Goal: Task Accomplishment & Management: Use online tool/utility

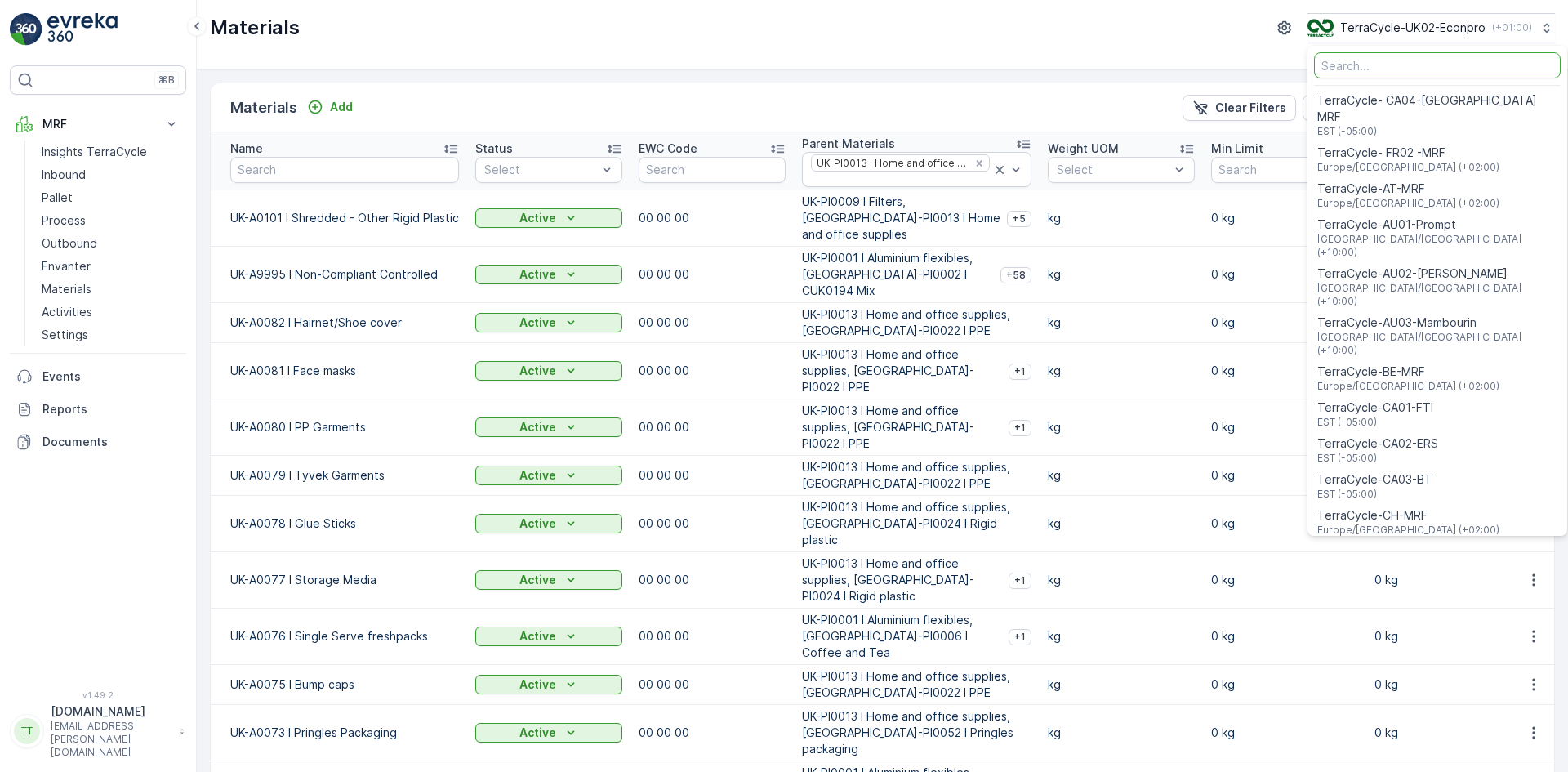
scroll to position [359, 0]
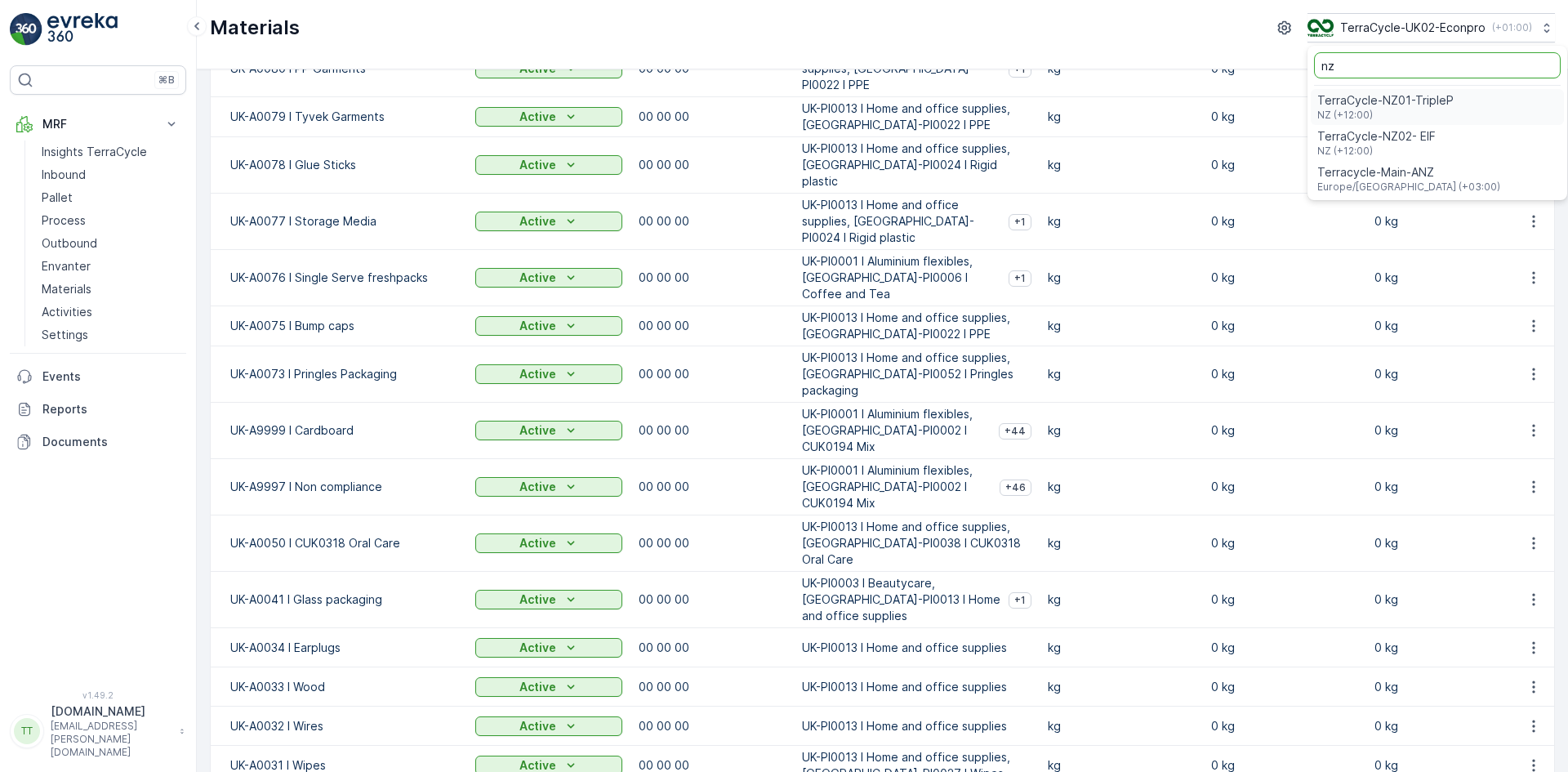
type input "nz"
click at [1381, 103] on span "TerraCycle-NZ01-TripleP" at bounding box center [1386, 100] width 137 height 16
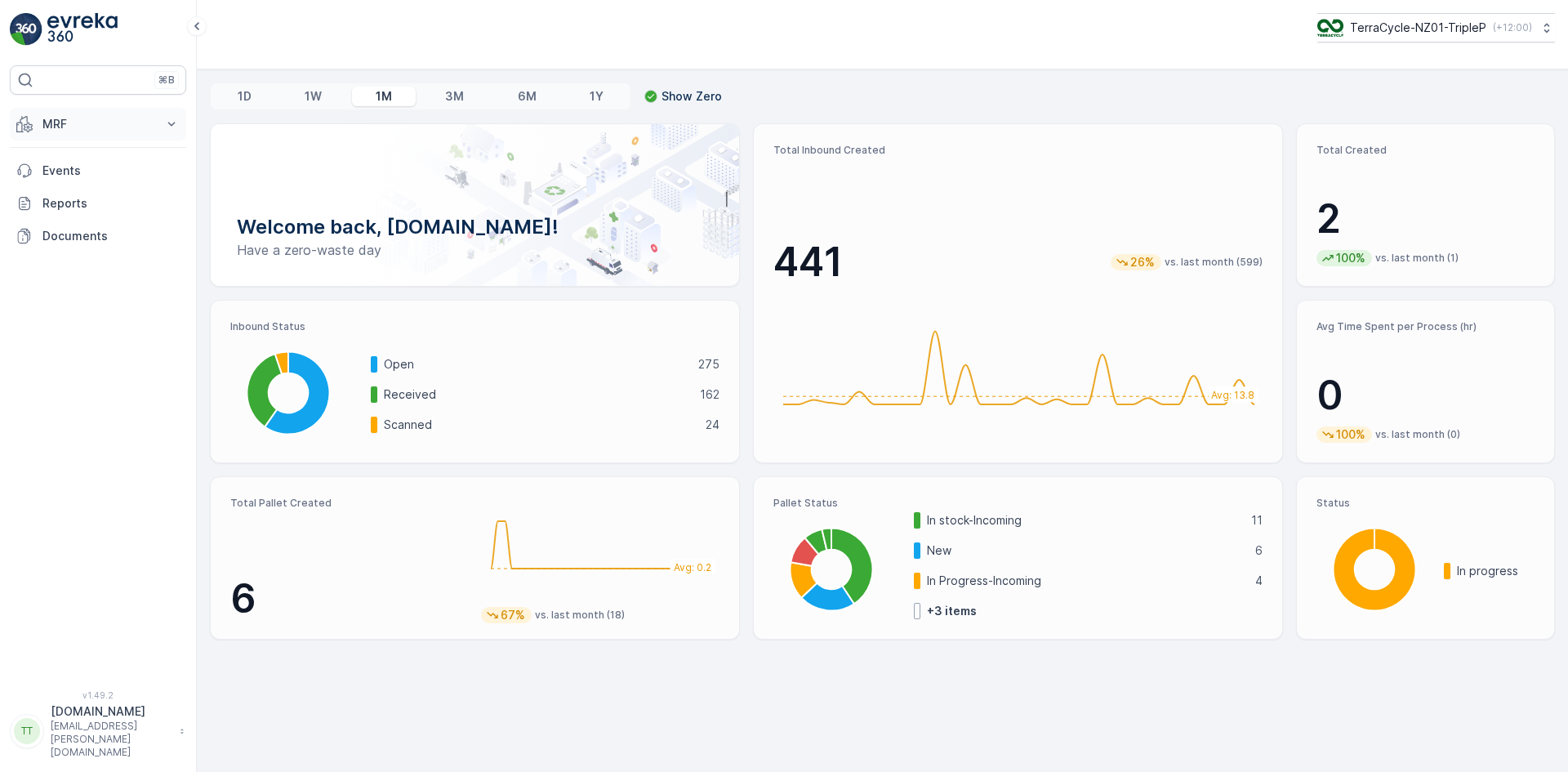
click at [69, 119] on p "MRF" at bounding box center [97, 124] width 111 height 16
click at [71, 151] on p "Insights TerraCycle" at bounding box center [94, 151] width 105 height 16
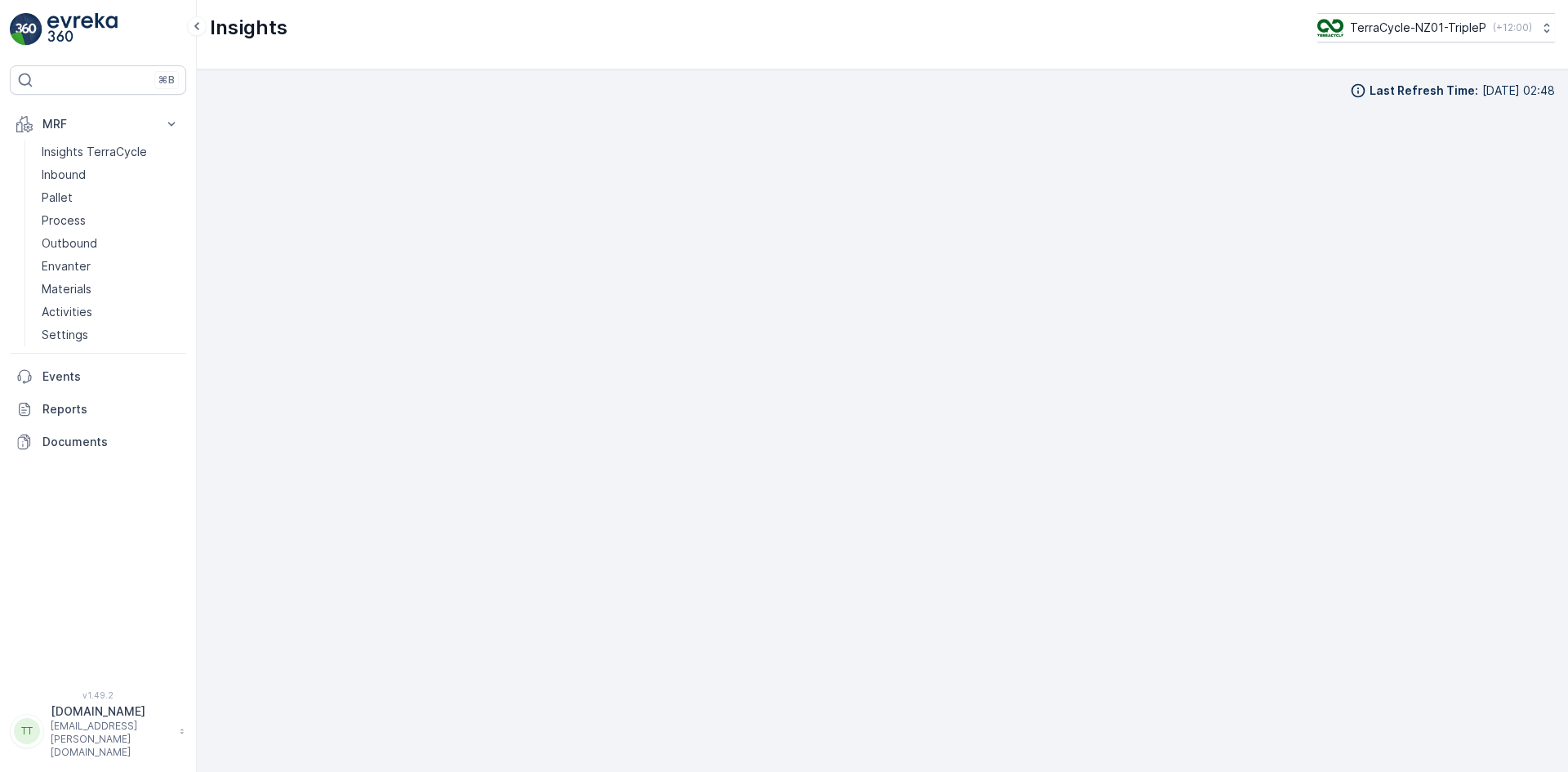
scroll to position [16, 0]
click at [71, 198] on p "Pallet" at bounding box center [57, 197] width 31 height 16
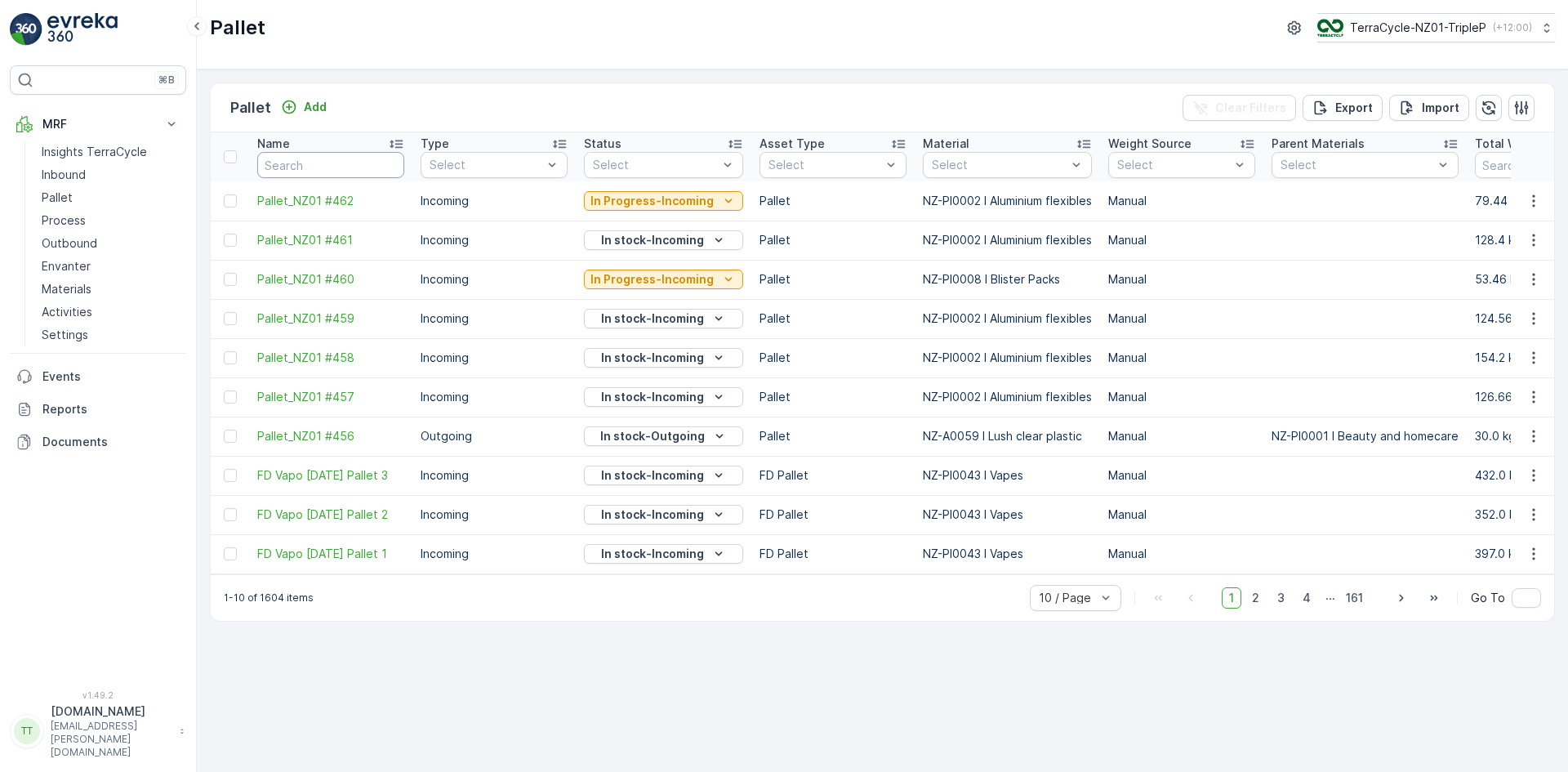
click at [323, 160] on input "text" at bounding box center [330, 165] width 147 height 26
click at [69, 176] on p "Inbound" at bounding box center [63, 175] width 44 height 16
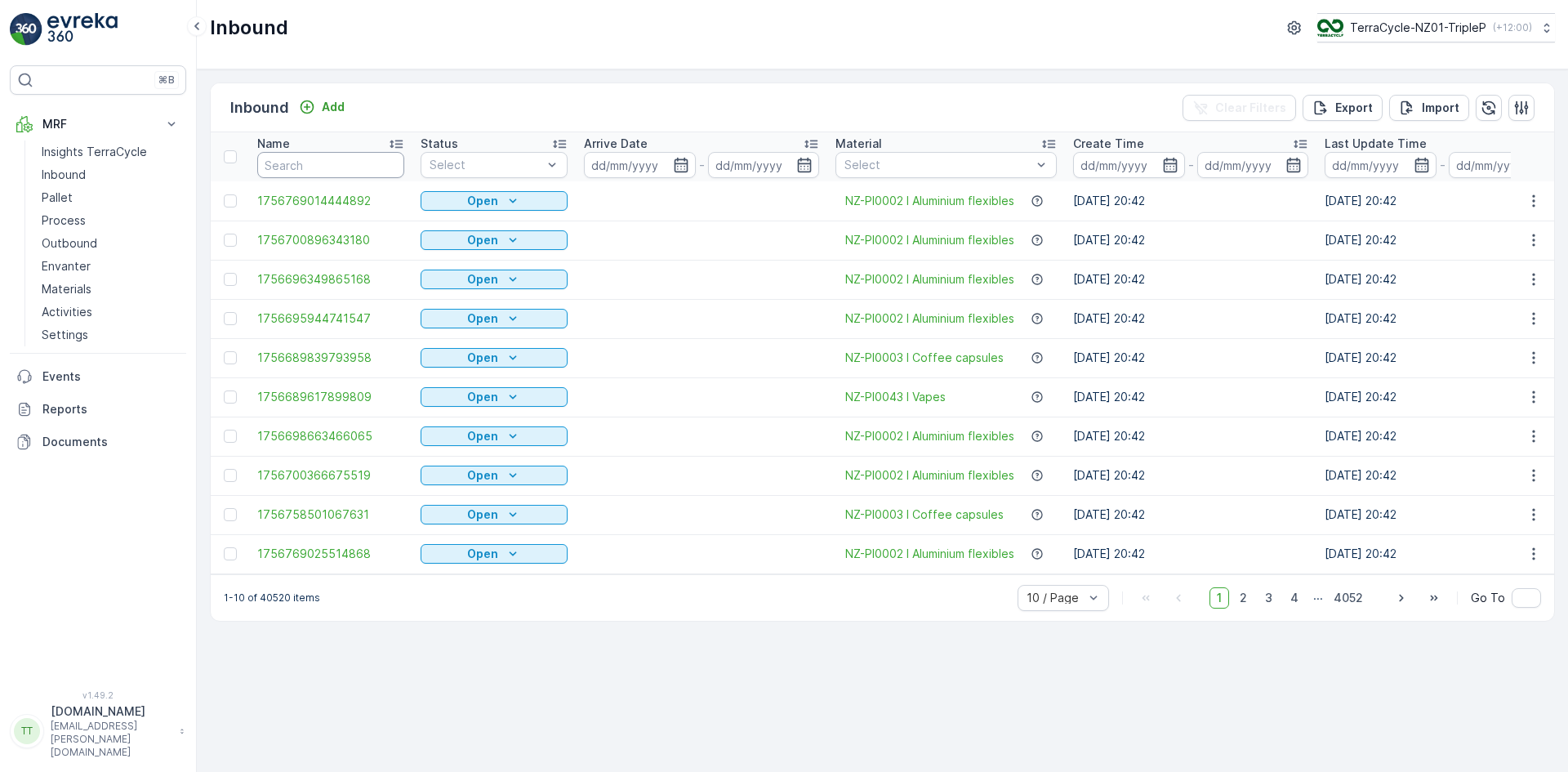
click at [298, 167] on input "text" at bounding box center [330, 165] width 147 height 26
paste input "1754775379236746"
type input "1754775379236746"
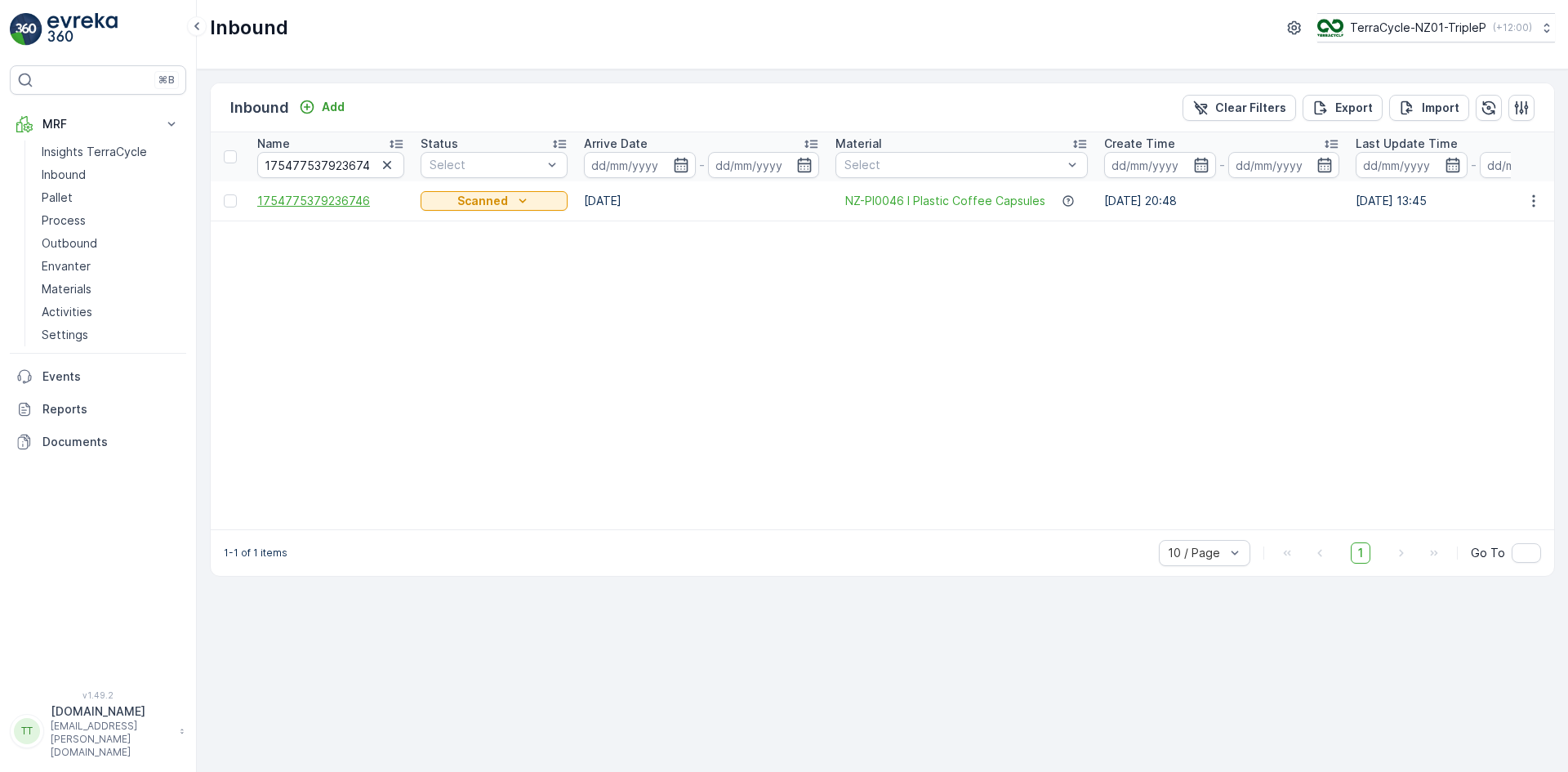
click at [303, 201] on span "1754775379236746" at bounding box center [330, 201] width 147 height 16
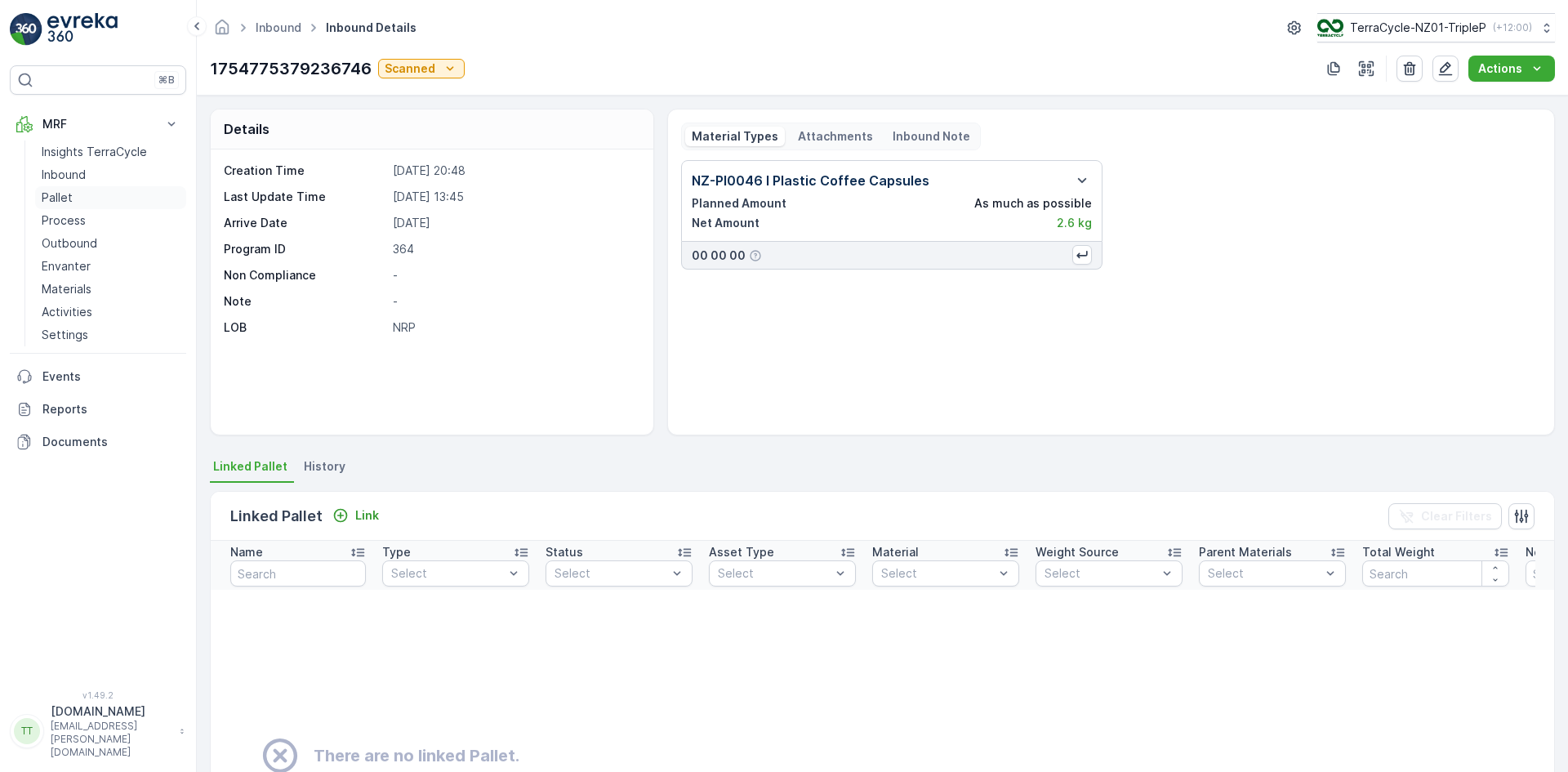
click at [65, 195] on p "Pallet" at bounding box center [57, 197] width 31 height 16
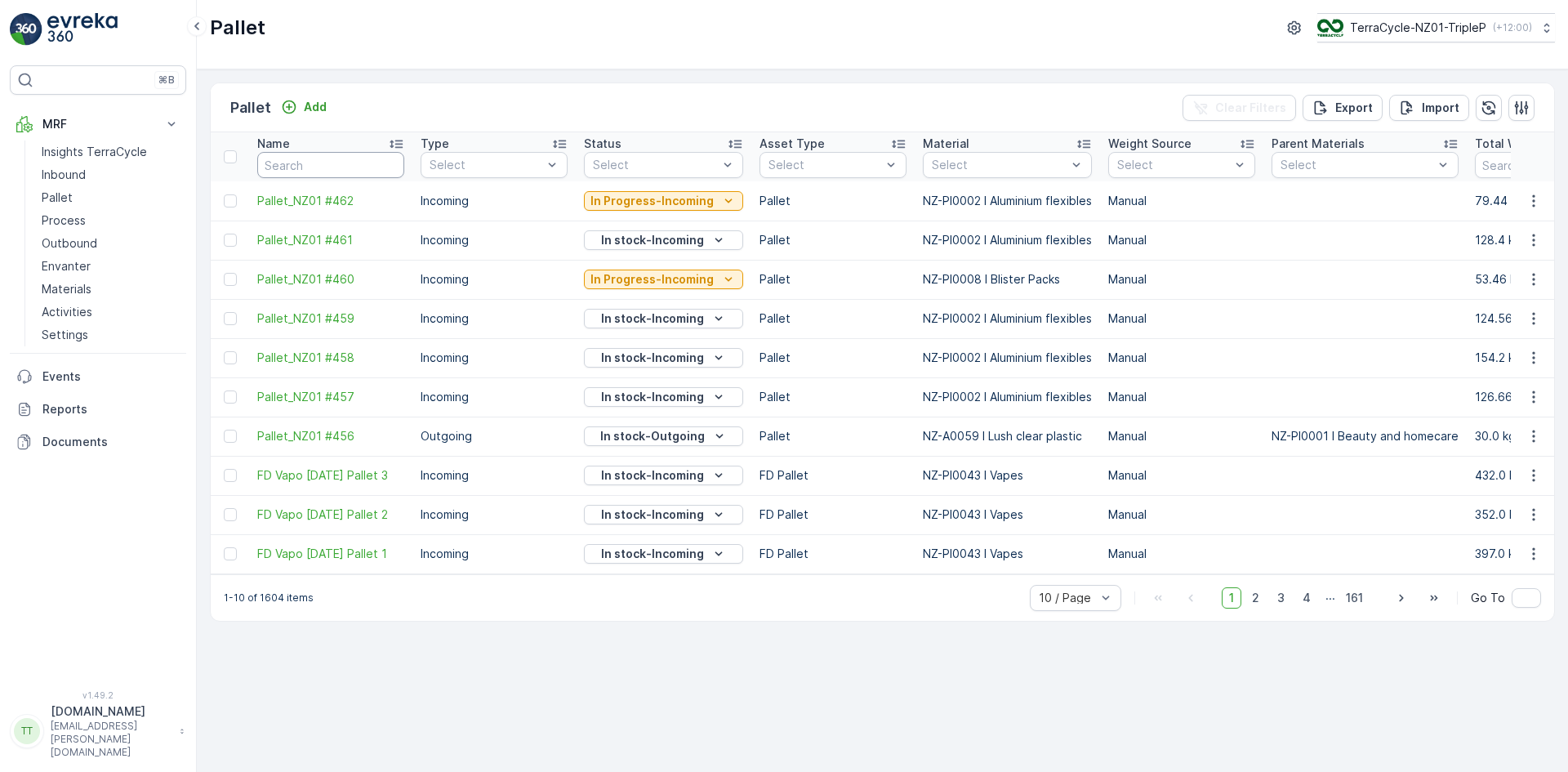
click at [324, 164] on input "text" at bounding box center [330, 165] width 147 height 26
paste input "NZ-PI0046 I Plastic Coffee Capsules"
type input "NZ-PI0046 I Plastic Coffee Capsules"
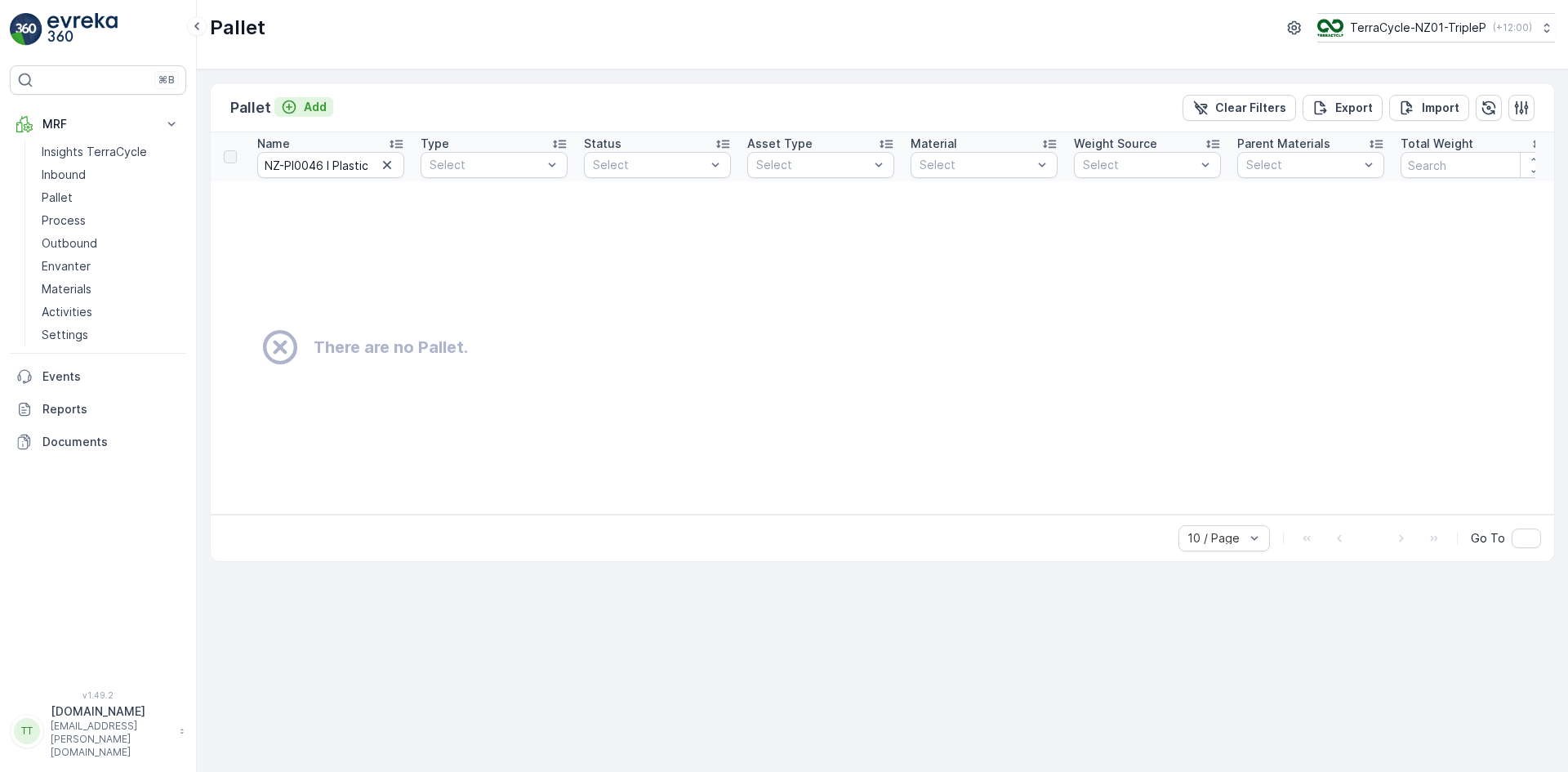
click at [314, 109] on p "Add" at bounding box center [315, 107] width 23 height 16
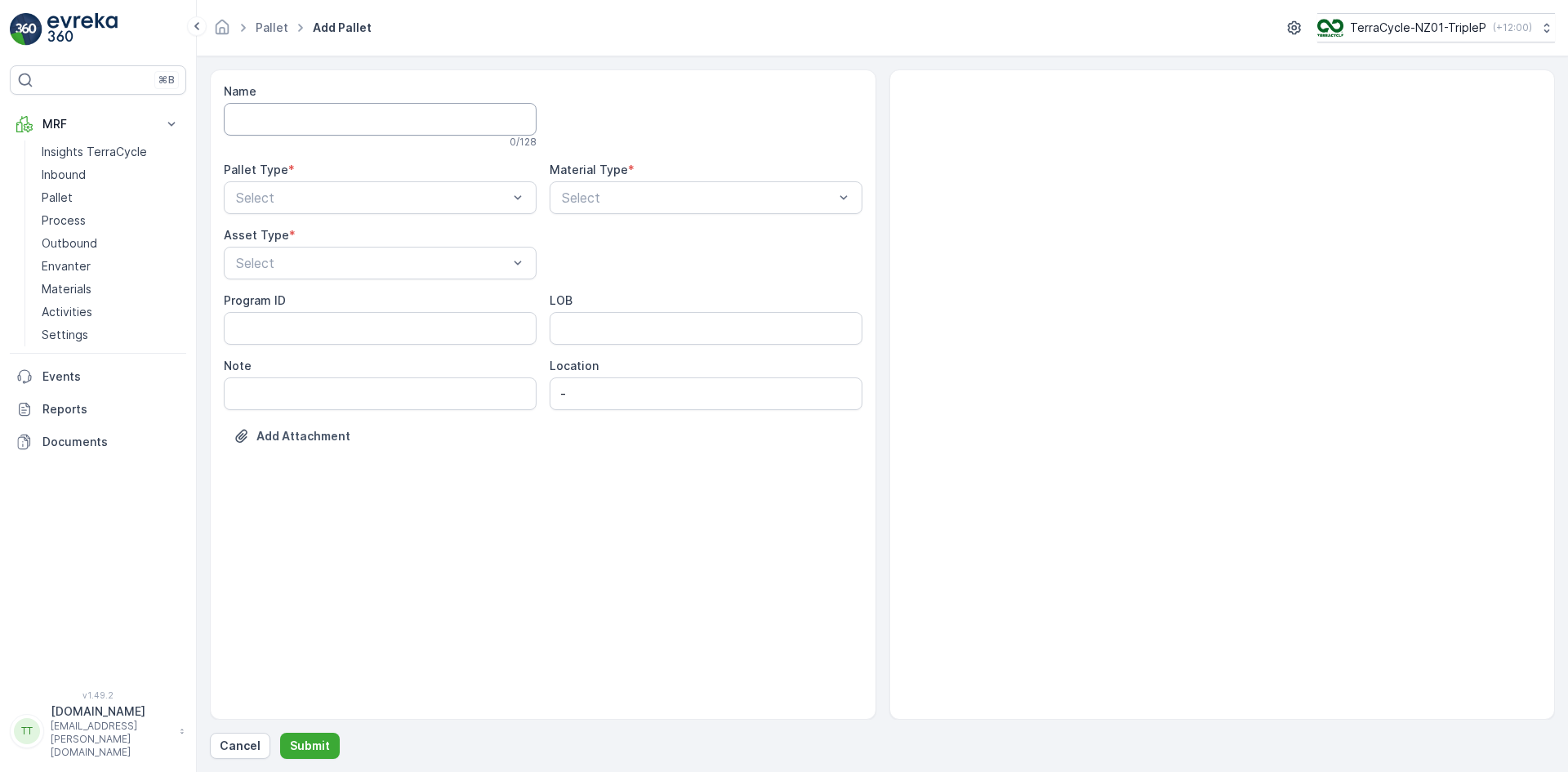
click at [329, 130] on input "Name" at bounding box center [380, 120] width 313 height 33
paste input "NZ-PI0046 I Plastic Coffee Capsules"
type input "R#NZ-PI0046 I Plastic Coffee Capsules"
click at [329, 240] on div "Incoming" at bounding box center [380, 241] width 293 height 15
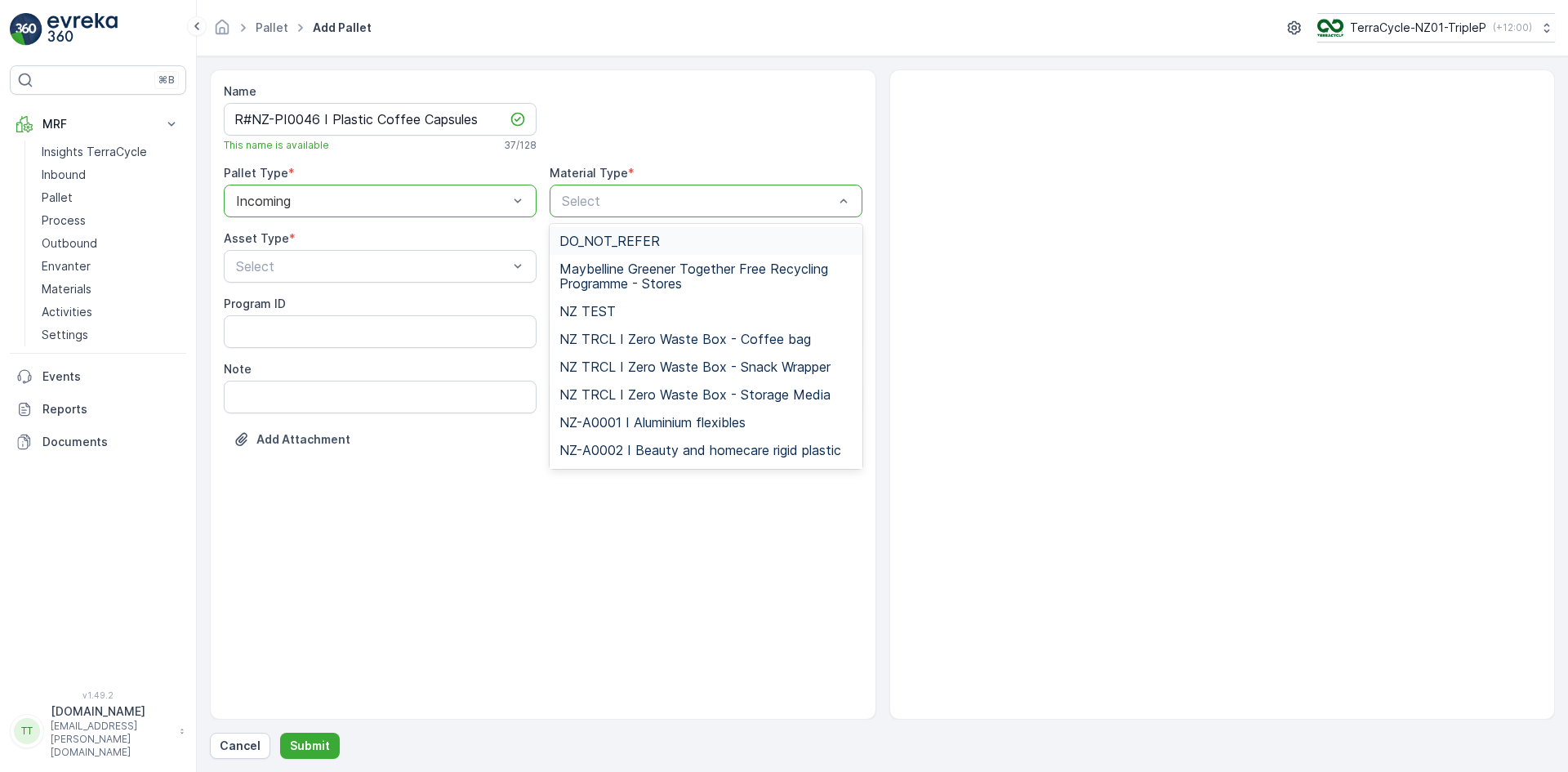
type input "NZ-PI0046 I Plastic Coffee Capsules"
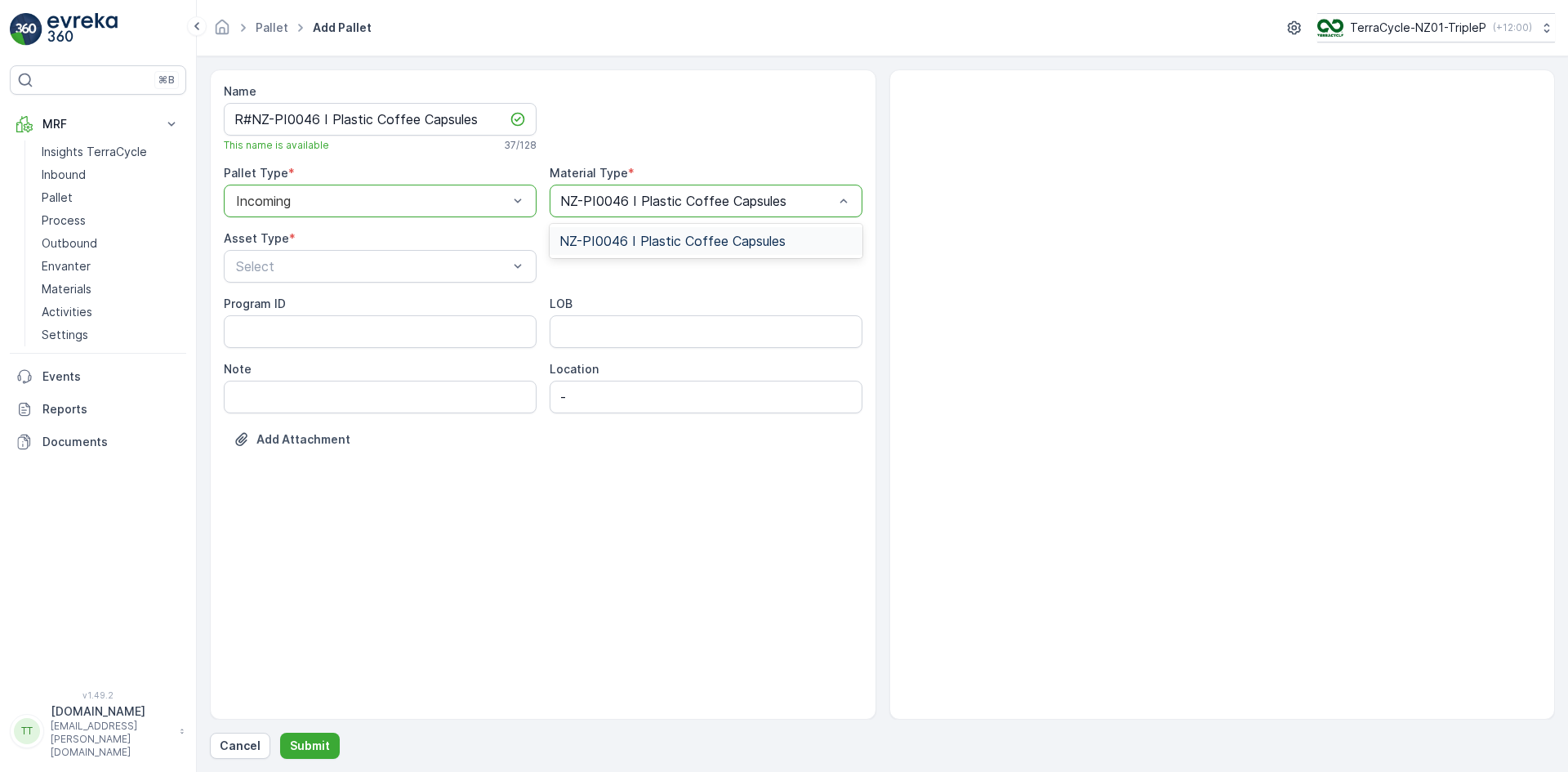
click at [597, 236] on span "NZ-PI0046 I Plastic Coffee Capsules" at bounding box center [672, 241] width 226 height 15
click at [260, 387] on span "Pallet" at bounding box center [251, 389] width 34 height 15
click at [311, 745] on p "Submit" at bounding box center [310, 745] width 40 height 16
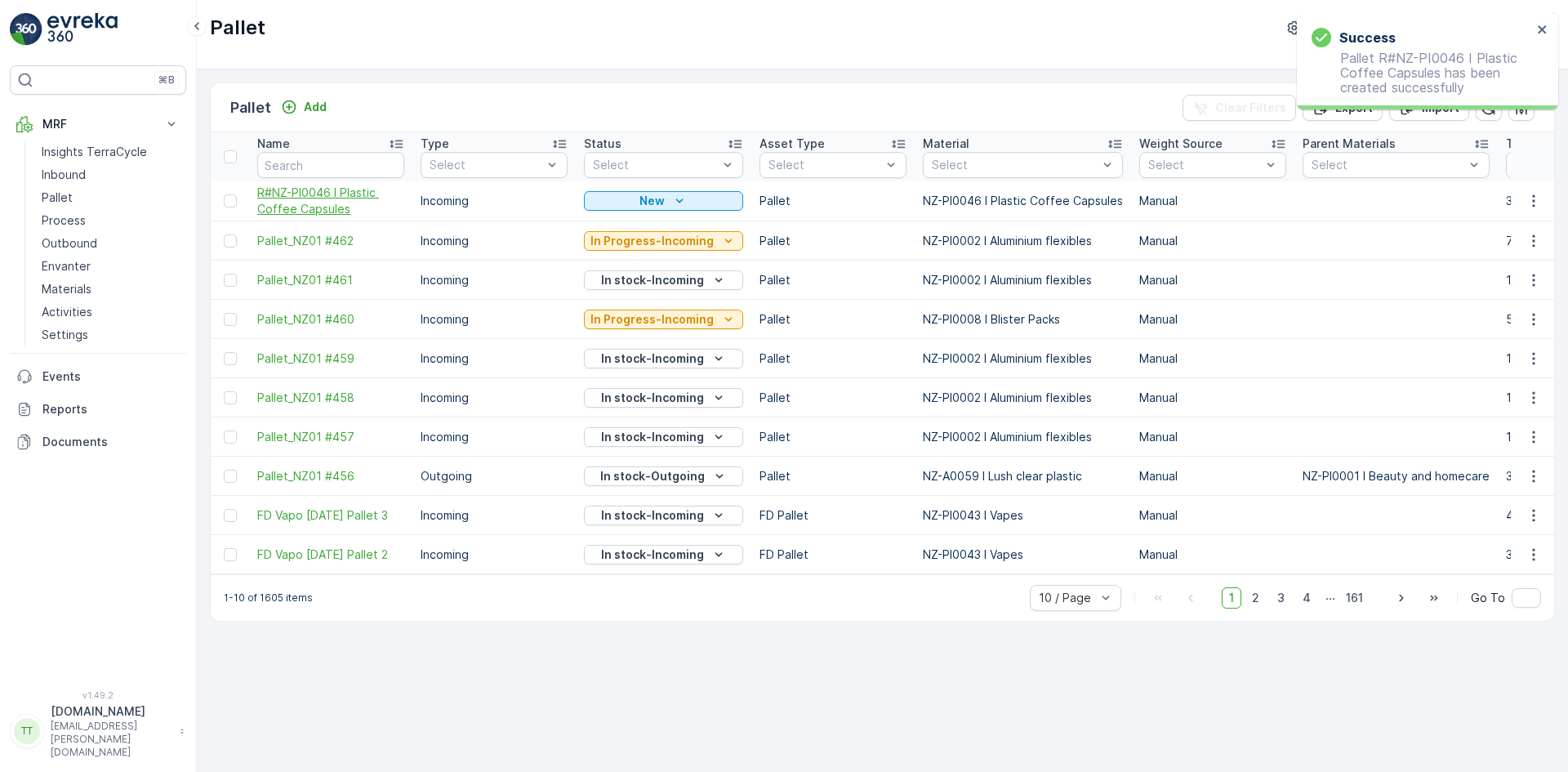
click at [326, 195] on span "R#NZ-PI0046 I Plastic Coffee Capsules" at bounding box center [330, 201] width 147 height 33
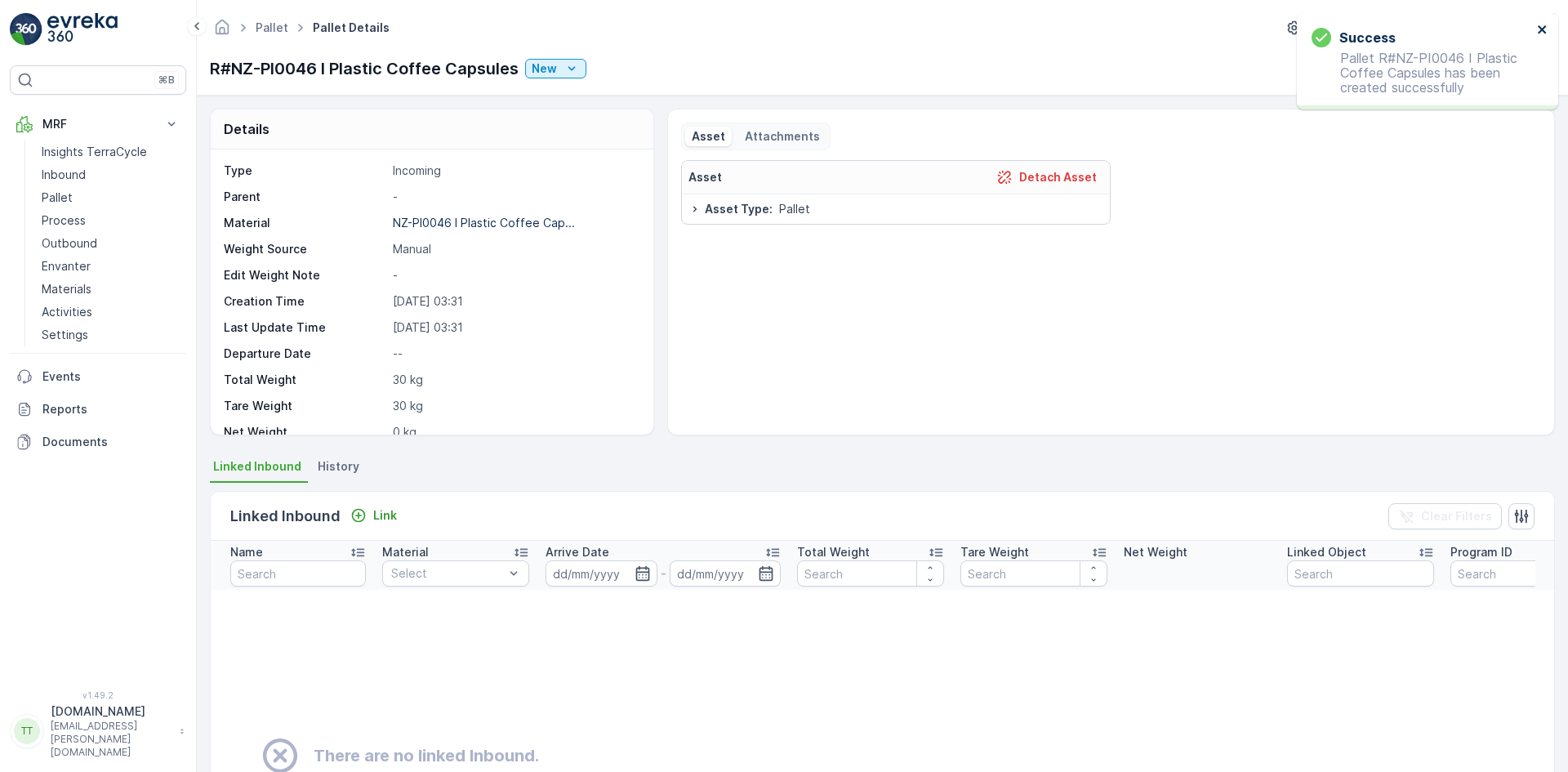
click at [1544, 28] on icon "close" at bounding box center [1541, 28] width 8 height 8
click at [384, 510] on p "Link" at bounding box center [385, 516] width 24 height 16
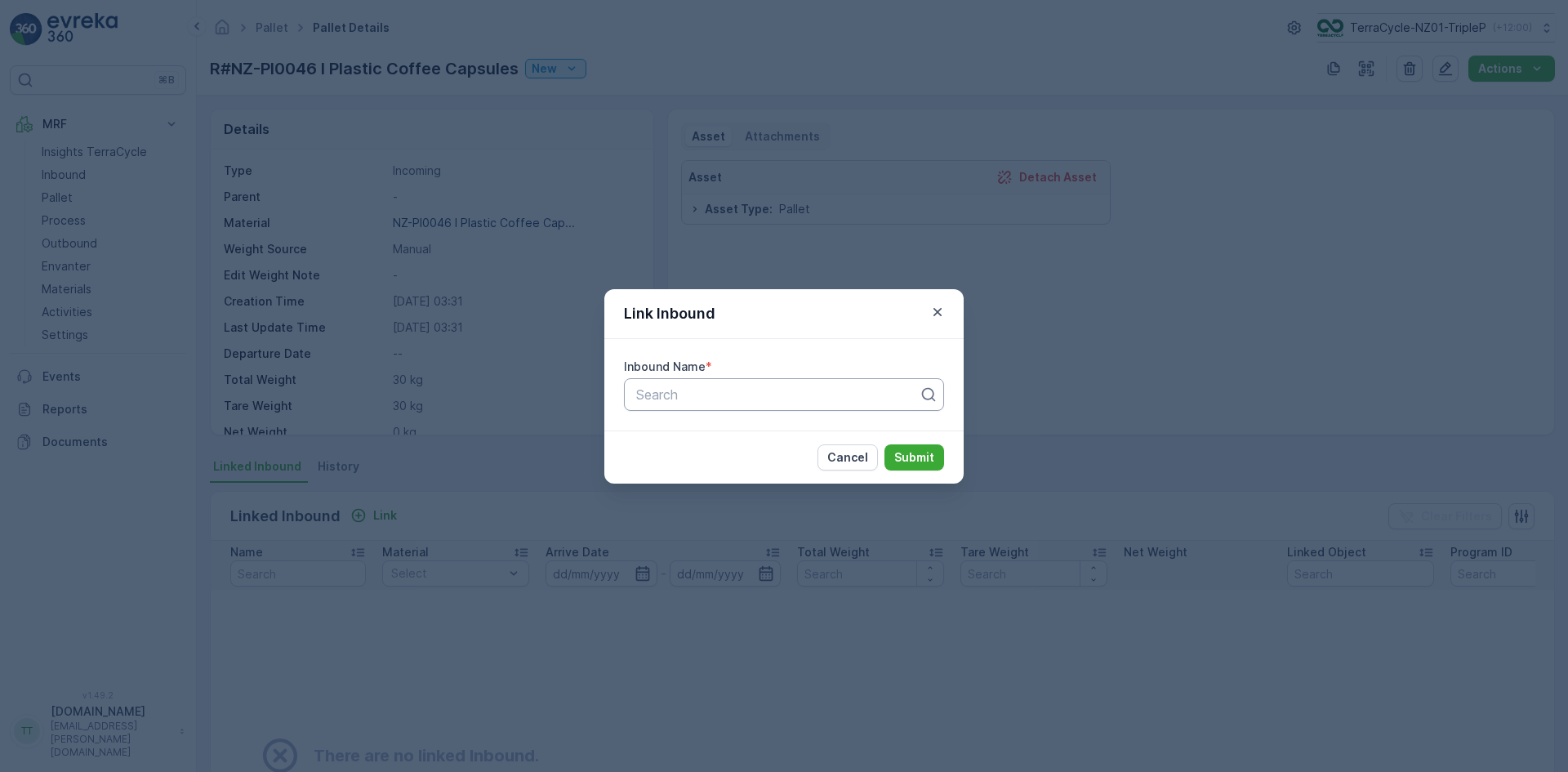
click at [685, 391] on div at bounding box center [778, 394] width 286 height 15
paste input "1754775379236746"
type input "1754775379236746"
click at [684, 433] on span "1754775379236746" at bounding box center [695, 435] width 122 height 15
click at [919, 458] on p "Submit" at bounding box center [914, 457] width 40 height 16
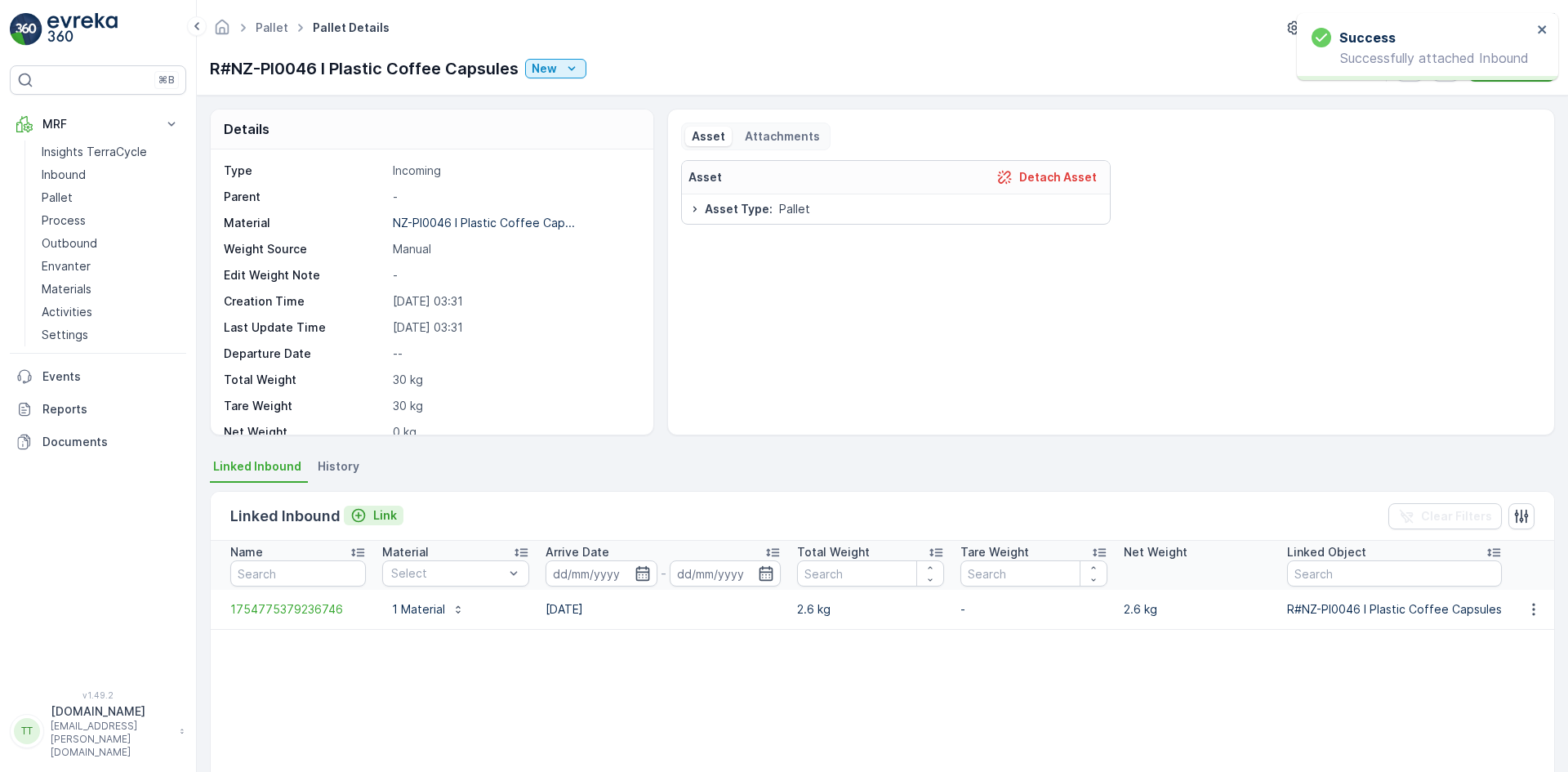
click at [362, 518] on icon "Link" at bounding box center [358, 516] width 16 height 16
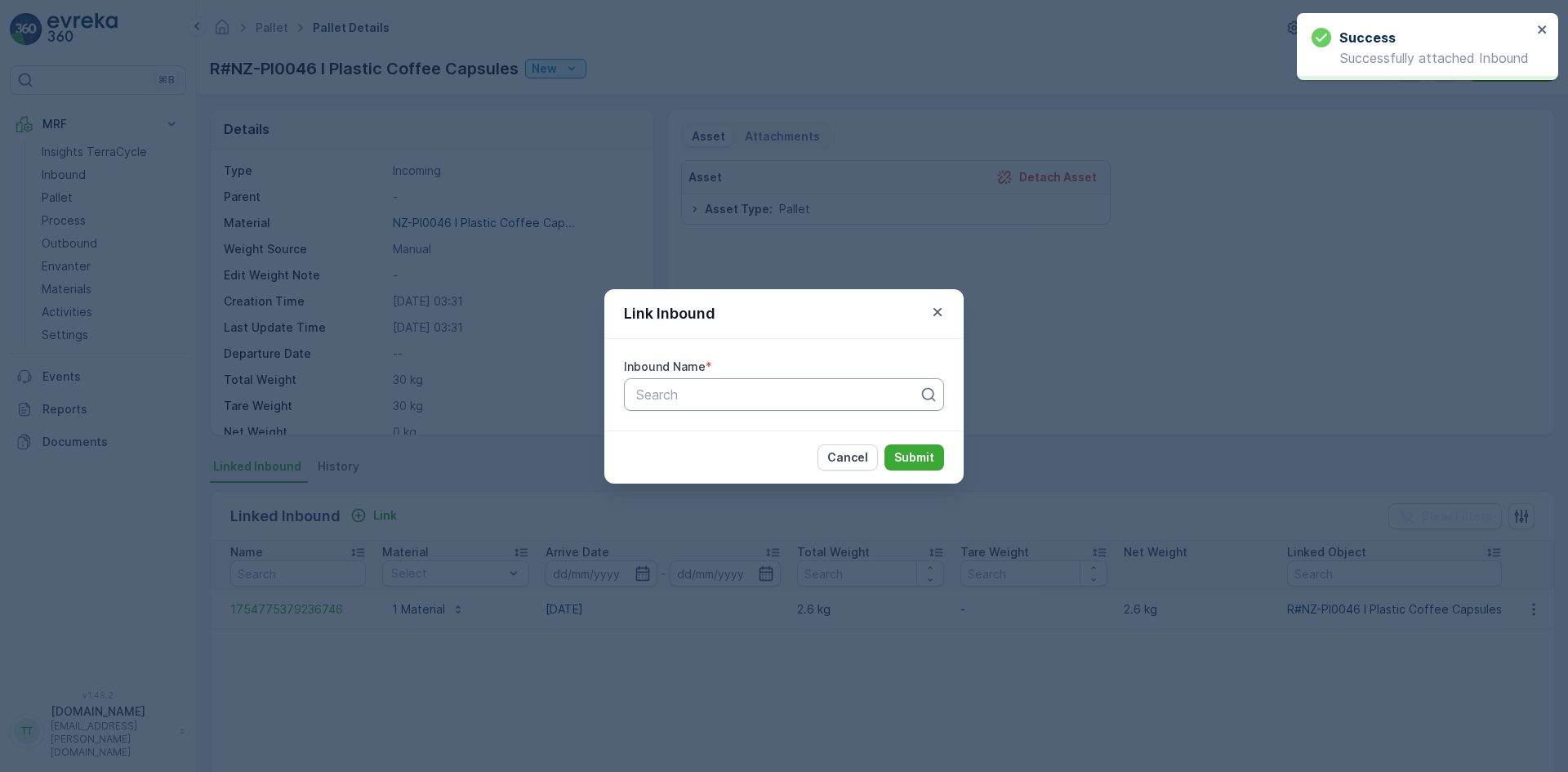
click at [716, 397] on div at bounding box center [778, 394] width 286 height 15
paste input "1754958729030655"
type input "1754958729030655"
click at [704, 429] on span "1754958729030655" at bounding box center [697, 435] width 126 height 15
click at [914, 456] on p "Submit" at bounding box center [914, 457] width 40 height 16
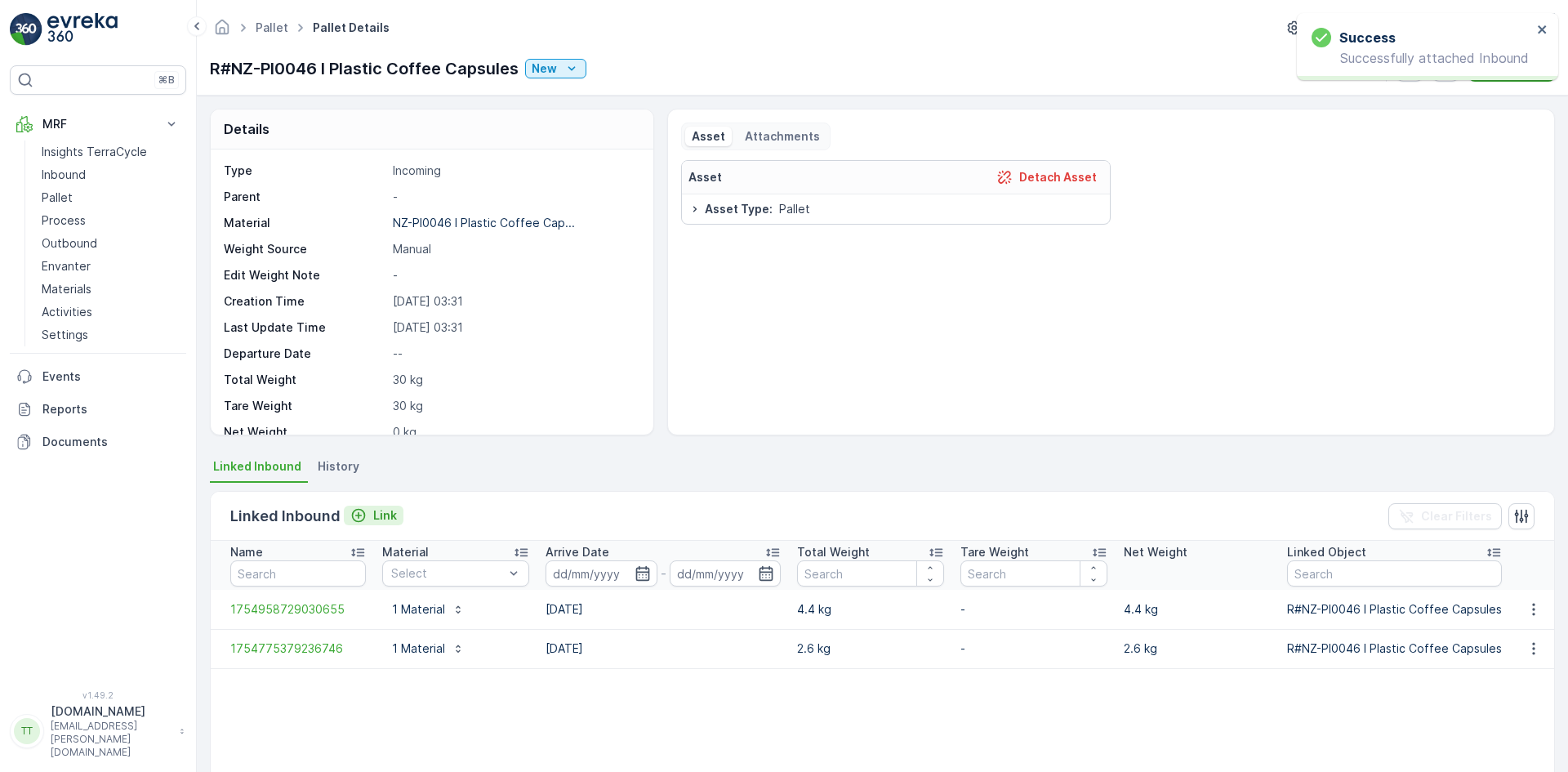
click at [390, 514] on p "Link" at bounding box center [385, 516] width 24 height 16
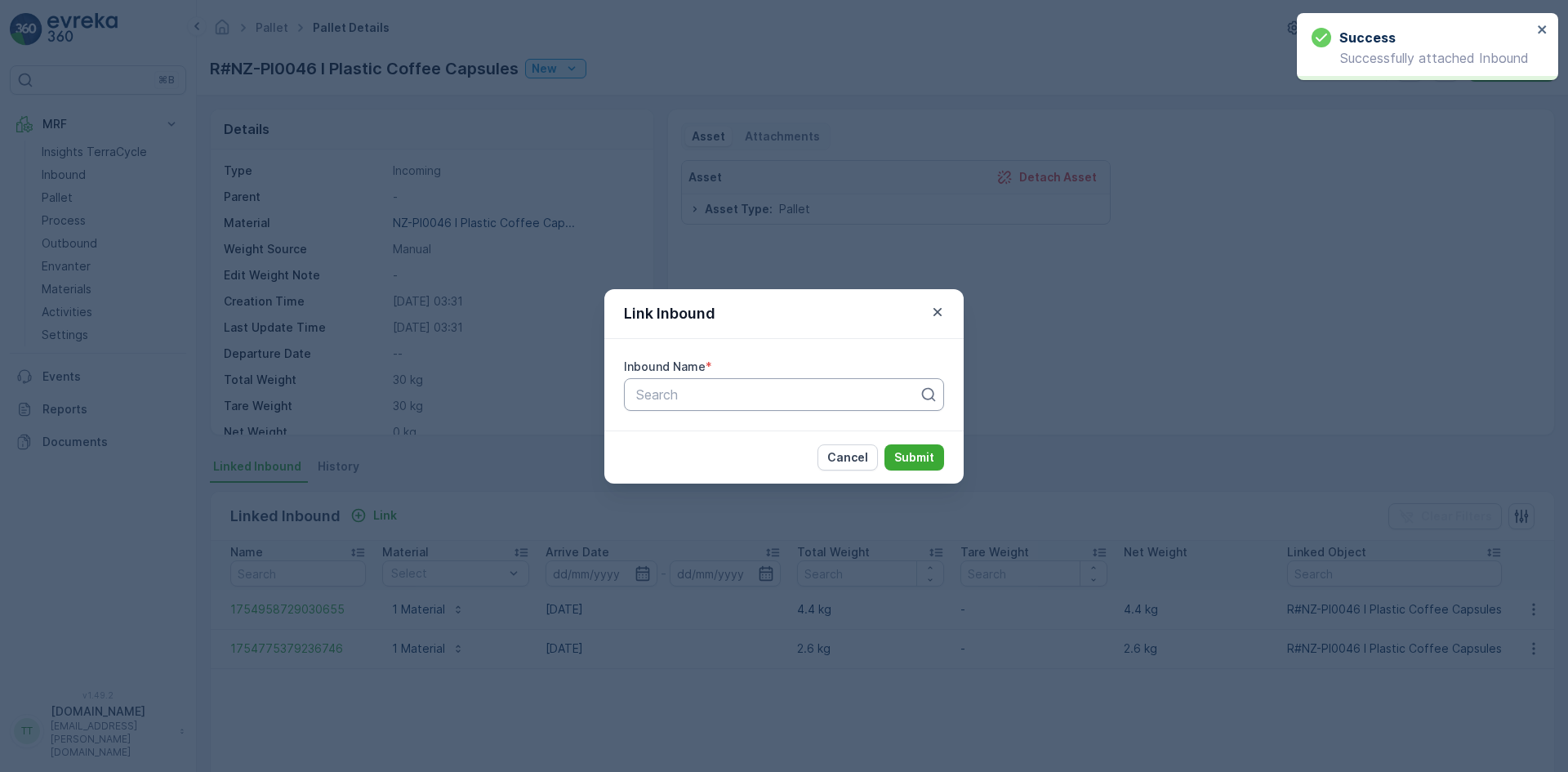
click at [706, 398] on div at bounding box center [778, 394] width 286 height 15
paste input "1754972675142884"
type input "1754972675142884"
click at [689, 437] on span "1754972675142884" at bounding box center [694, 435] width 121 height 15
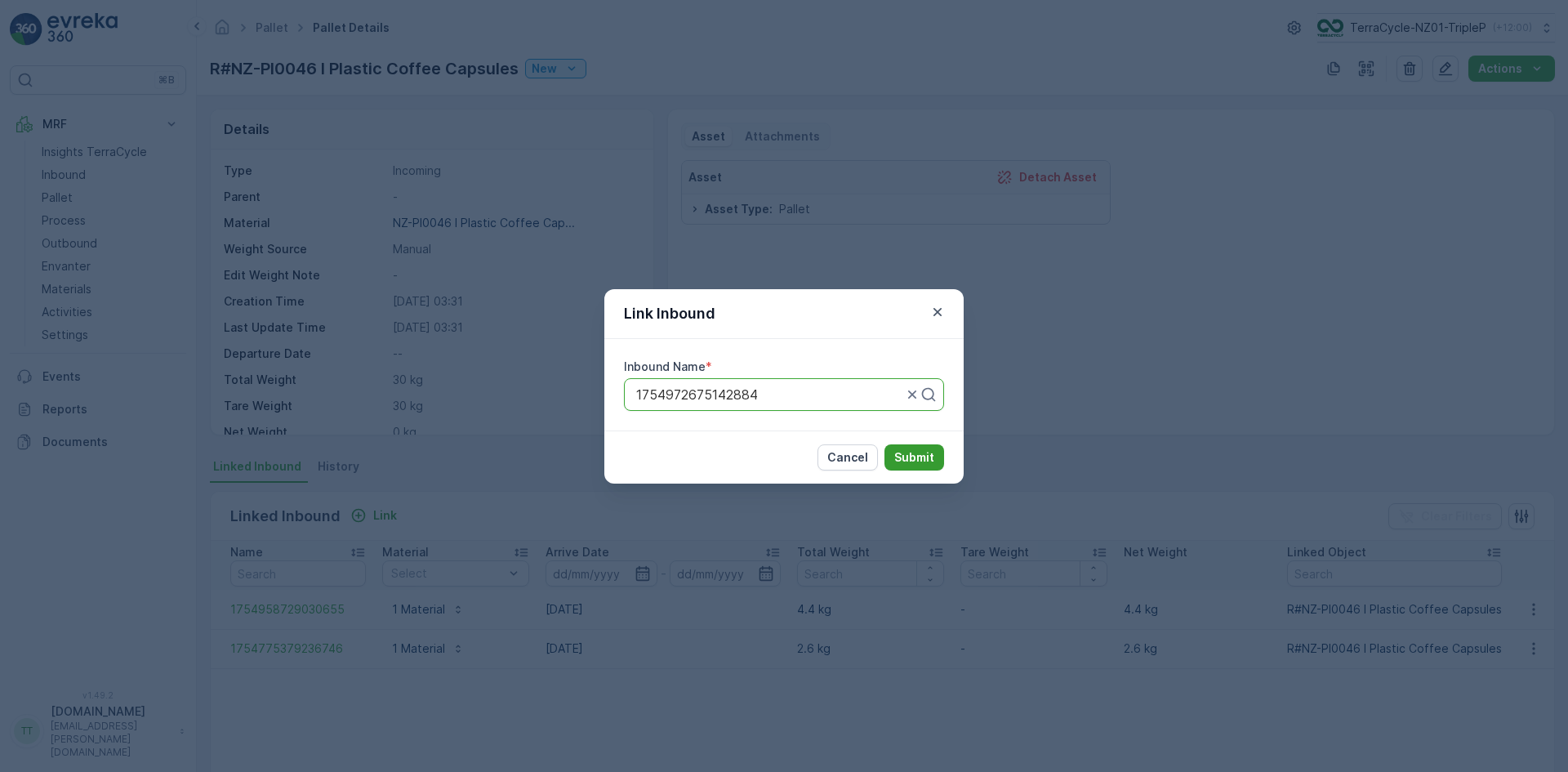
click at [914, 448] on button "Submit" at bounding box center [913, 458] width 59 height 26
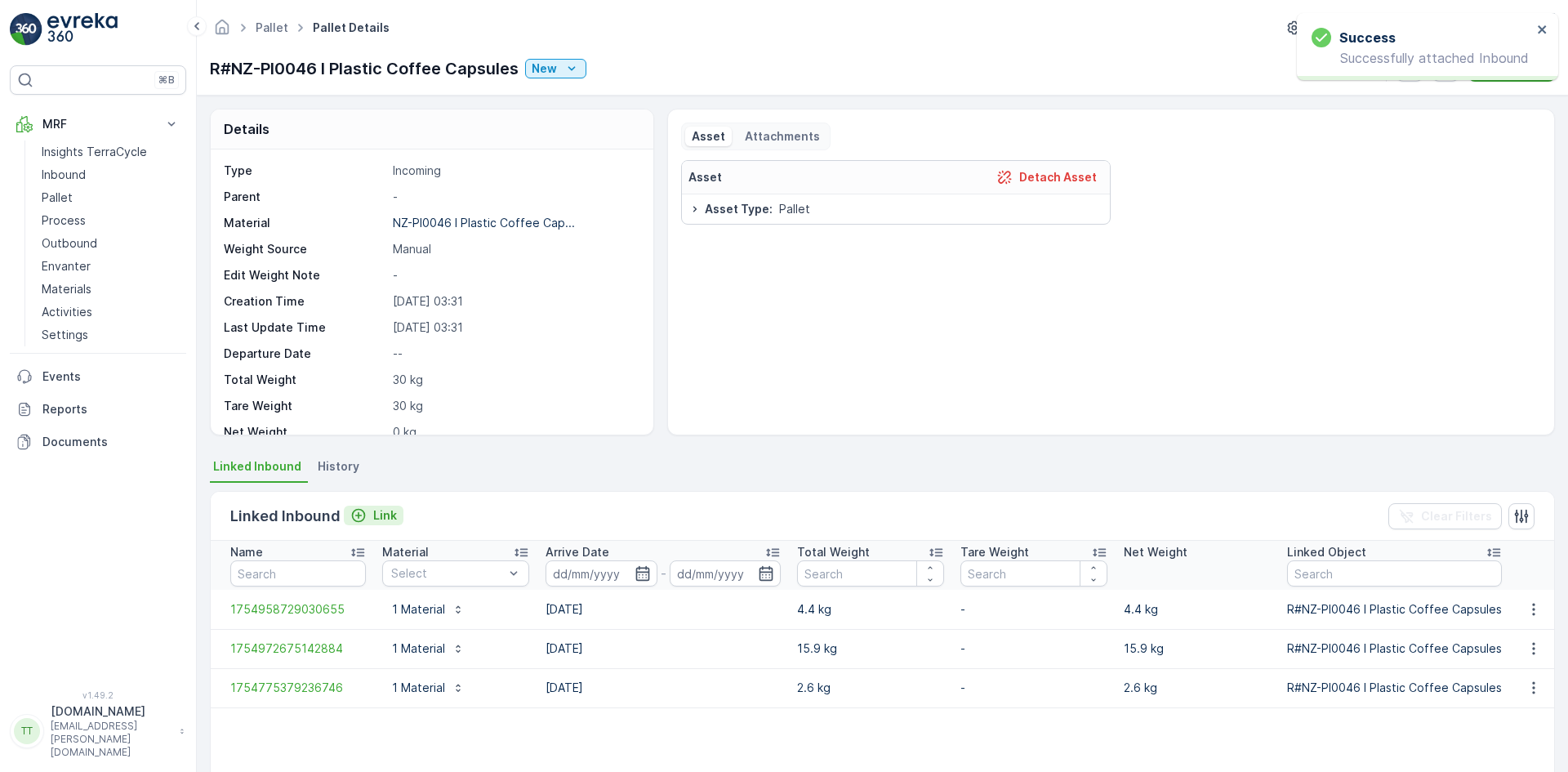
click at [397, 519] on button "Link" at bounding box center [373, 516] width 59 height 20
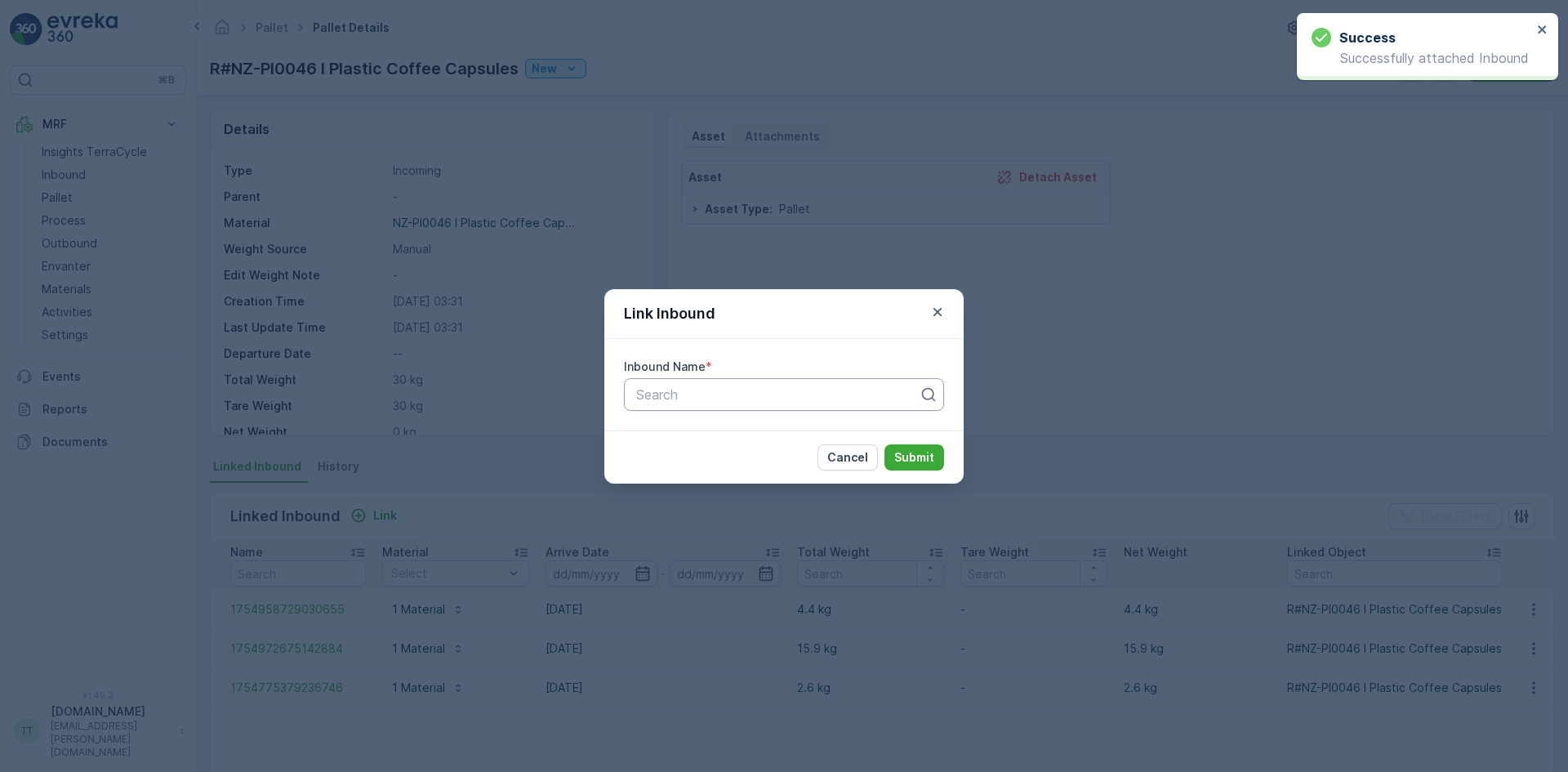
click at [779, 392] on div at bounding box center [778, 394] width 286 height 15
paste input "1755121114607244"
type input "1755121114607244"
click at [738, 429] on span "1755121114607244" at bounding box center [692, 435] width 115 height 15
click at [906, 453] on p "Submit" at bounding box center [914, 457] width 40 height 16
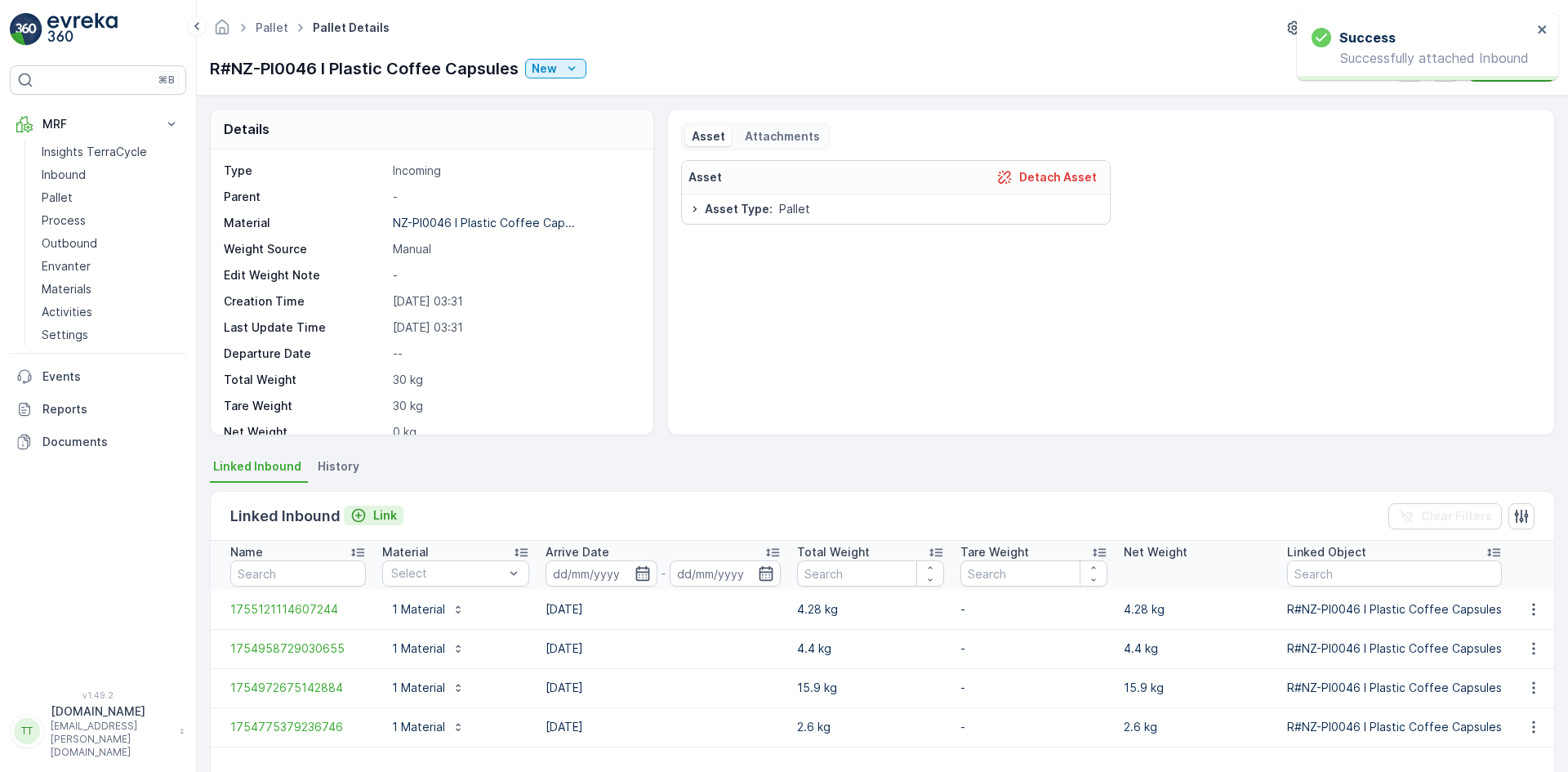
click at [384, 516] on p "Link" at bounding box center [385, 516] width 24 height 16
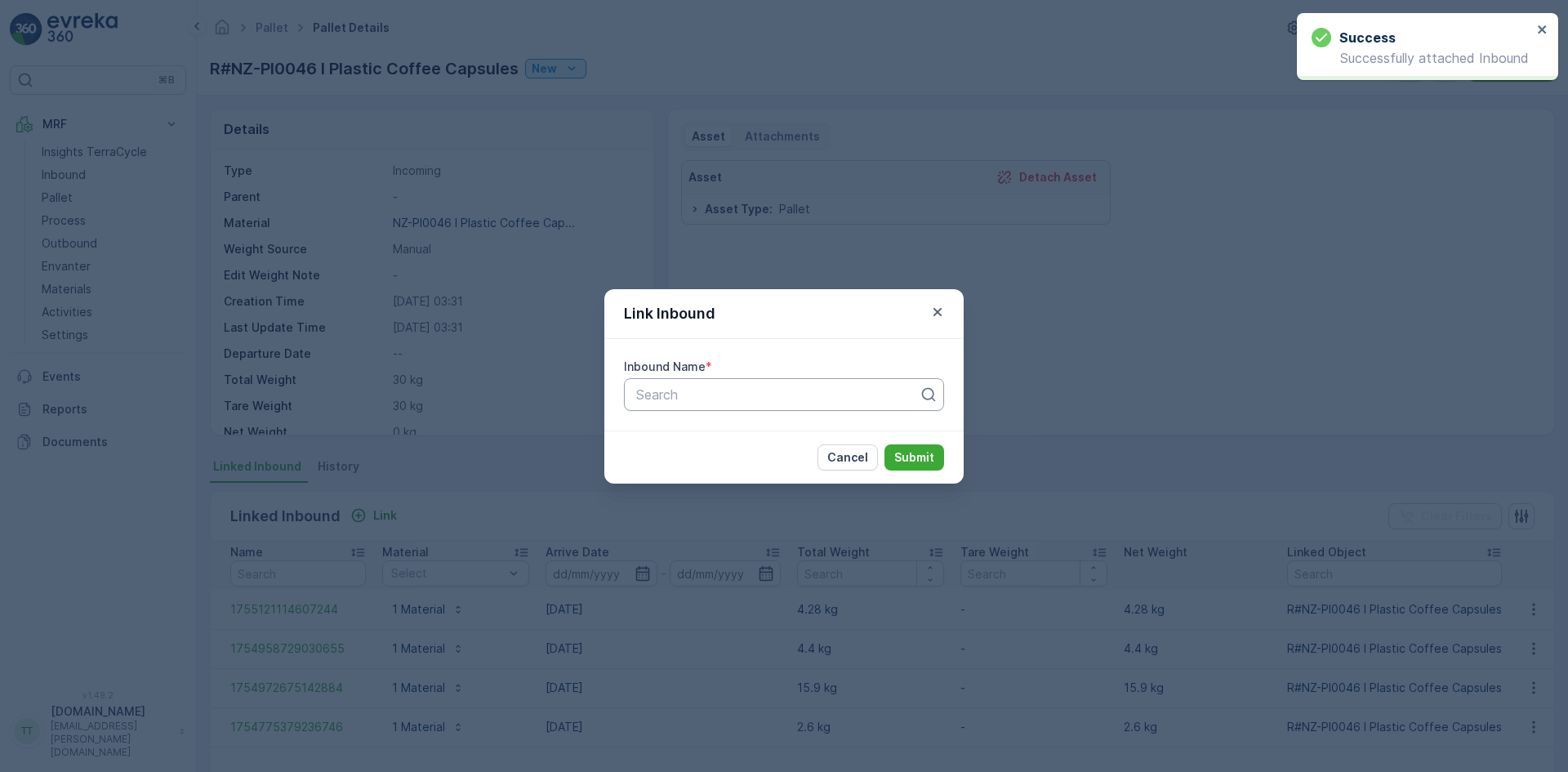
click at [729, 397] on div at bounding box center [778, 394] width 286 height 15
paste input "1755127035139316"
type input "1755127035139316"
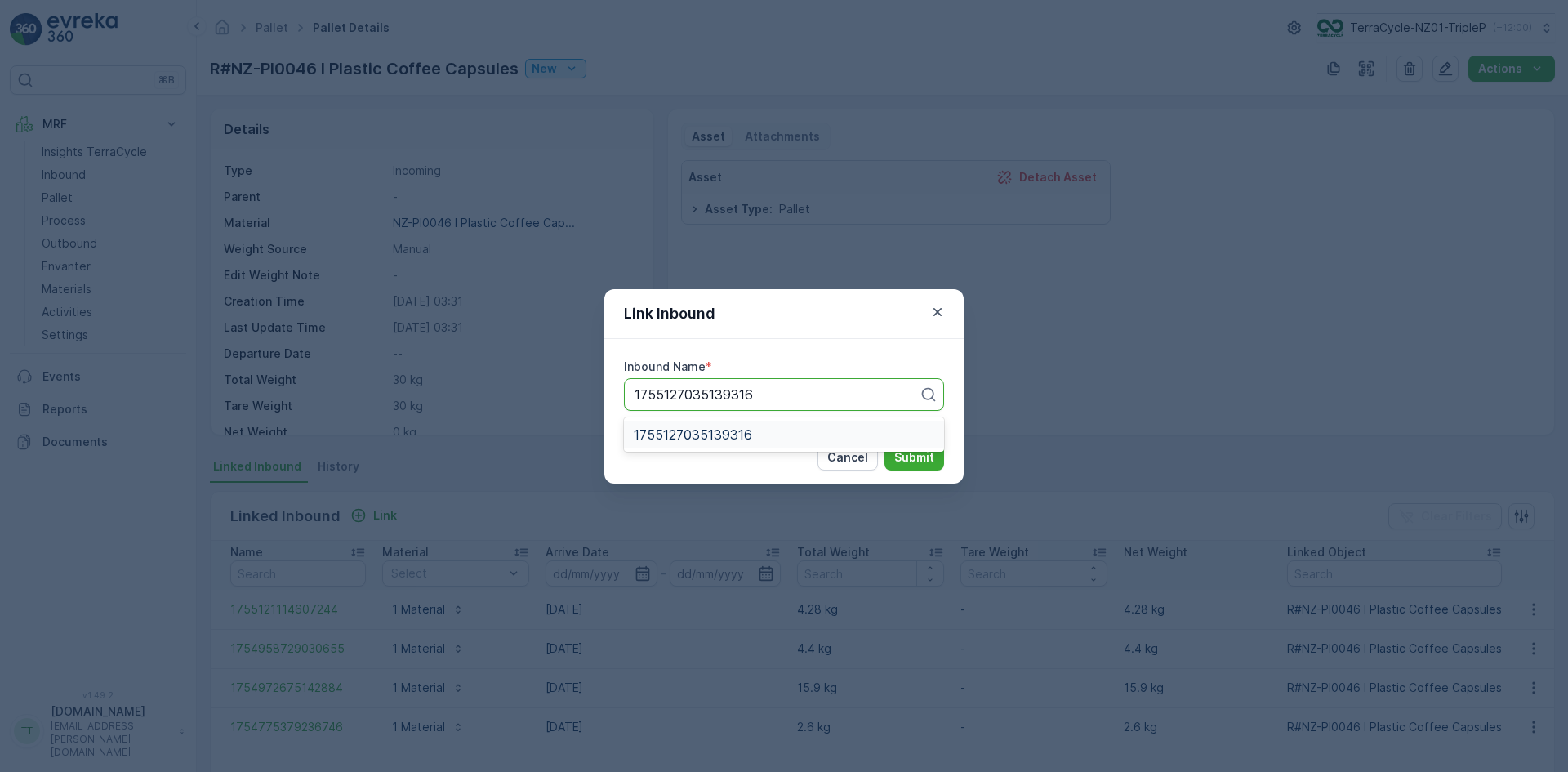
click at [685, 429] on span "1755127035139316" at bounding box center [693, 435] width 119 height 15
click at [901, 448] on button "Submit" at bounding box center [913, 458] width 59 height 26
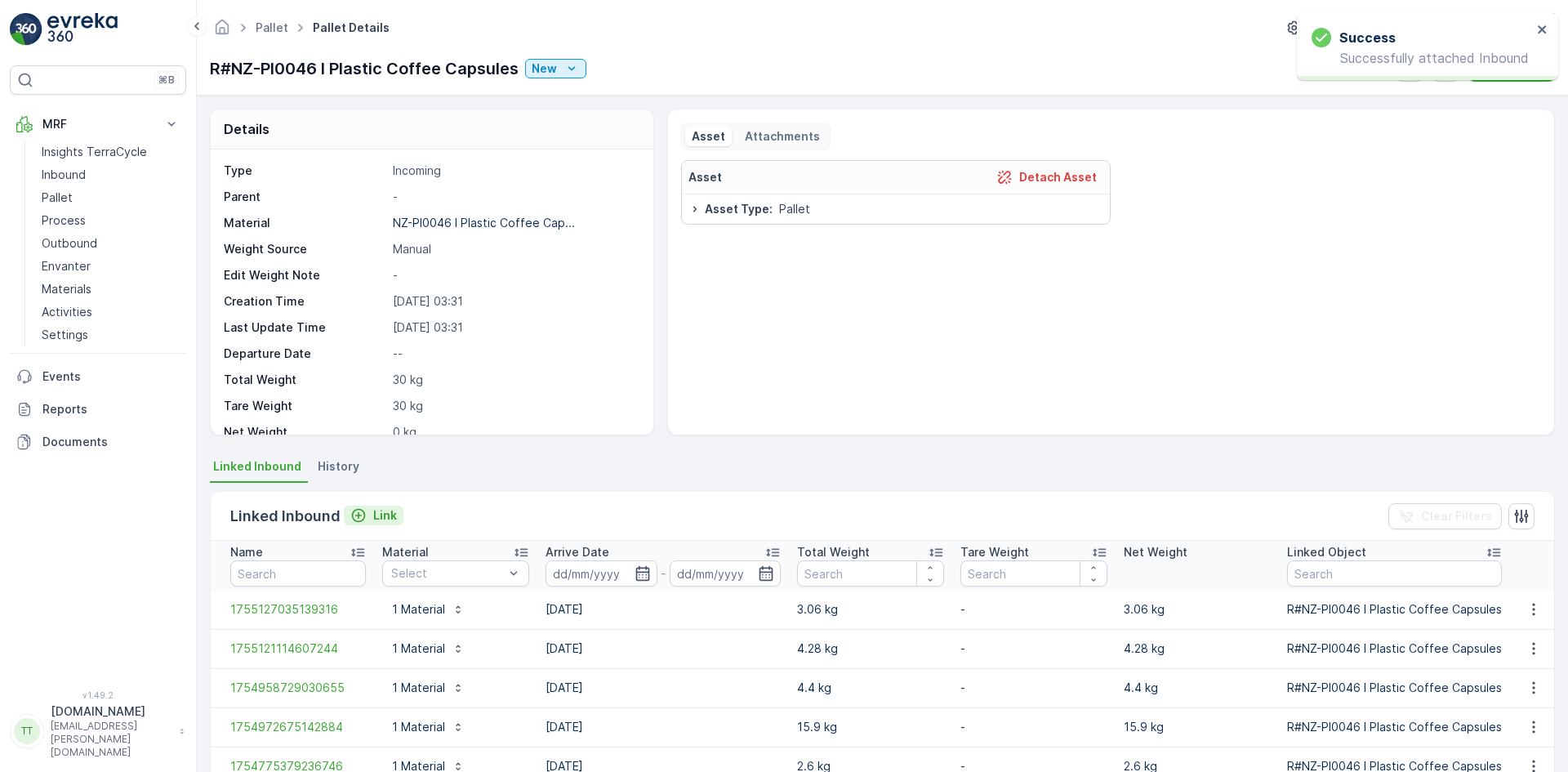
click at [359, 512] on icon "Link" at bounding box center [358, 516] width 16 height 16
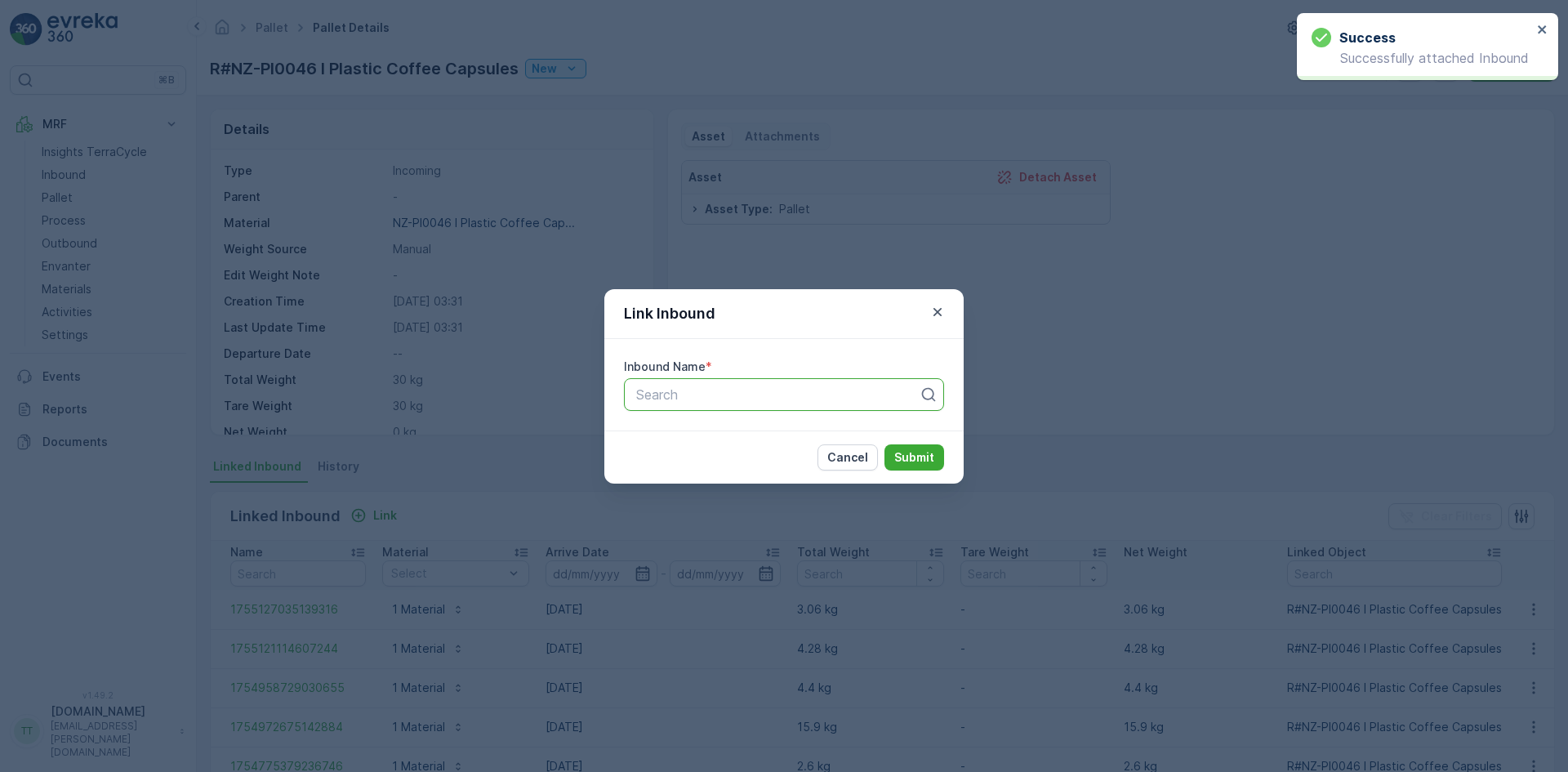
click at [704, 387] on div at bounding box center [778, 394] width 286 height 15
paste input "Inbound #418"
type input "Inbound #418"
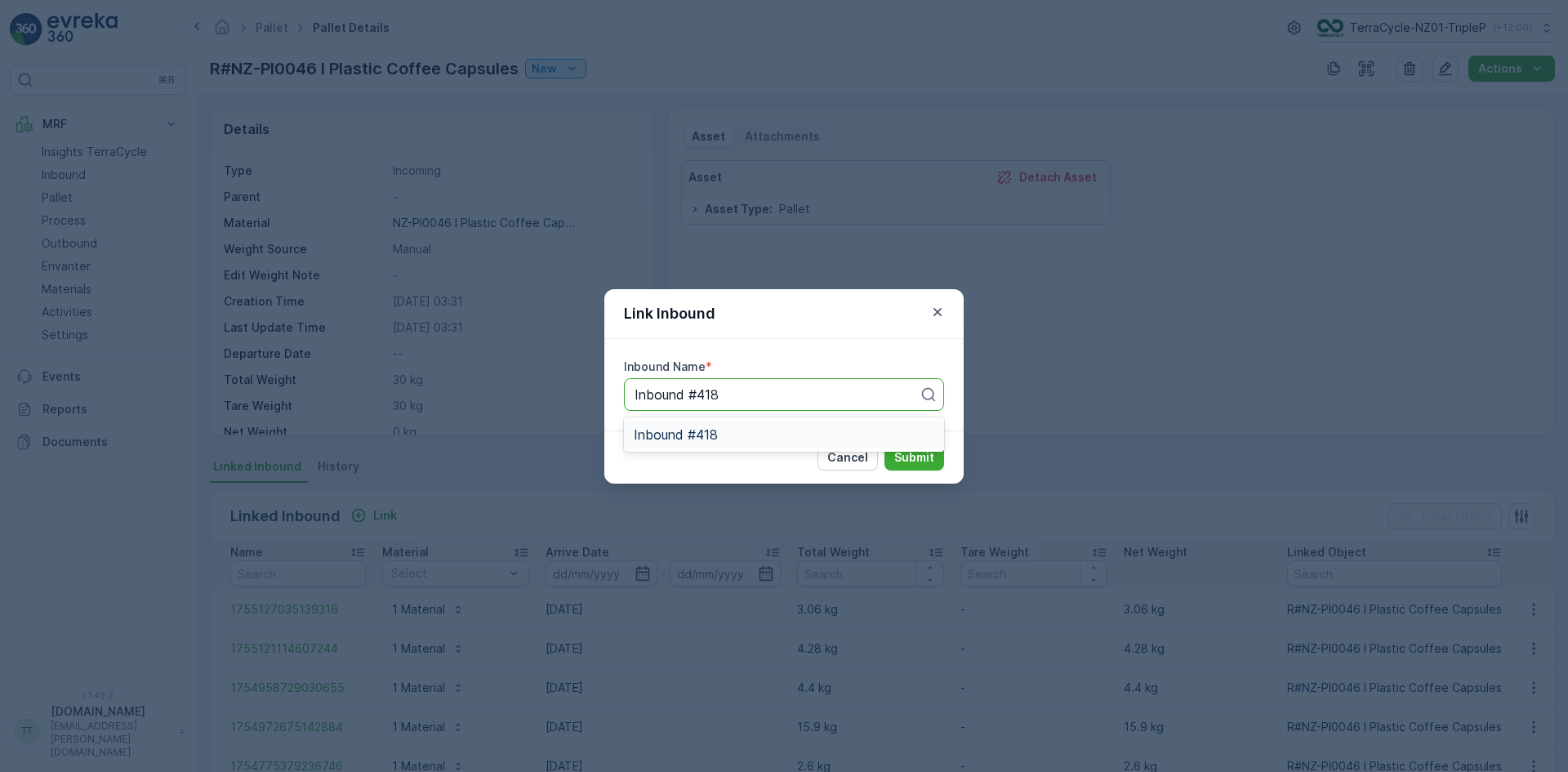
click at [686, 431] on span "Inbound #418" at bounding box center [676, 435] width 84 height 15
click at [925, 454] on p "Submit" at bounding box center [914, 457] width 40 height 16
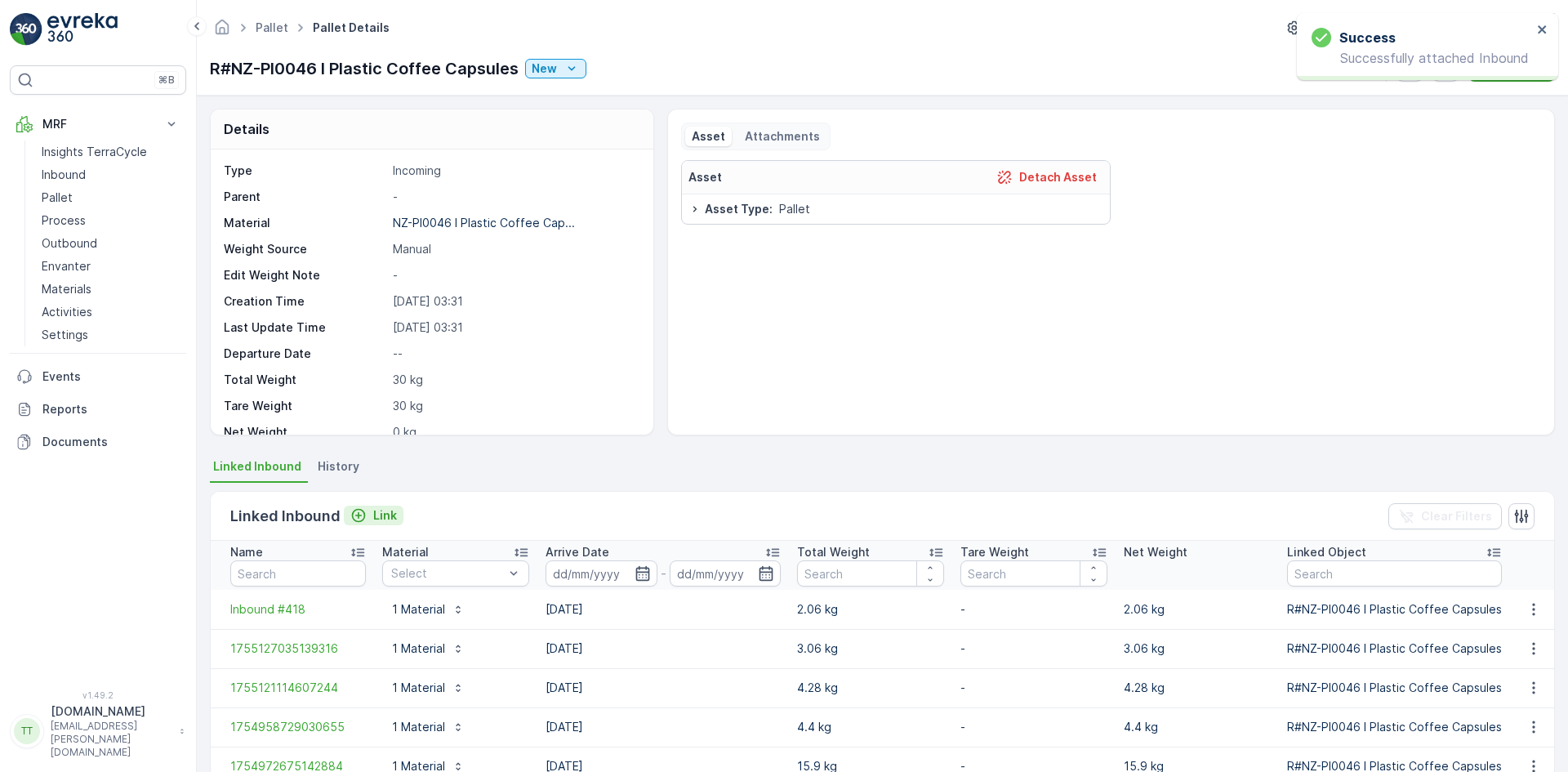
drag, startPoint x: 358, startPoint y: 504, endPoint x: 369, endPoint y: 515, distance: 15.6
click at [358, 505] on div "Linked Inbound Link" at bounding box center [317, 516] width 173 height 23
click at [377, 521] on p "Link" at bounding box center [385, 516] width 24 height 16
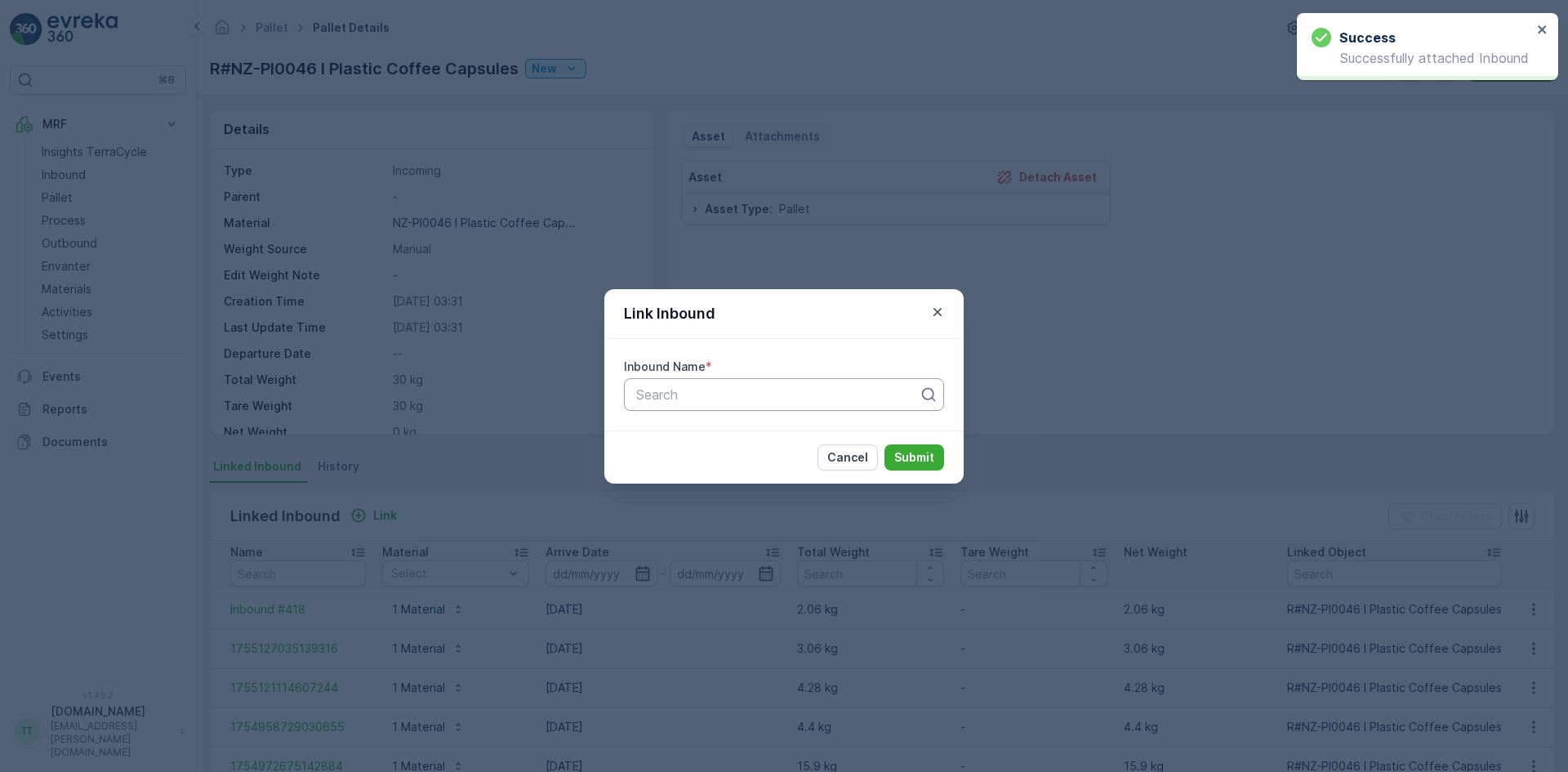
click at [734, 387] on div at bounding box center [778, 394] width 286 height 15
paste input "Inbound #419"
type input "Inbound #419"
click at [731, 429] on div "Inbound #419" at bounding box center [784, 435] width 300 height 15
click at [910, 460] on p "Submit" at bounding box center [914, 457] width 40 height 16
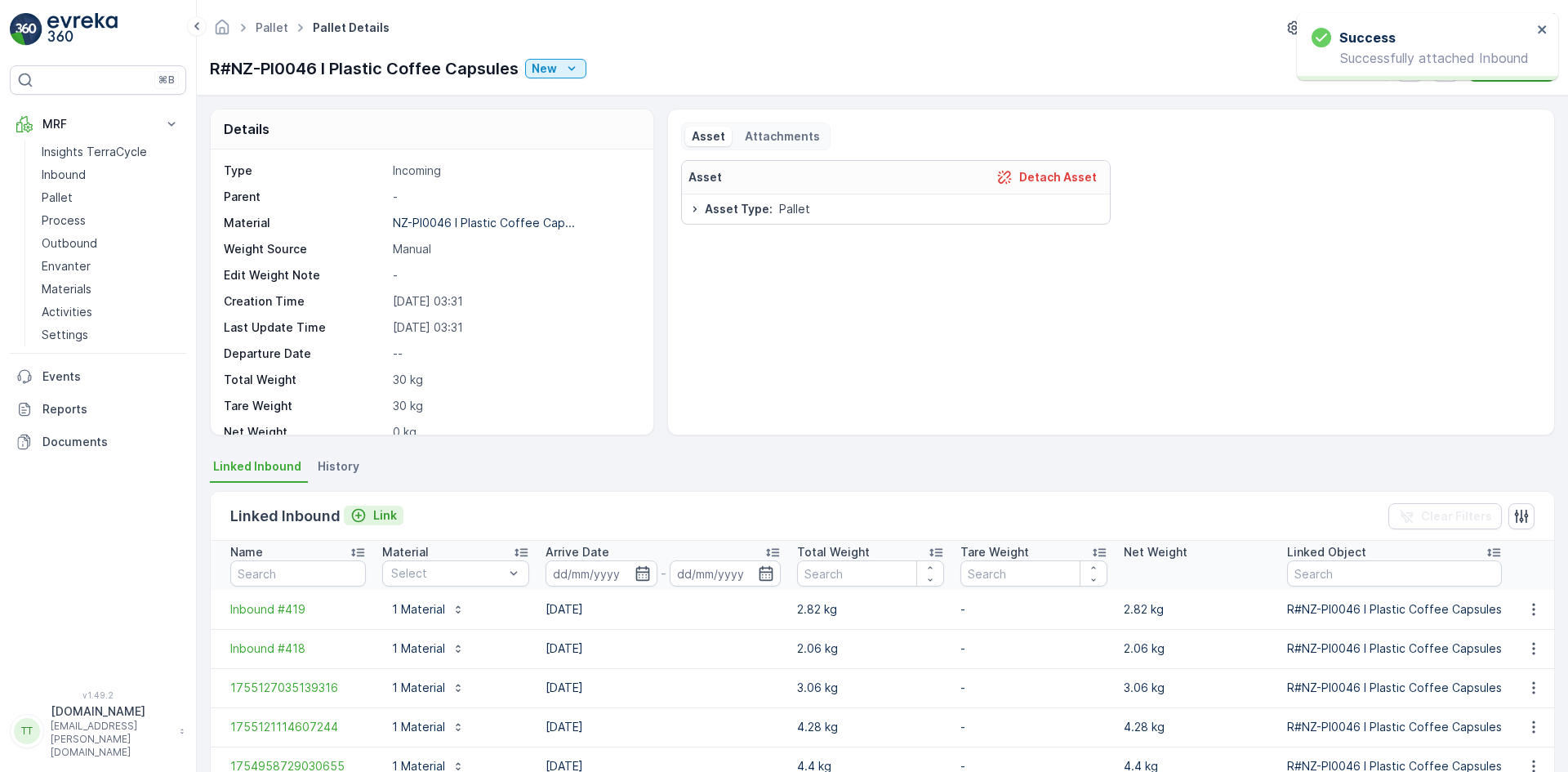
click at [378, 508] on p "Link" at bounding box center [385, 516] width 24 height 16
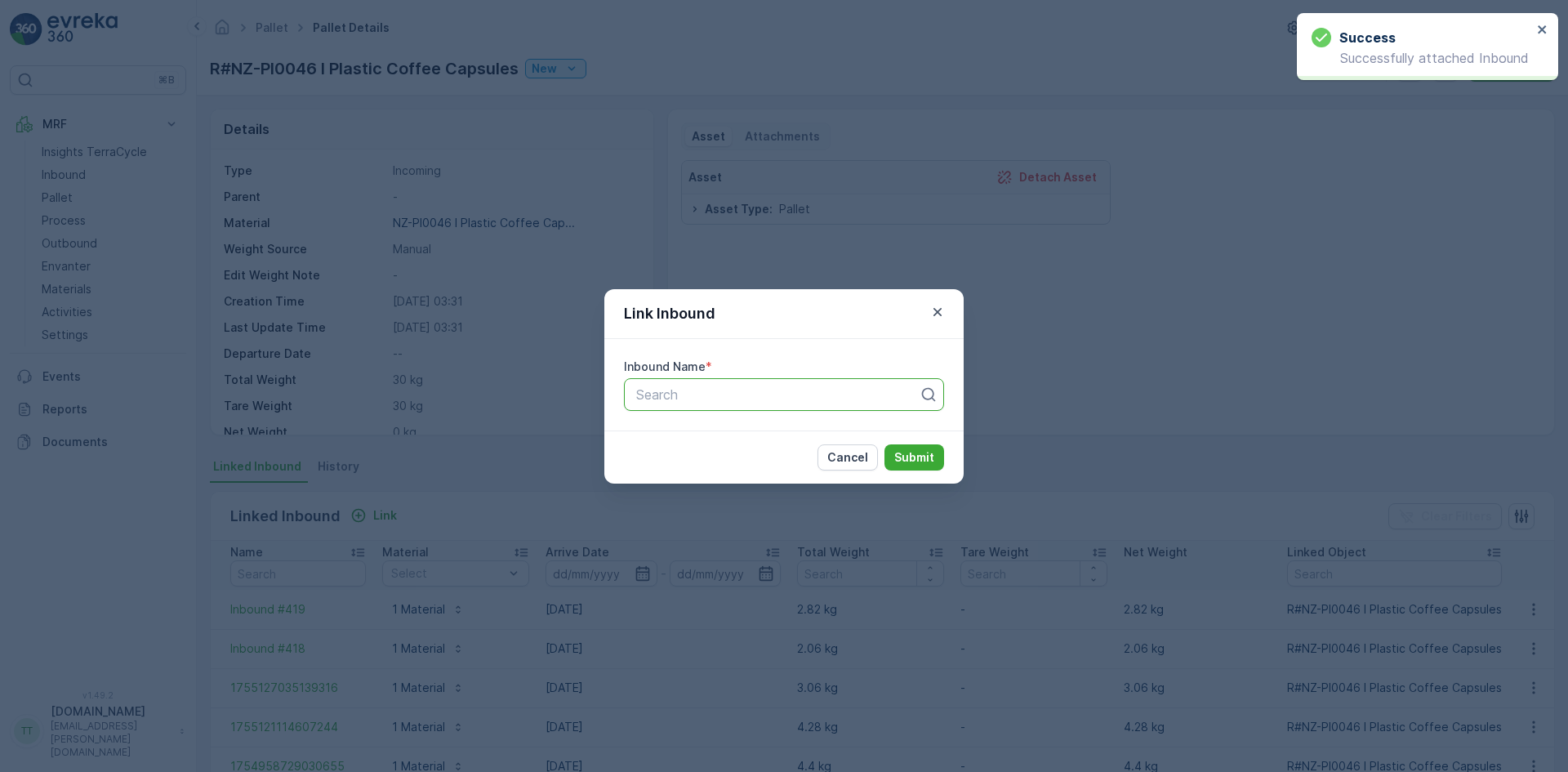
click at [760, 401] on div at bounding box center [778, 394] width 286 height 15
paste input "Inbound #420"
type input "Inbound #420"
click at [725, 433] on div "Inbound #420" at bounding box center [784, 435] width 300 height 15
click at [913, 453] on p "Submit" at bounding box center [914, 457] width 40 height 16
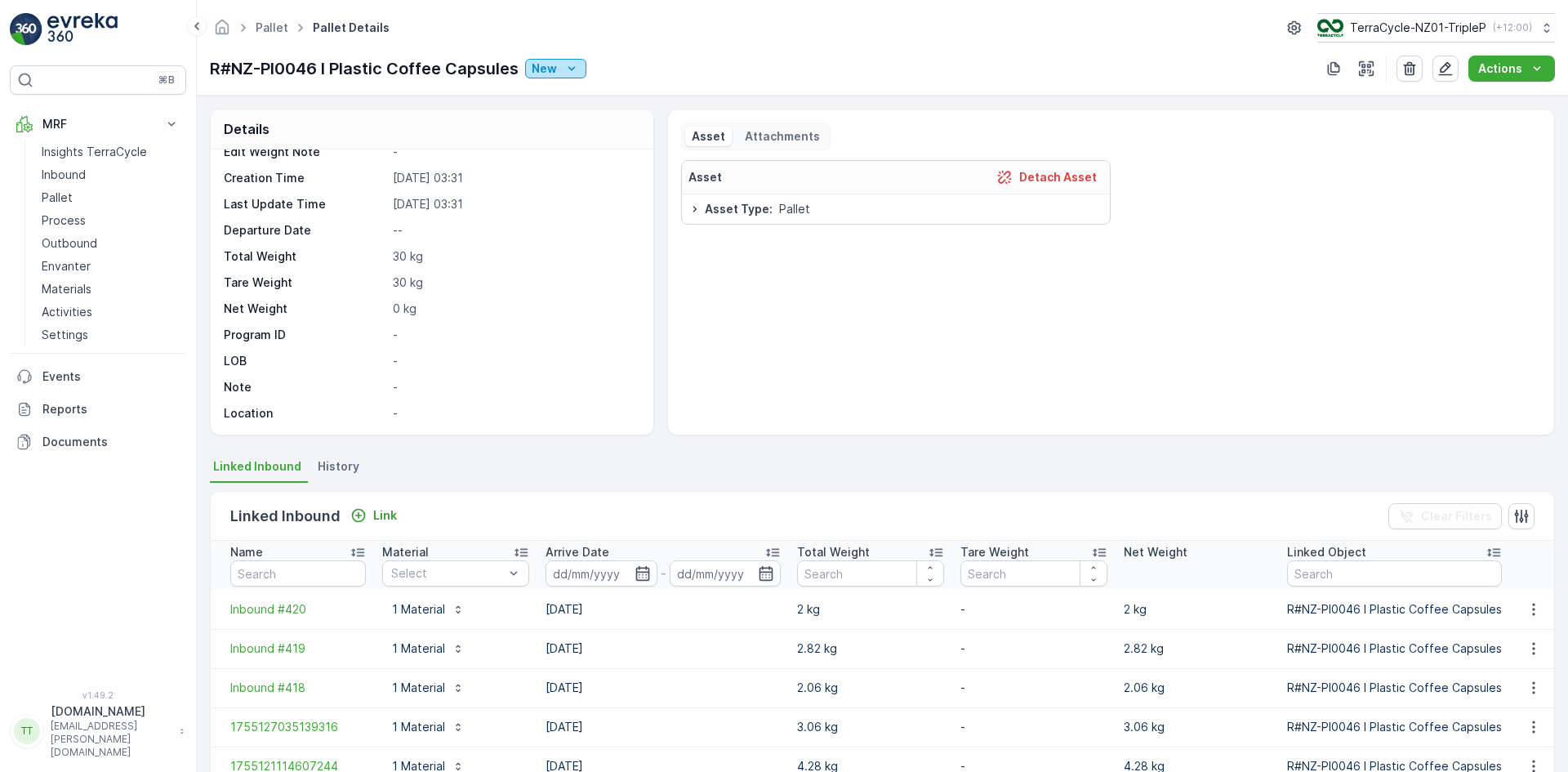
click at [542, 71] on p "New" at bounding box center [544, 68] width 25 height 16
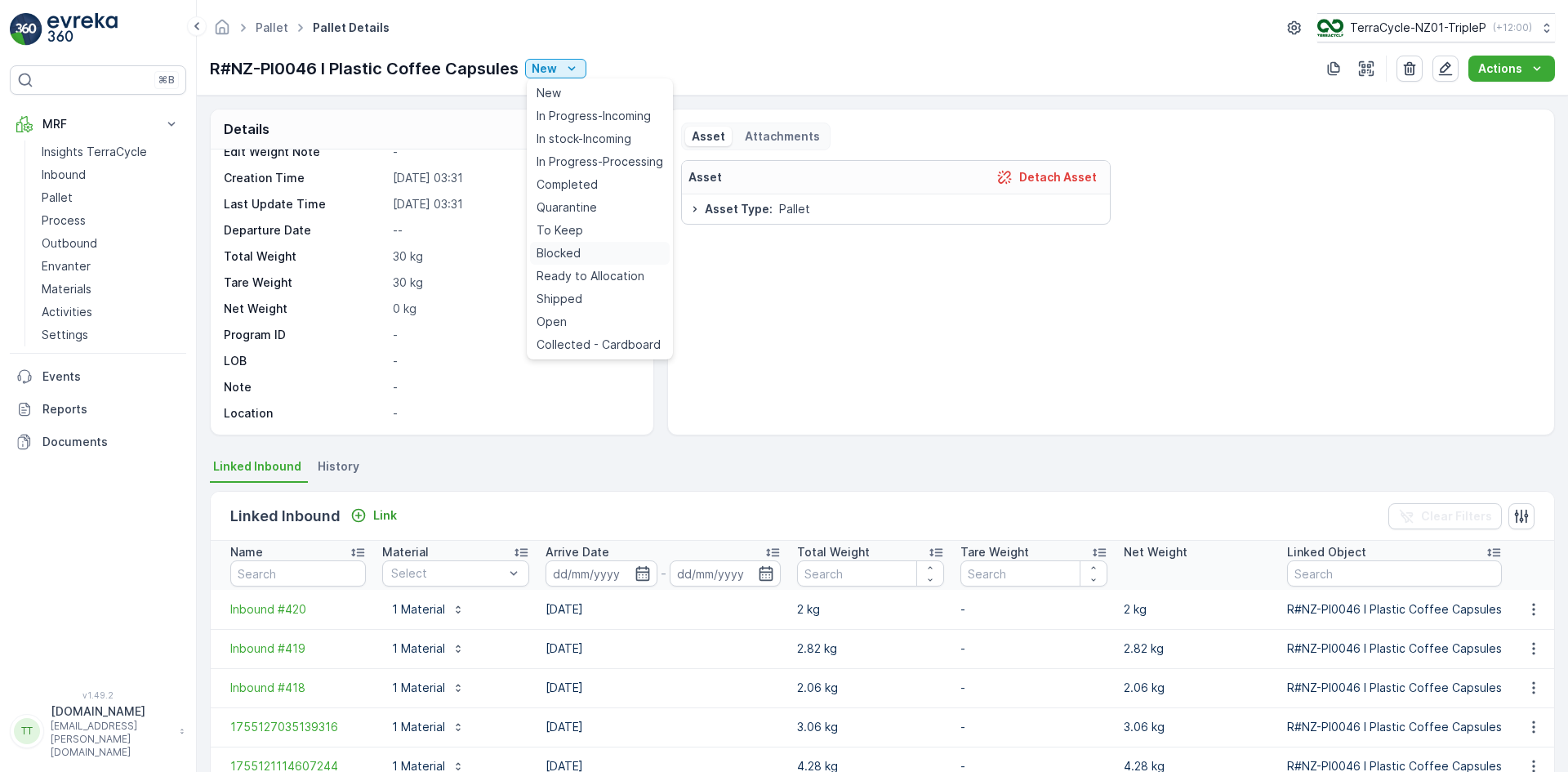
click at [575, 252] on span "Blocked" at bounding box center [558, 253] width 44 height 16
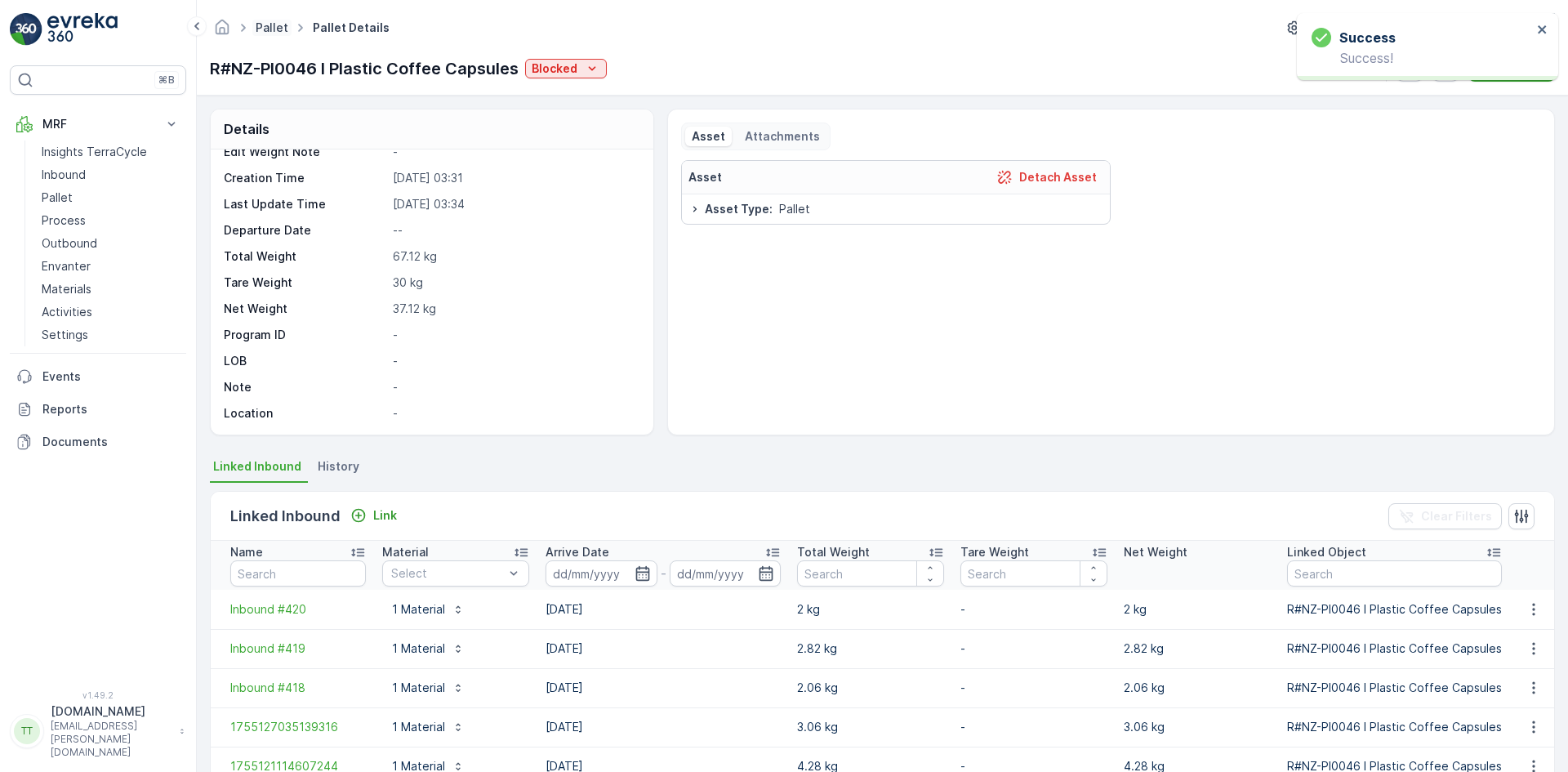
click at [266, 32] on link "Pallet" at bounding box center [272, 28] width 33 height 14
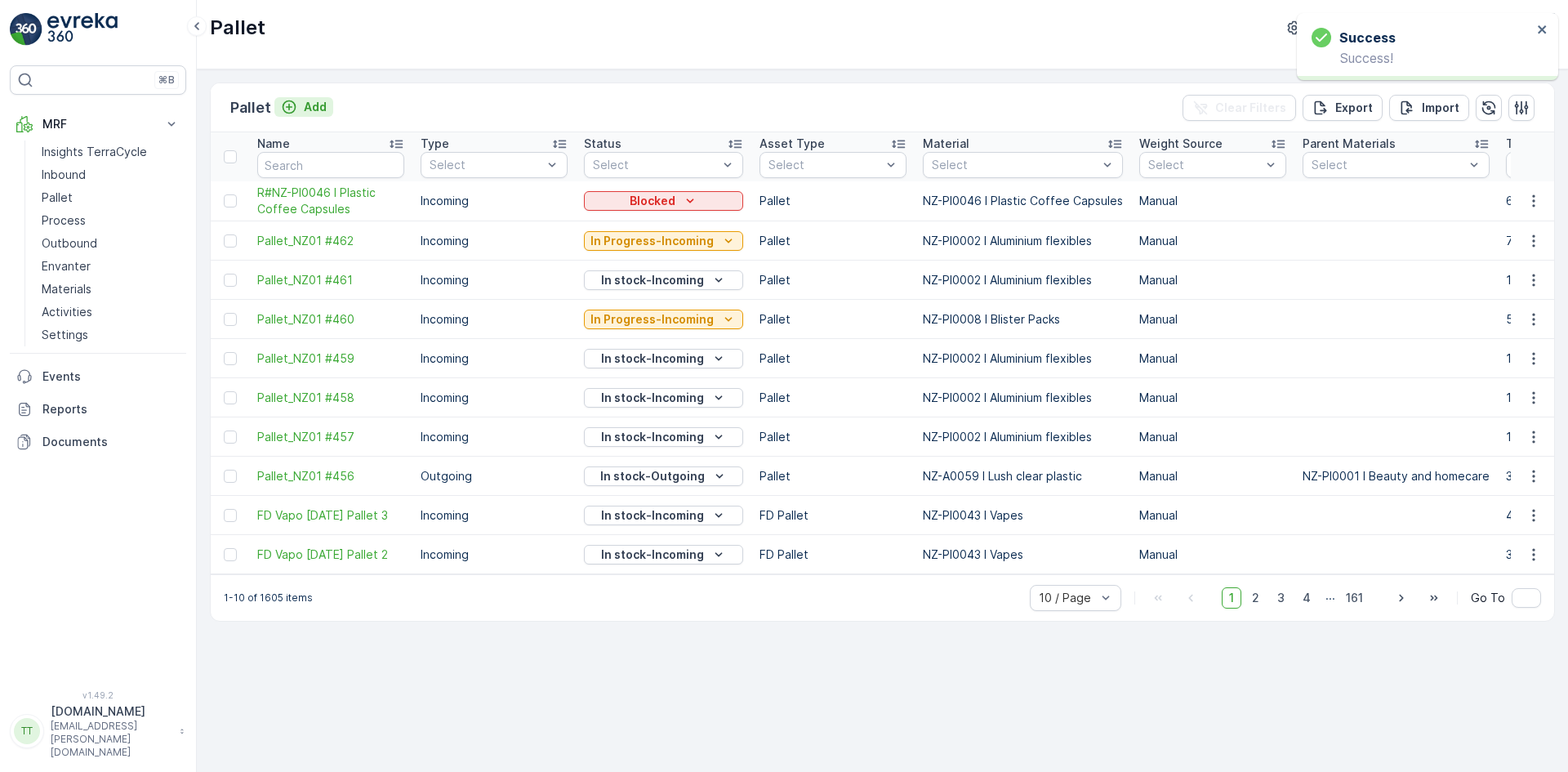
click at [315, 110] on p "Add" at bounding box center [315, 107] width 23 height 16
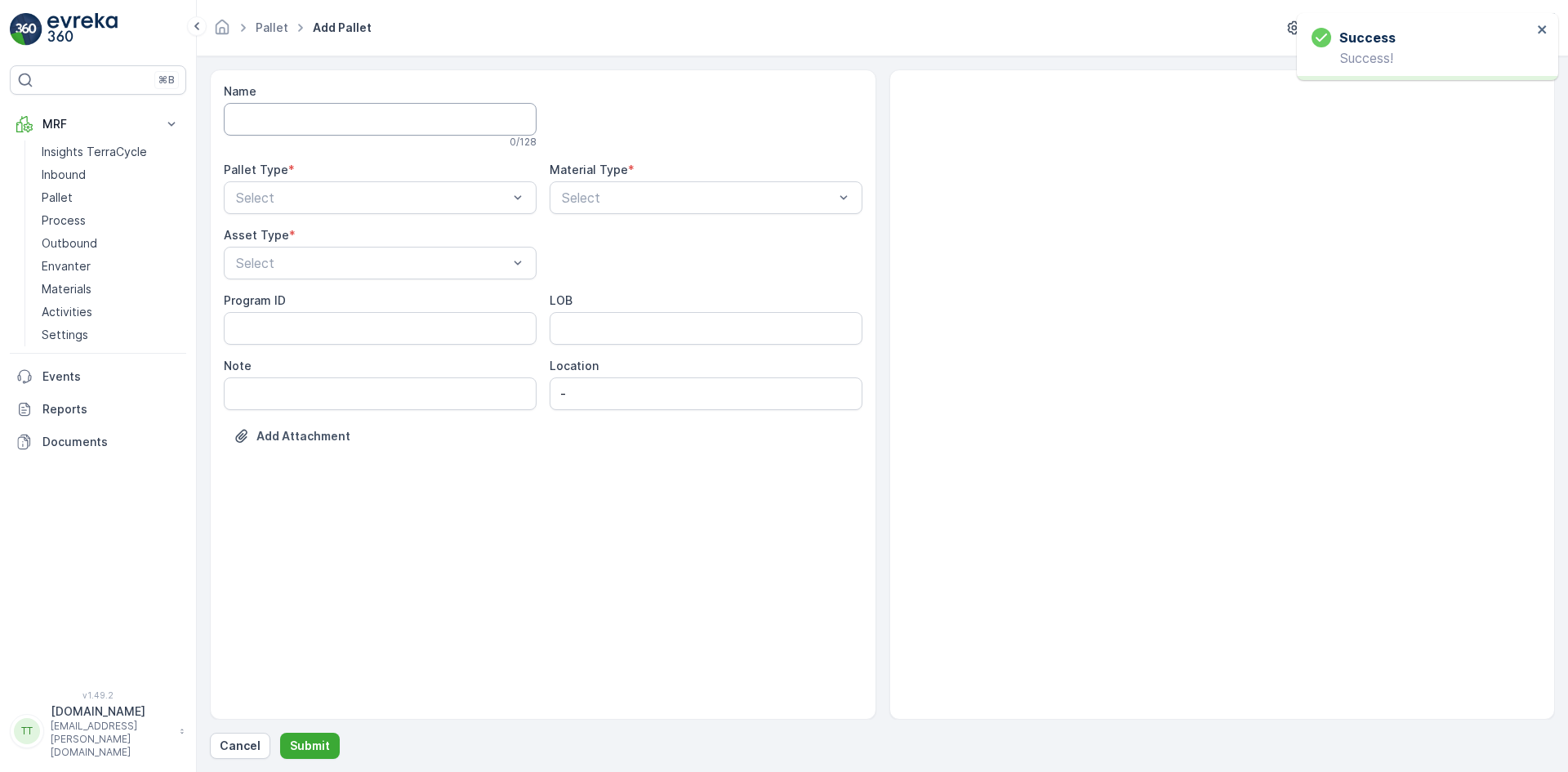
click at [335, 118] on input "Name" at bounding box center [380, 120] width 313 height 33
paste input "NZ-PI0047 I Metallic Coffee Capsules"
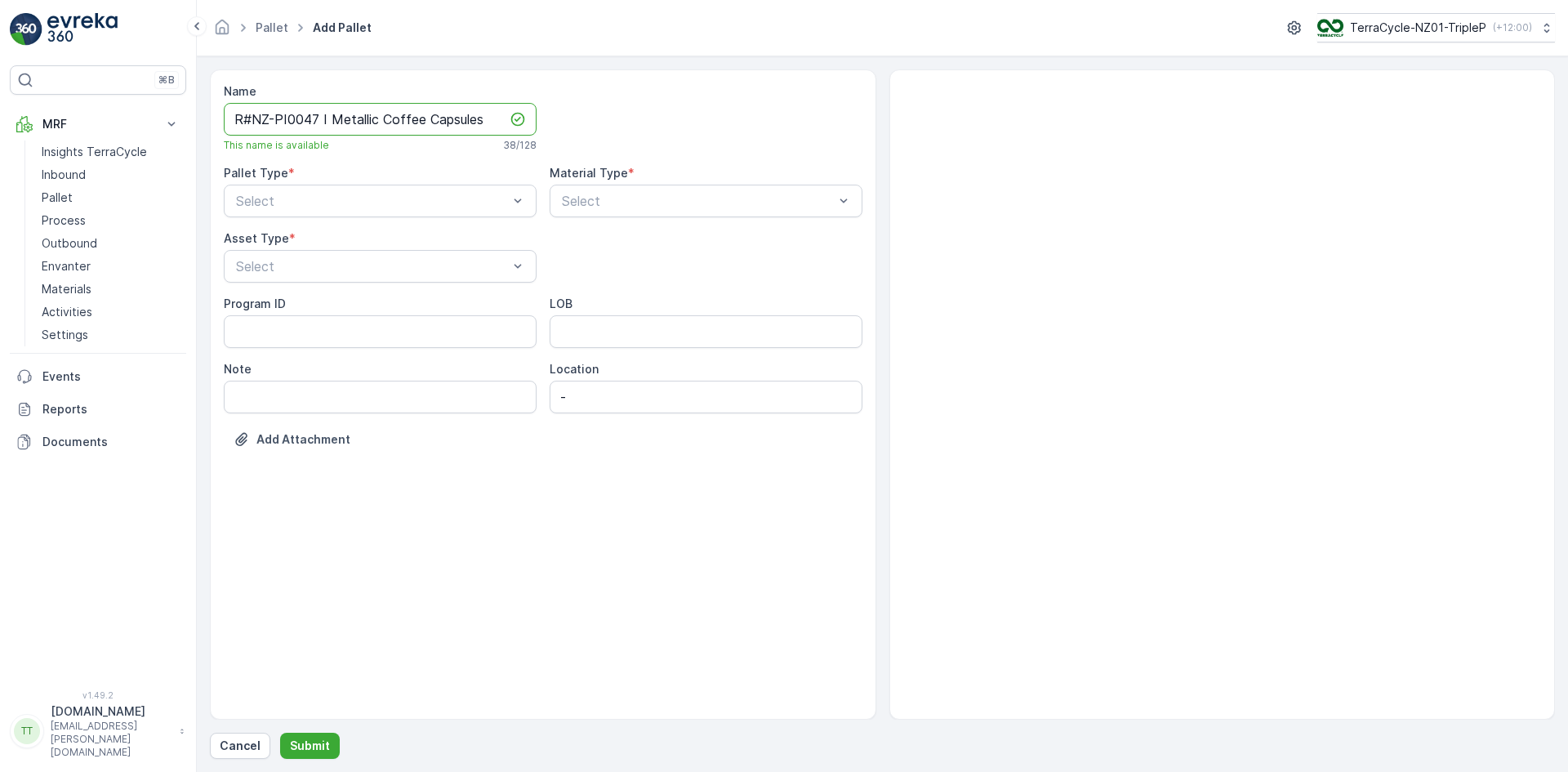
type input "R#NZ-PI0047 I Metallic Coffee Capsules"
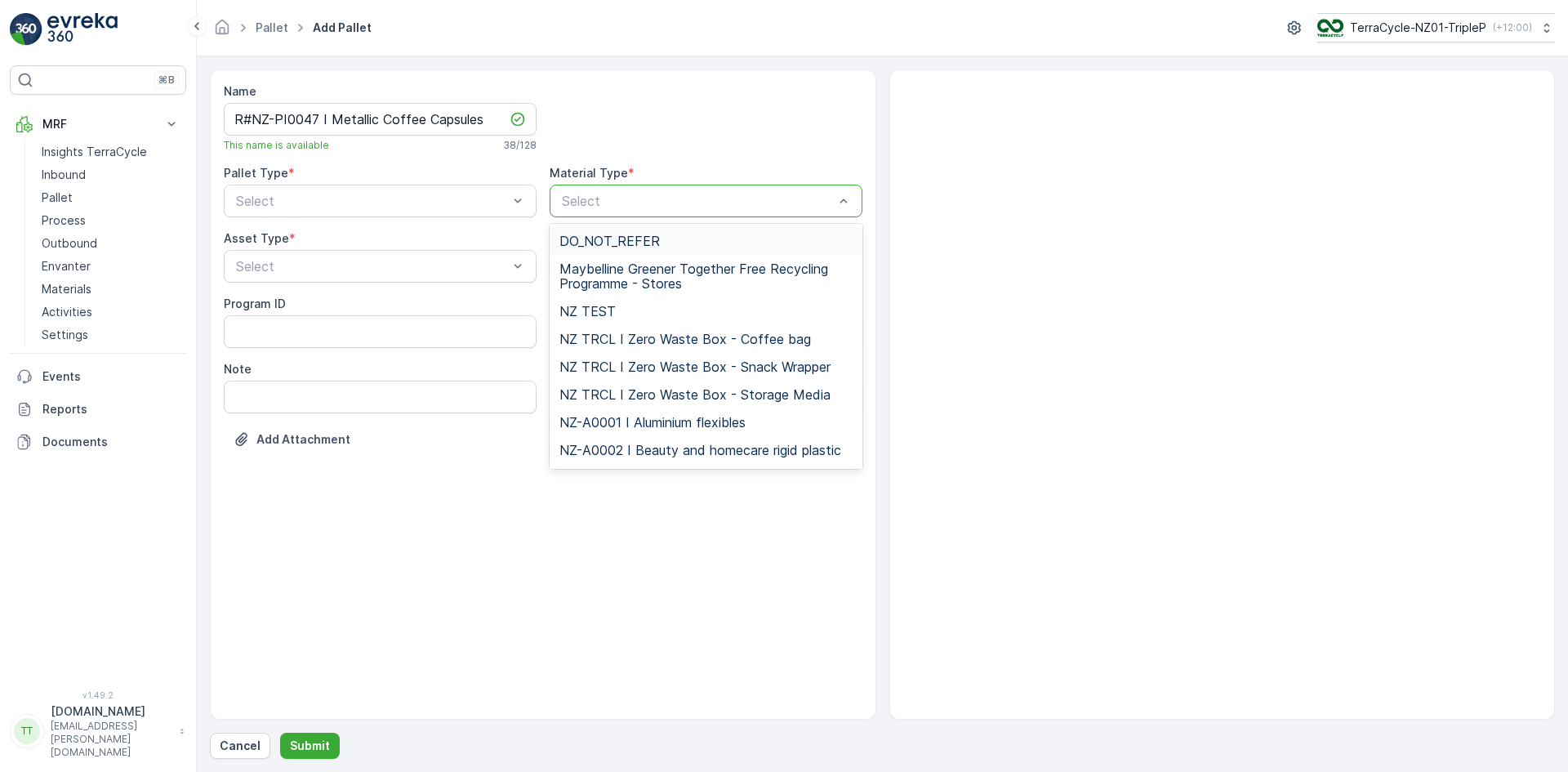
type input "NZ-PI0047 I Metallic Coffee Capsules"
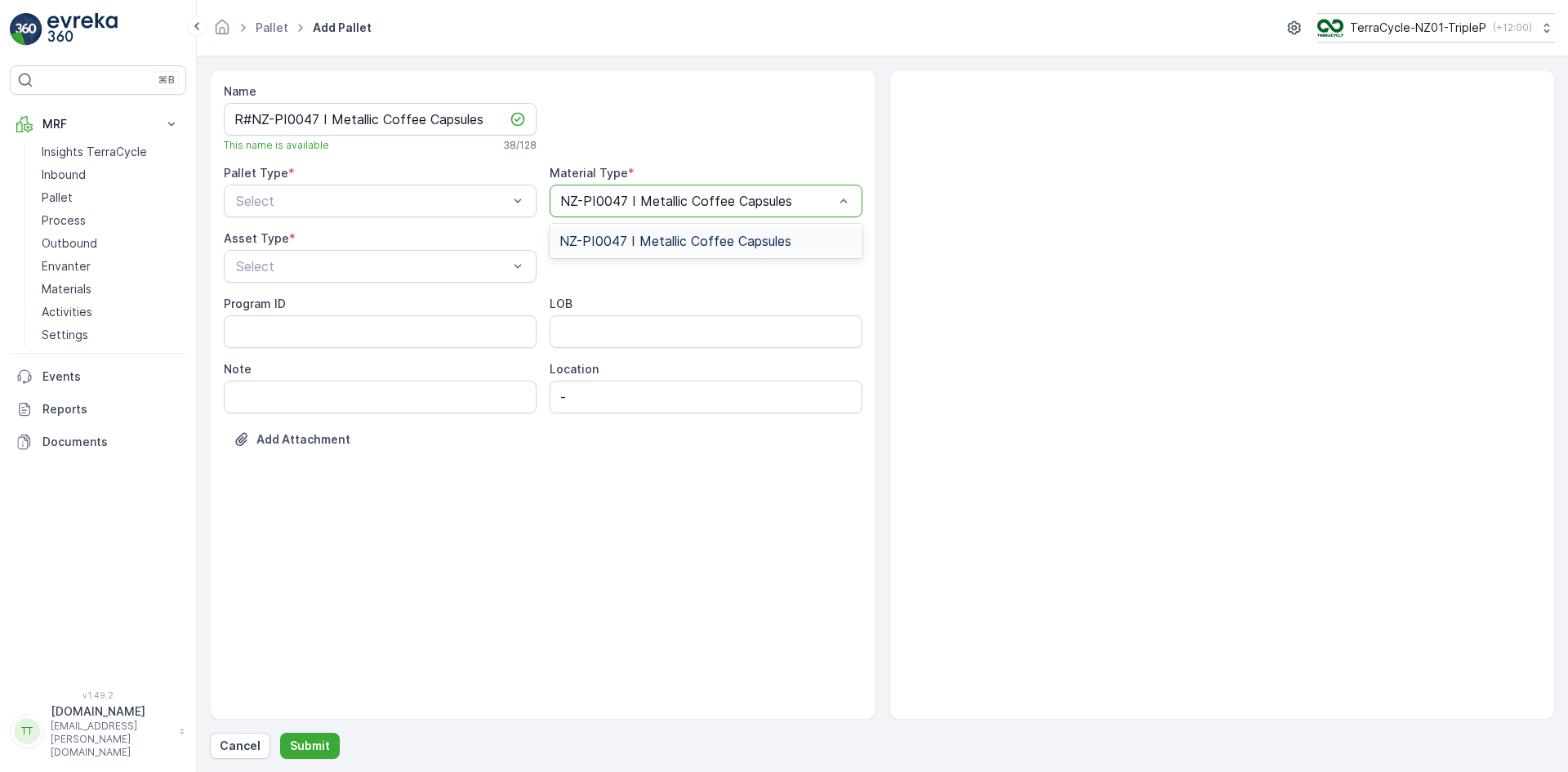
click at [597, 237] on span "NZ-PI0047 I Metallic Coffee Capsules" at bounding box center [675, 241] width 232 height 15
click at [315, 238] on div "Incoming" at bounding box center [380, 241] width 293 height 15
drag, startPoint x: 286, startPoint y: 366, endPoint x: 259, endPoint y: 383, distance: 31.9
click at [261, 383] on div "Cage Bigbag Bale Pallet FD Pallet" at bounding box center [380, 361] width 313 height 145
click at [254, 383] on span "Pallet" at bounding box center [251, 389] width 34 height 15
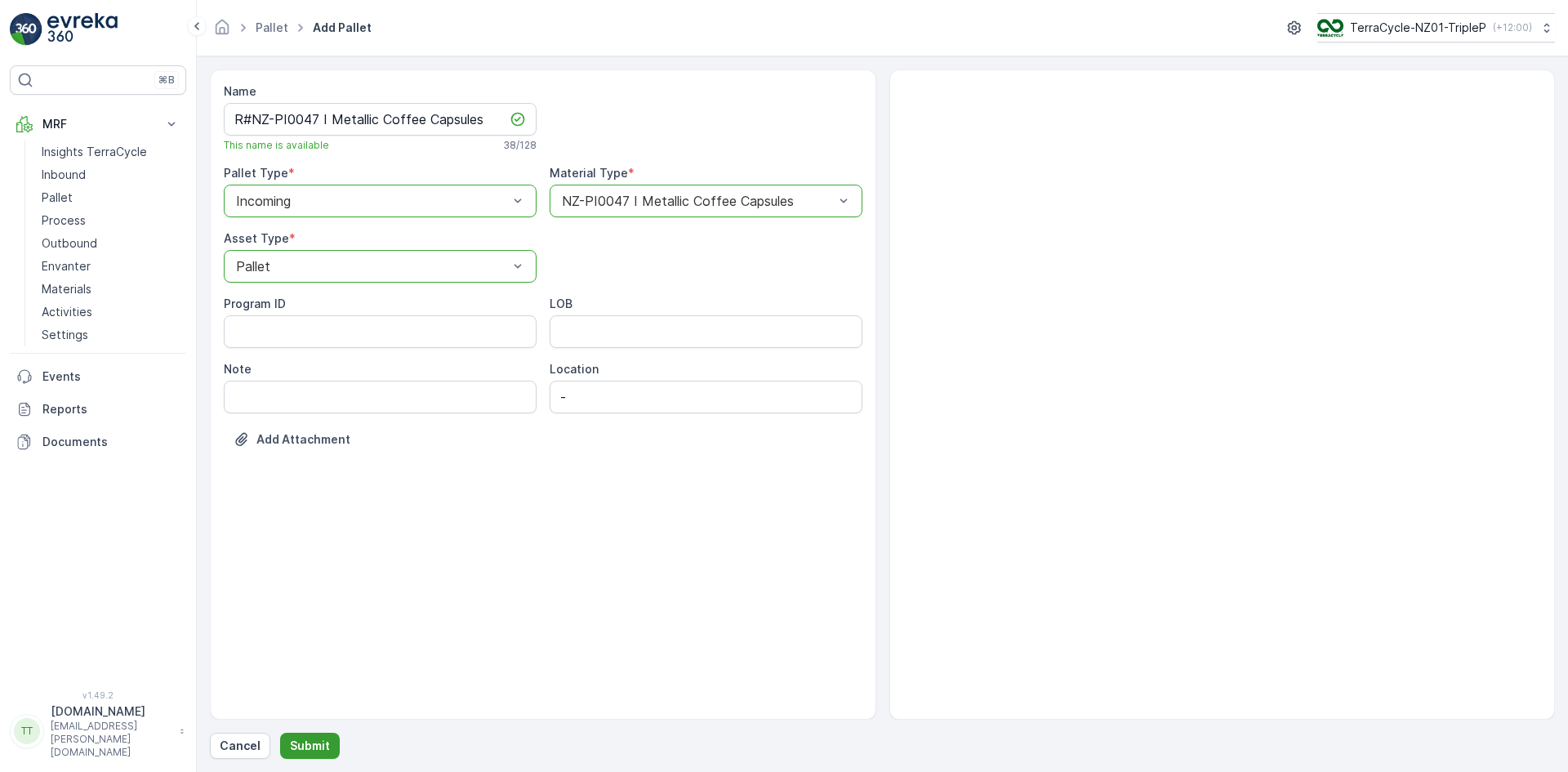
click at [313, 743] on p "Submit" at bounding box center [310, 745] width 40 height 16
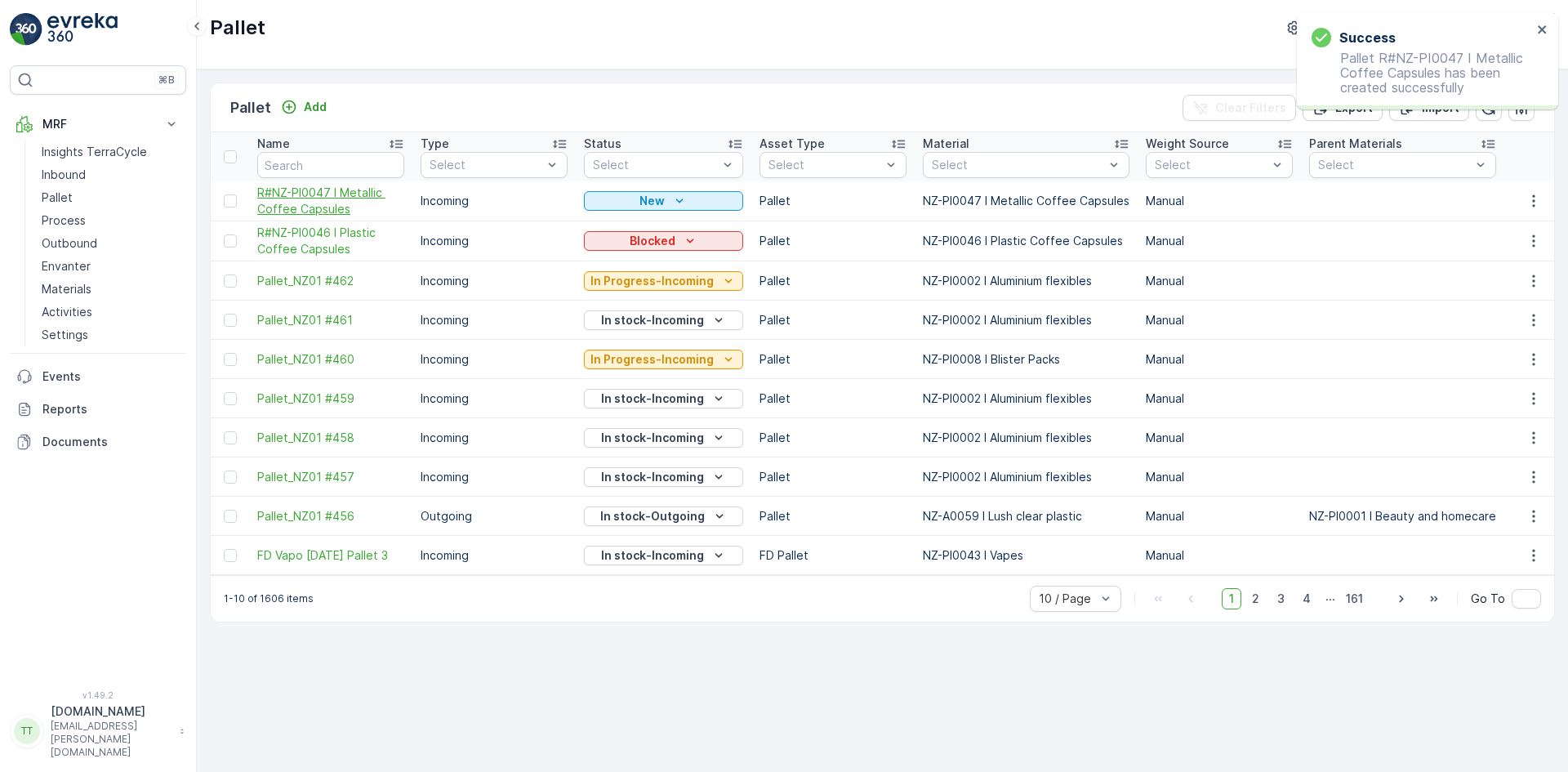
click at [341, 195] on span "R#NZ-PI0047 I Metallic Coffee Capsules" at bounding box center [330, 201] width 147 height 33
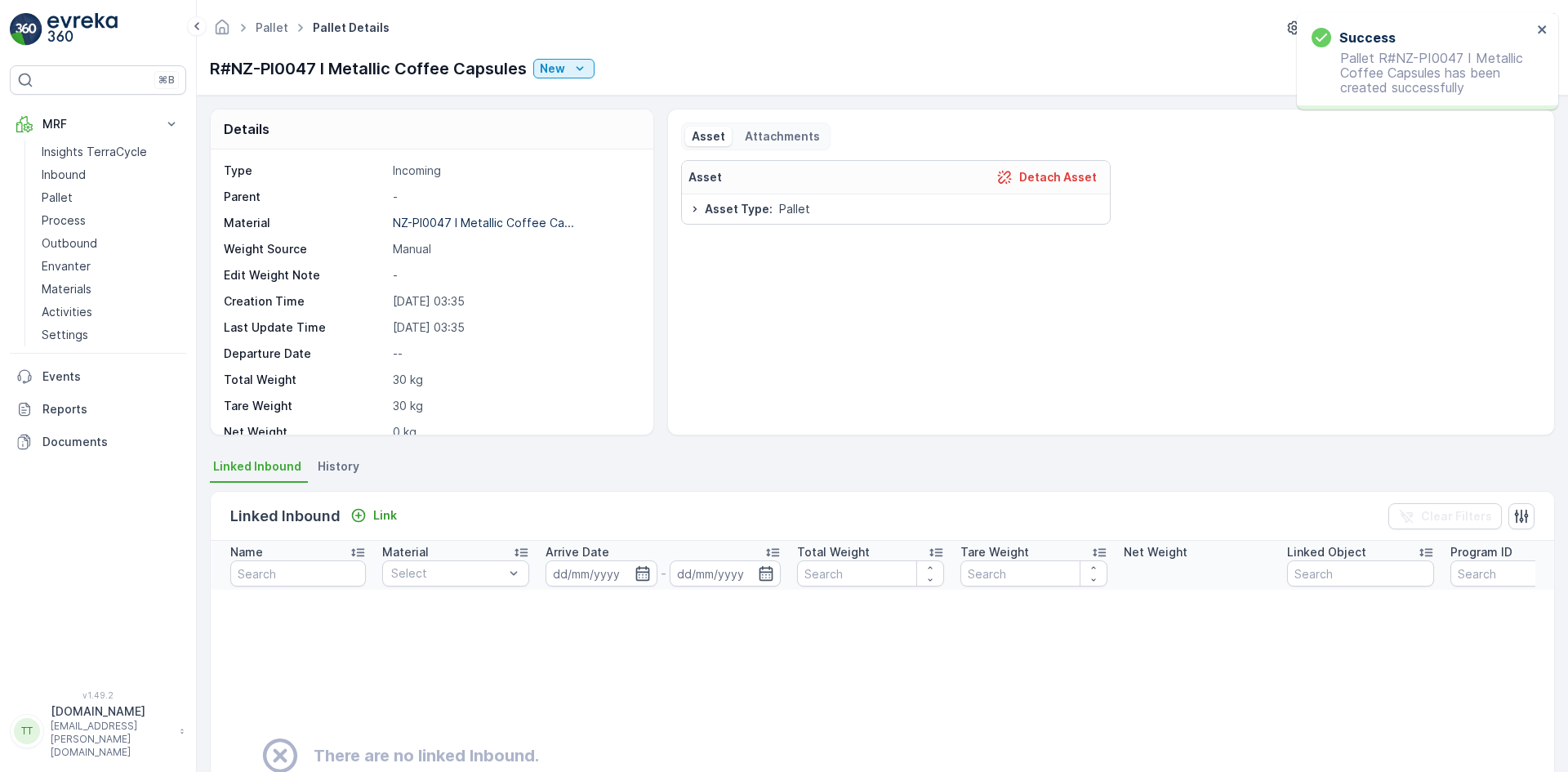
click at [1542, 22] on div "Success Pallet R#NZ-PI0047 I Metallic Coffee Capsules has been created successf…" at bounding box center [1428, 61] width 261 height 96
click at [397, 522] on button "Link" at bounding box center [373, 516] width 59 height 20
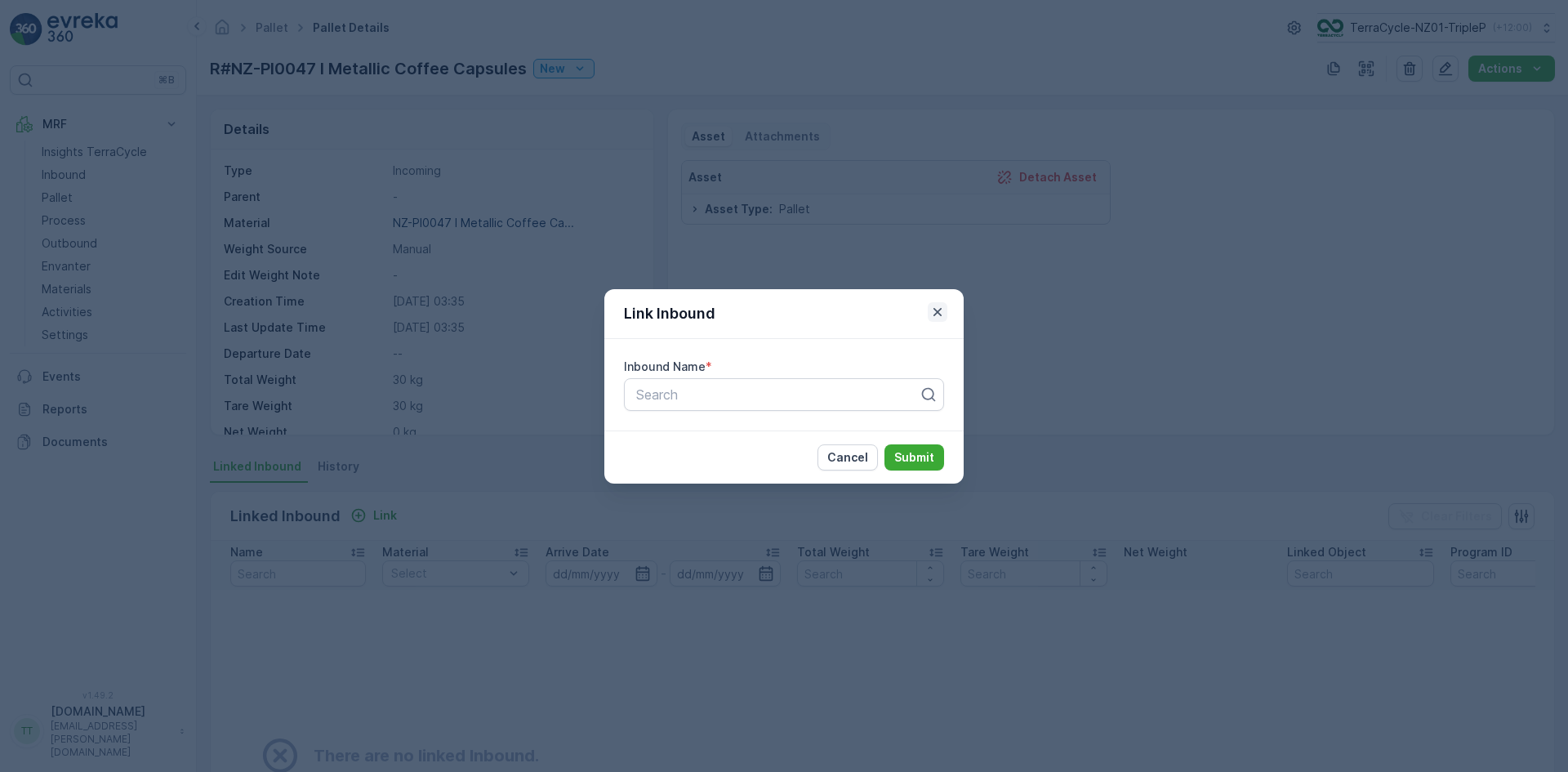
click at [937, 315] on icon "button" at bounding box center [938, 312] width 16 height 16
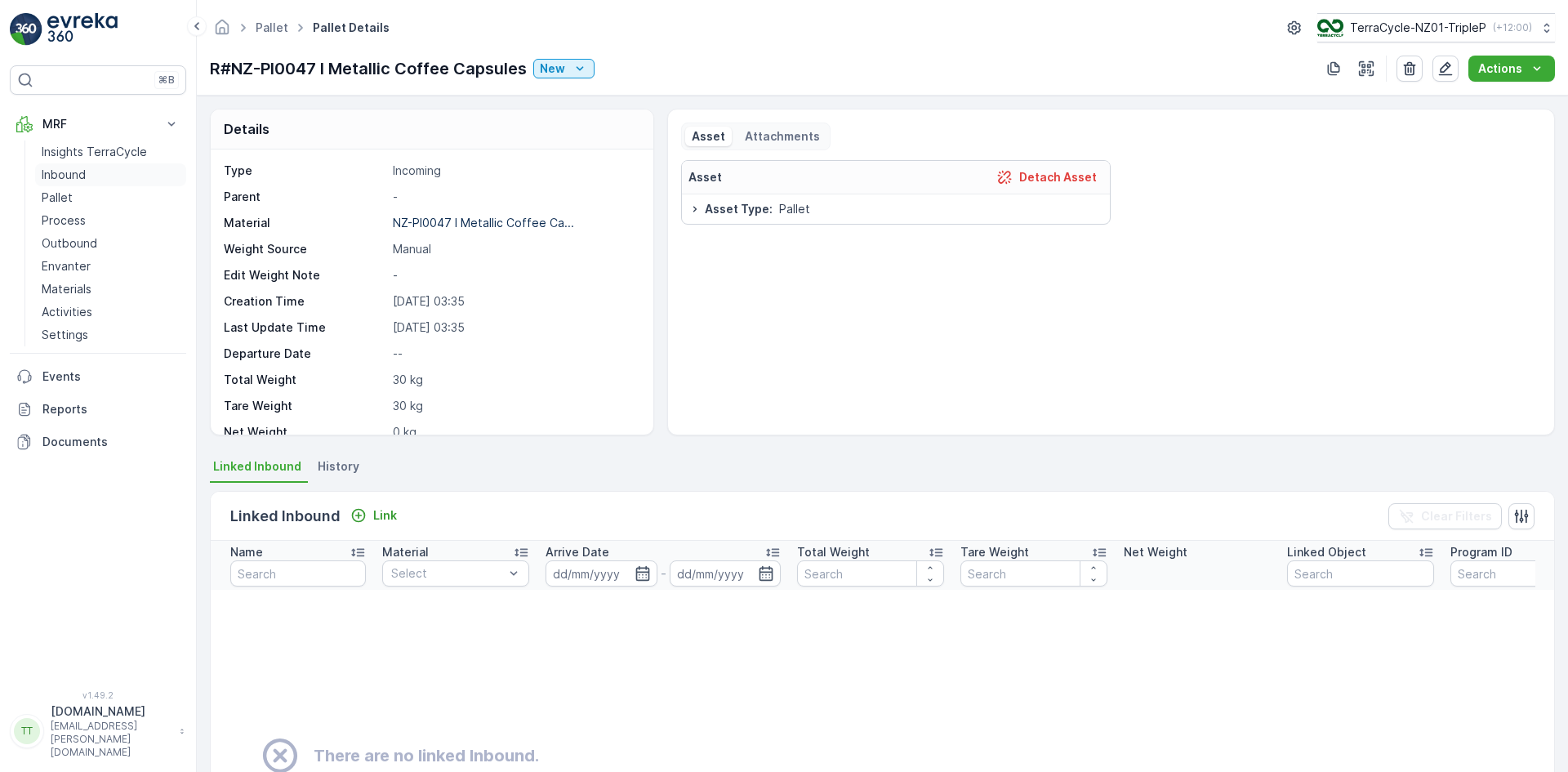
click at [81, 167] on p "Inbound" at bounding box center [63, 175] width 44 height 16
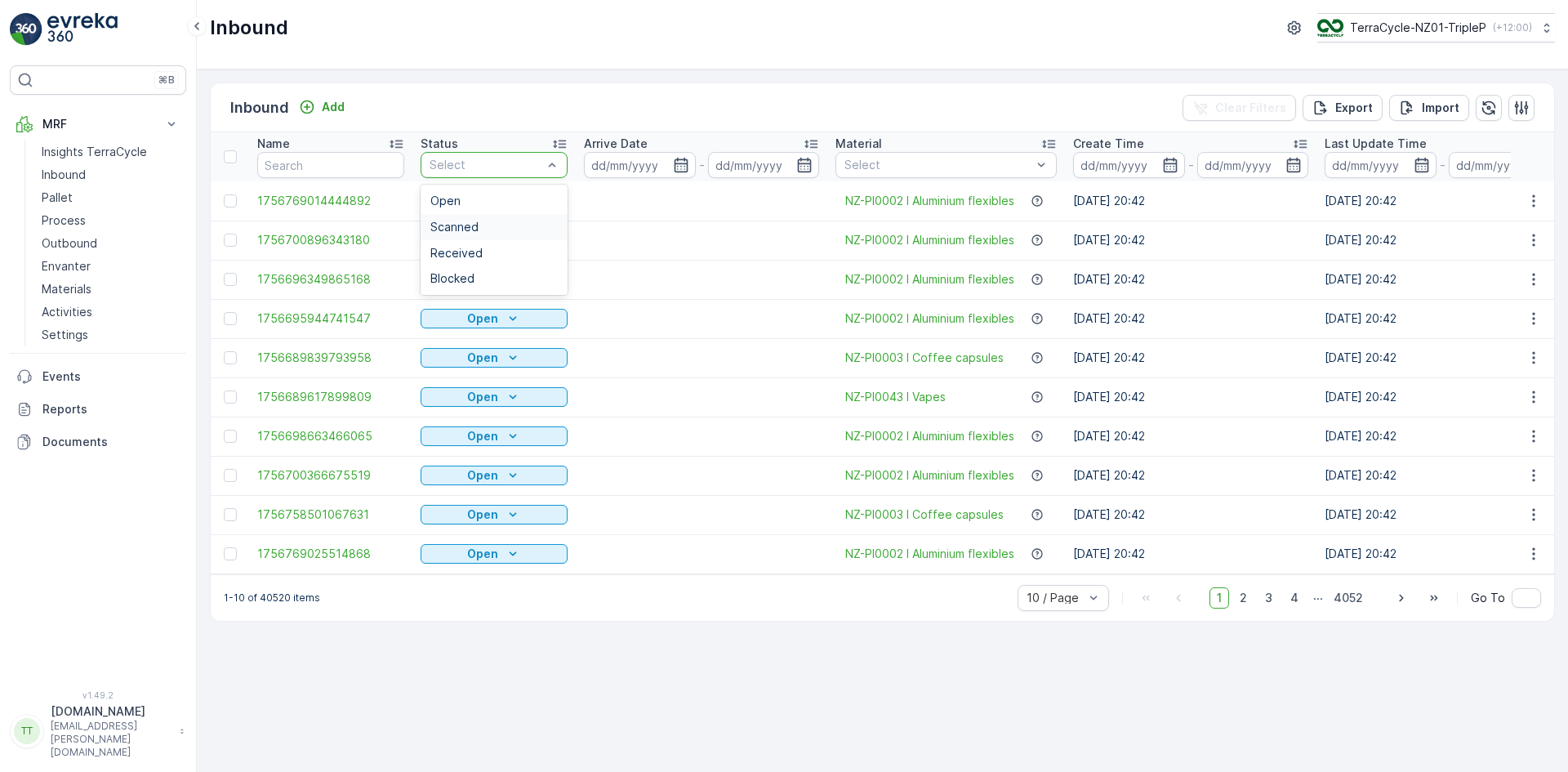
click at [470, 226] on span "Scanned" at bounding box center [454, 226] width 48 height 13
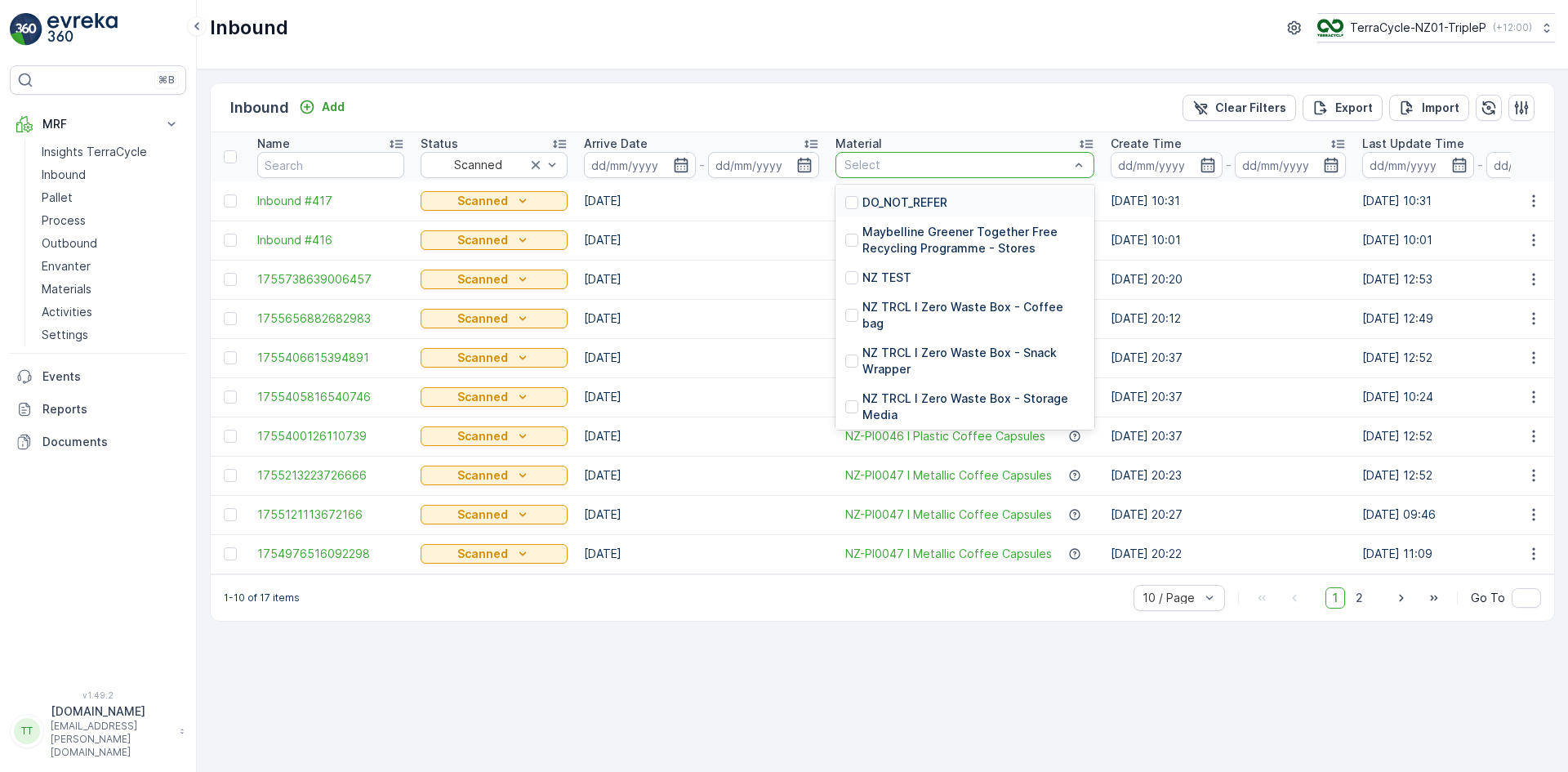
type input "1754348024878240"
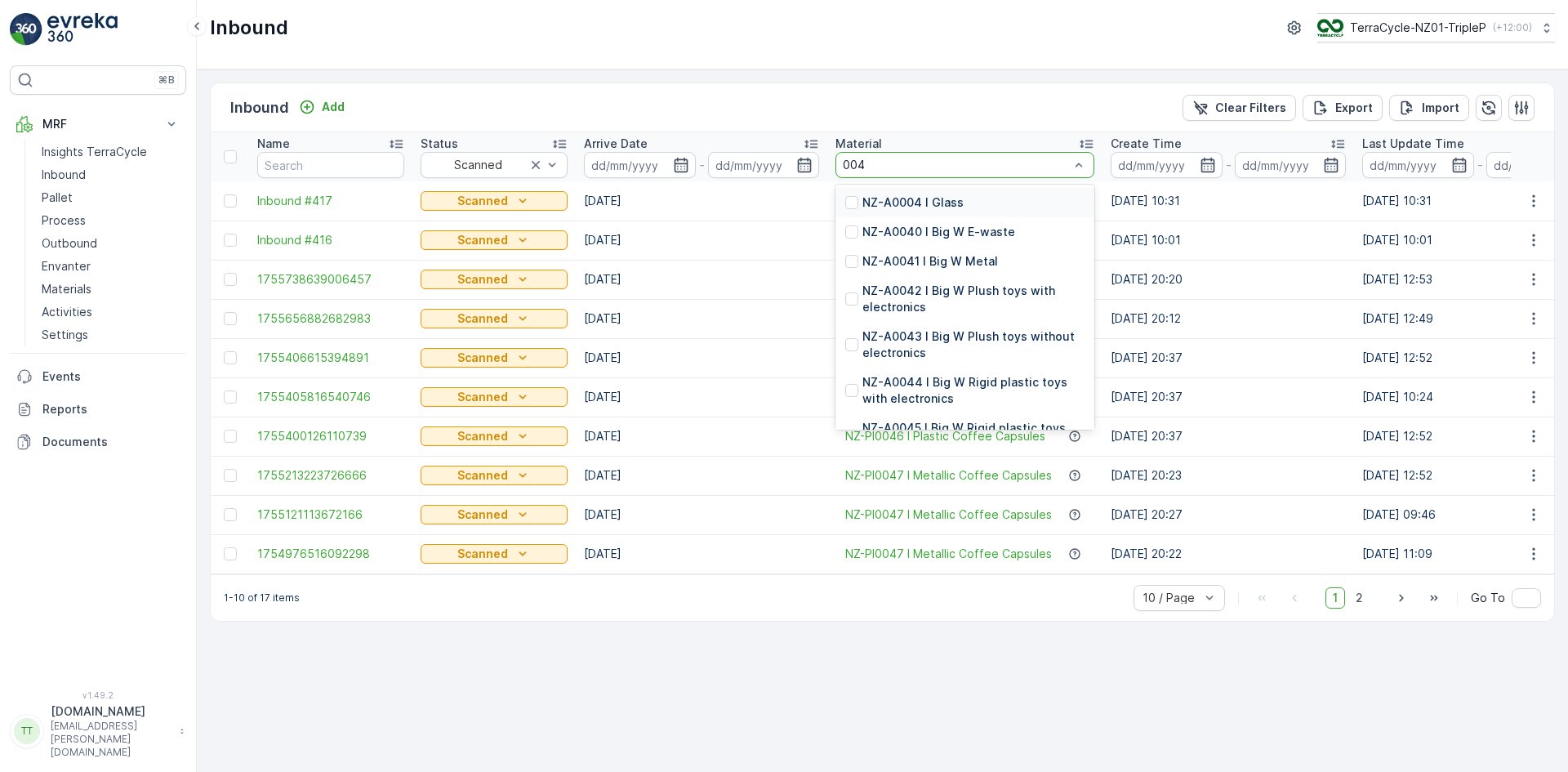
type input "0047"
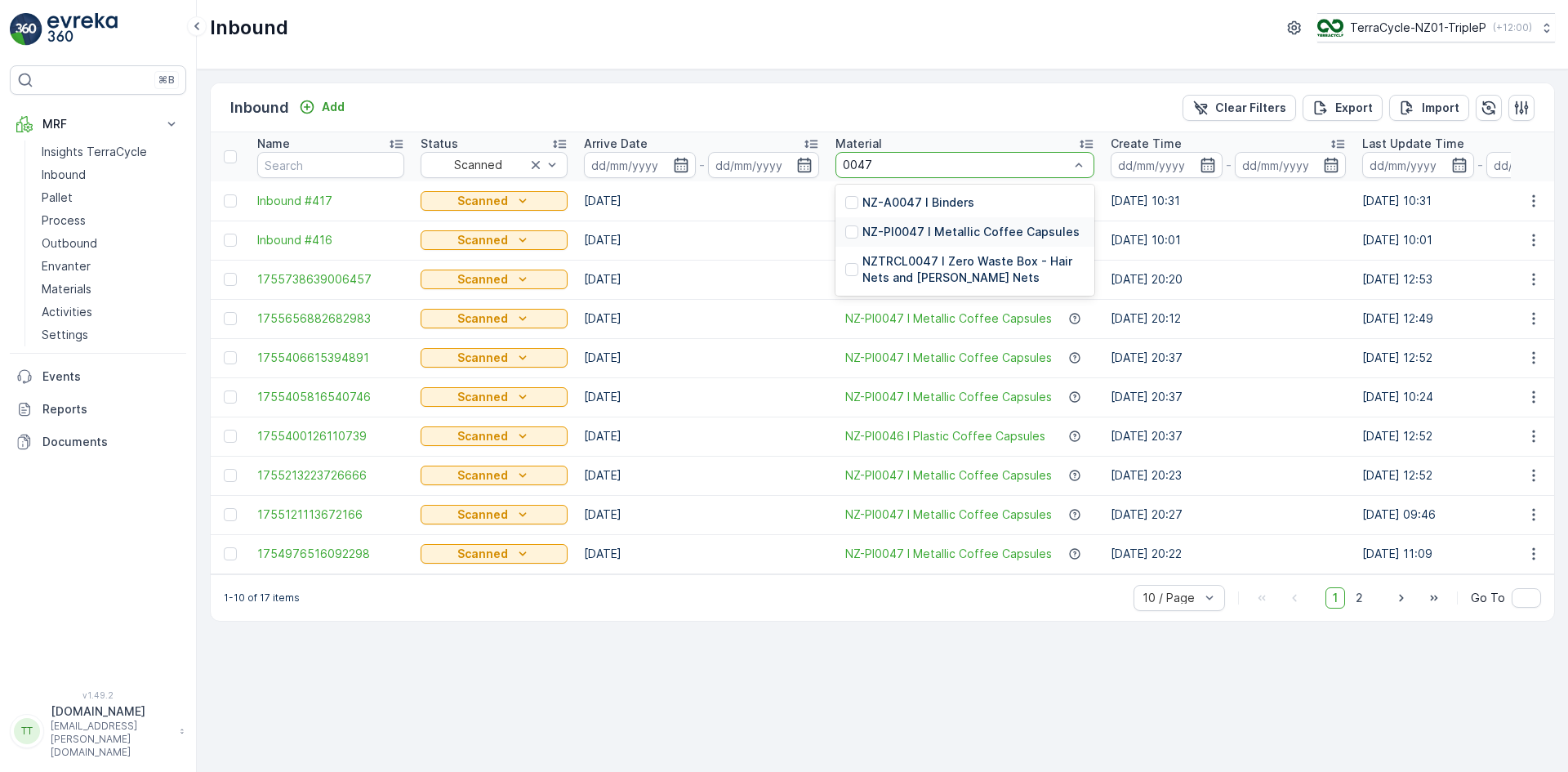
click at [993, 229] on p "NZ-PI0047 I Metallic Coffee Capsules" at bounding box center [971, 232] width 218 height 16
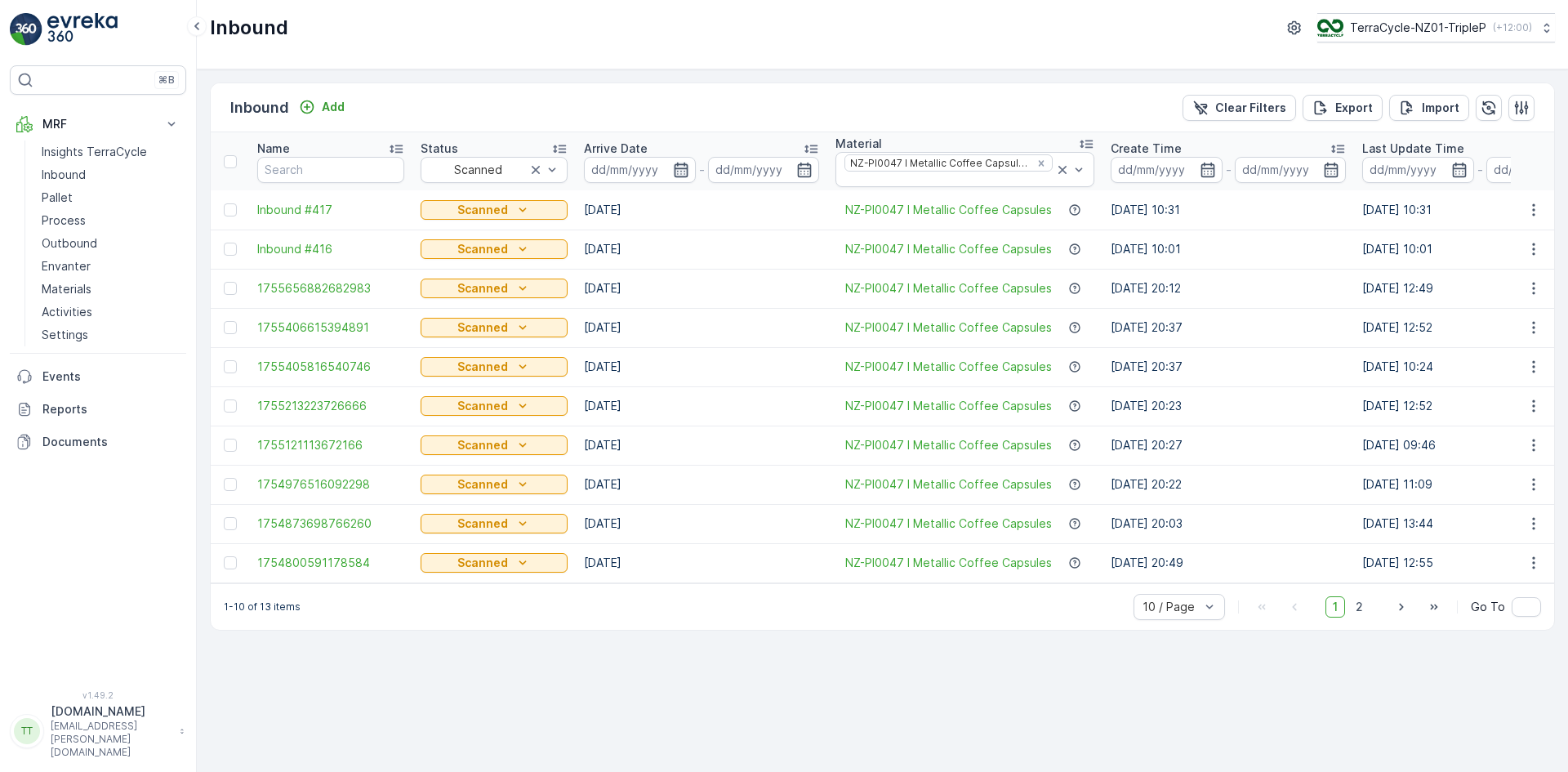
click at [680, 165] on icon "button" at bounding box center [680, 170] width 16 height 16
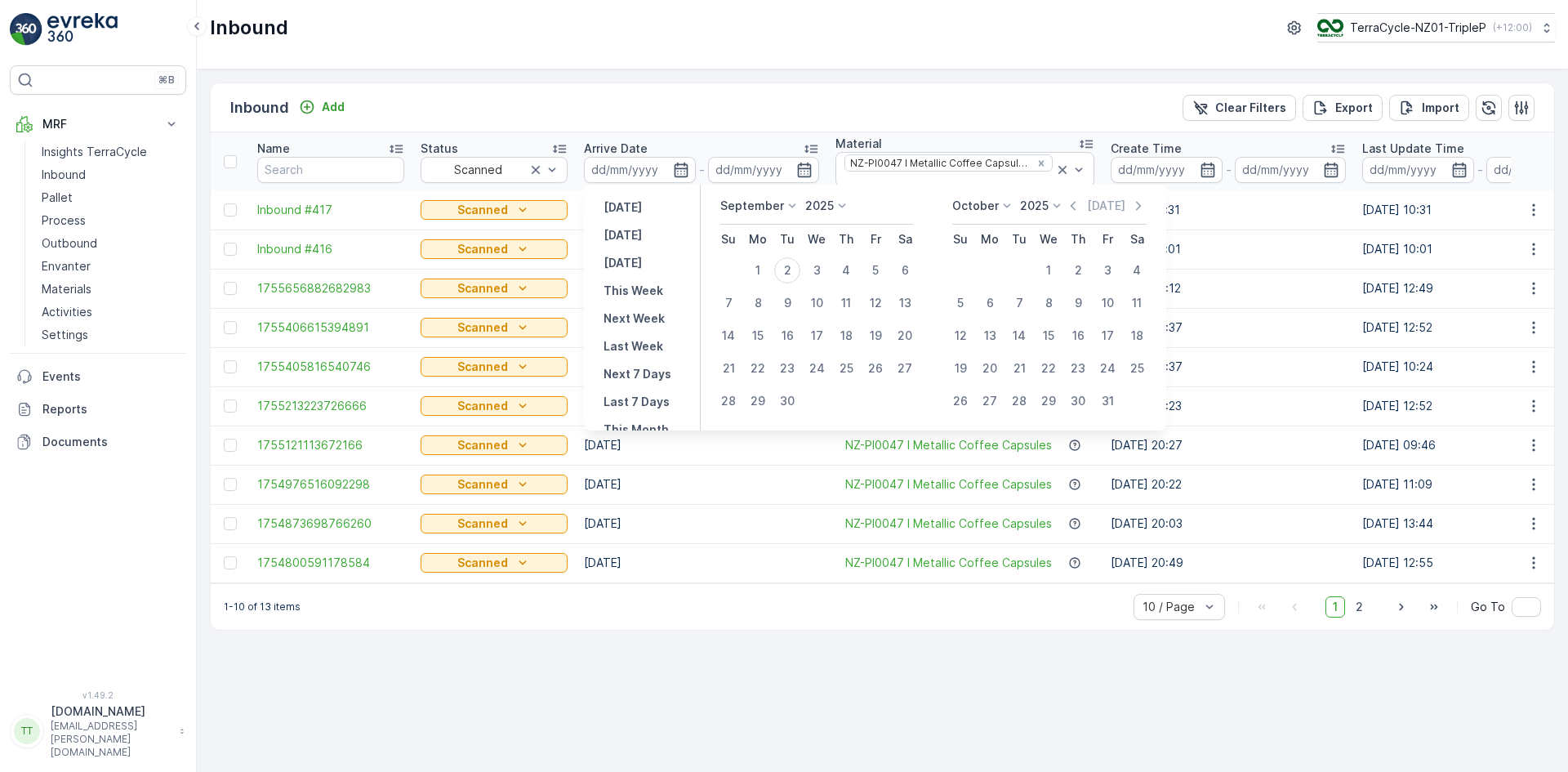
click at [789, 205] on icon at bounding box center [792, 205] width 8 height 4
click at [764, 256] on span "August" at bounding box center [749, 264] width 39 height 16
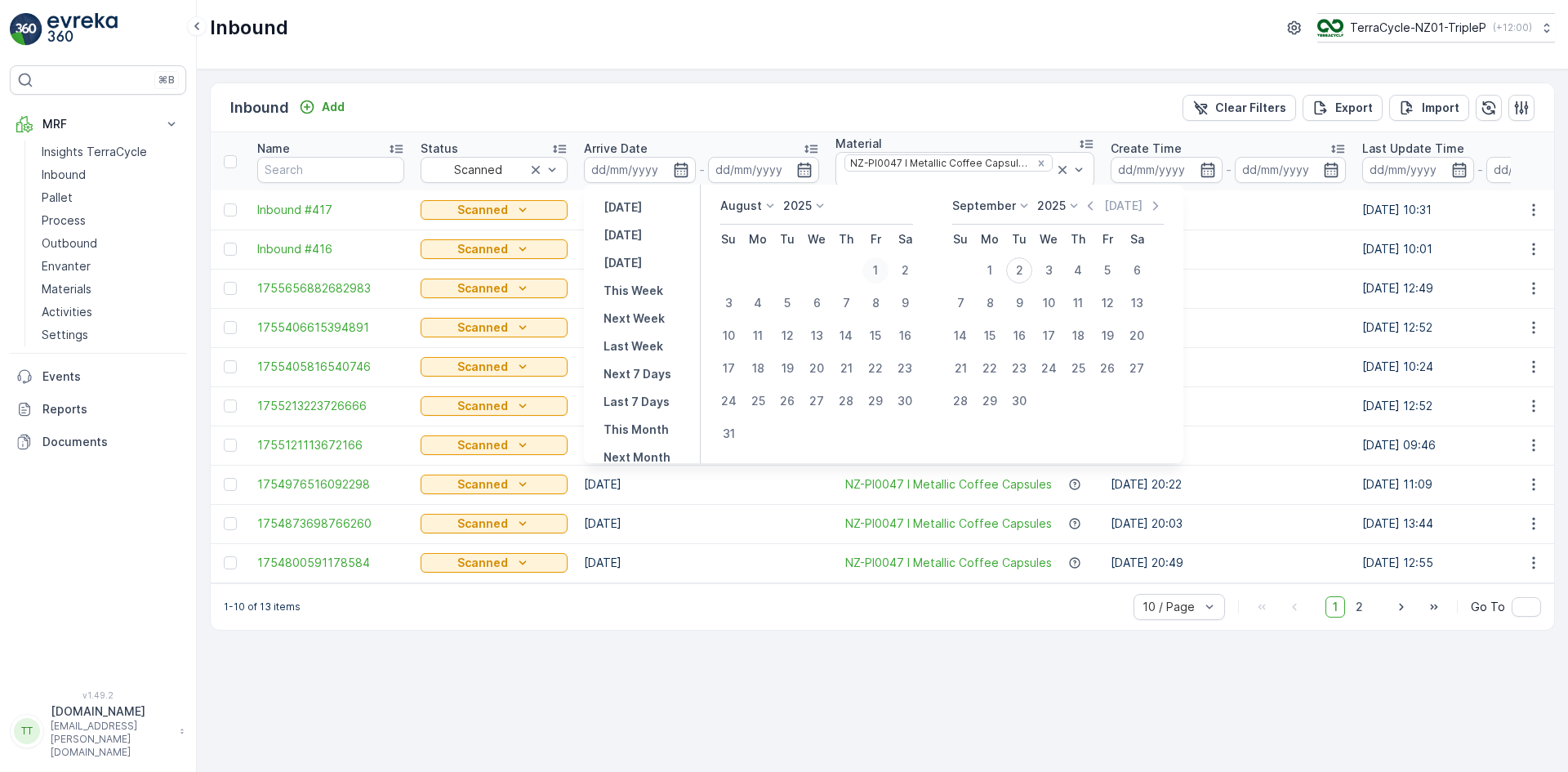
click at [876, 267] on div "1" at bounding box center [876, 270] width 26 height 26
type input "[DATE]"
drag, startPoint x: 729, startPoint y: 441, endPoint x: 737, endPoint y: 428, distance: 15.3
click at [729, 438] on div "31" at bounding box center [729, 434] width 26 height 26
type input "[DATE]"
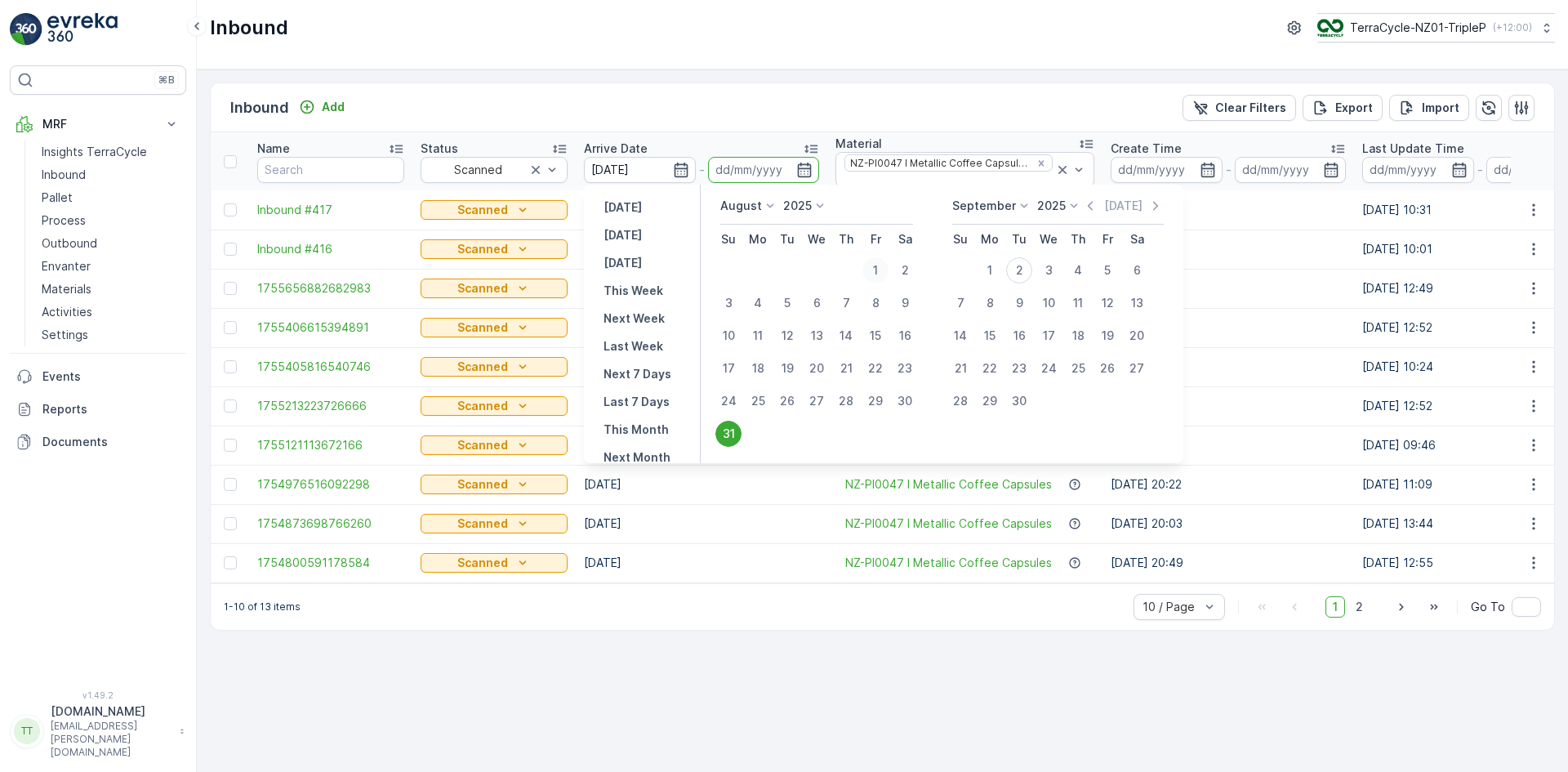
click at [878, 267] on div "1" at bounding box center [876, 270] width 26 height 26
type input "[DATE]"
click at [729, 440] on div "31" at bounding box center [729, 434] width 26 height 26
type input "[DATE]"
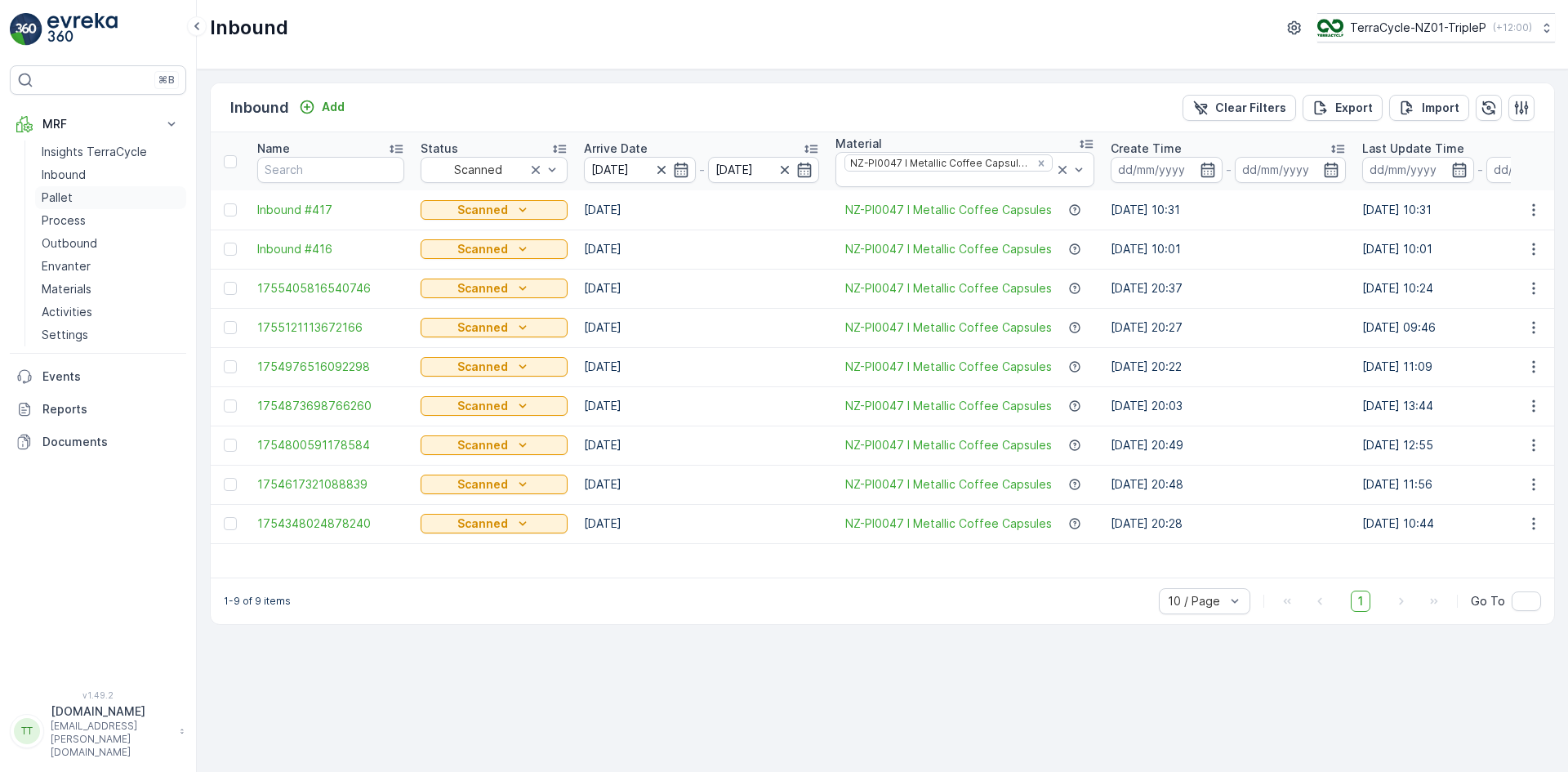
click at [65, 195] on p "Pallet" at bounding box center [57, 197] width 31 height 16
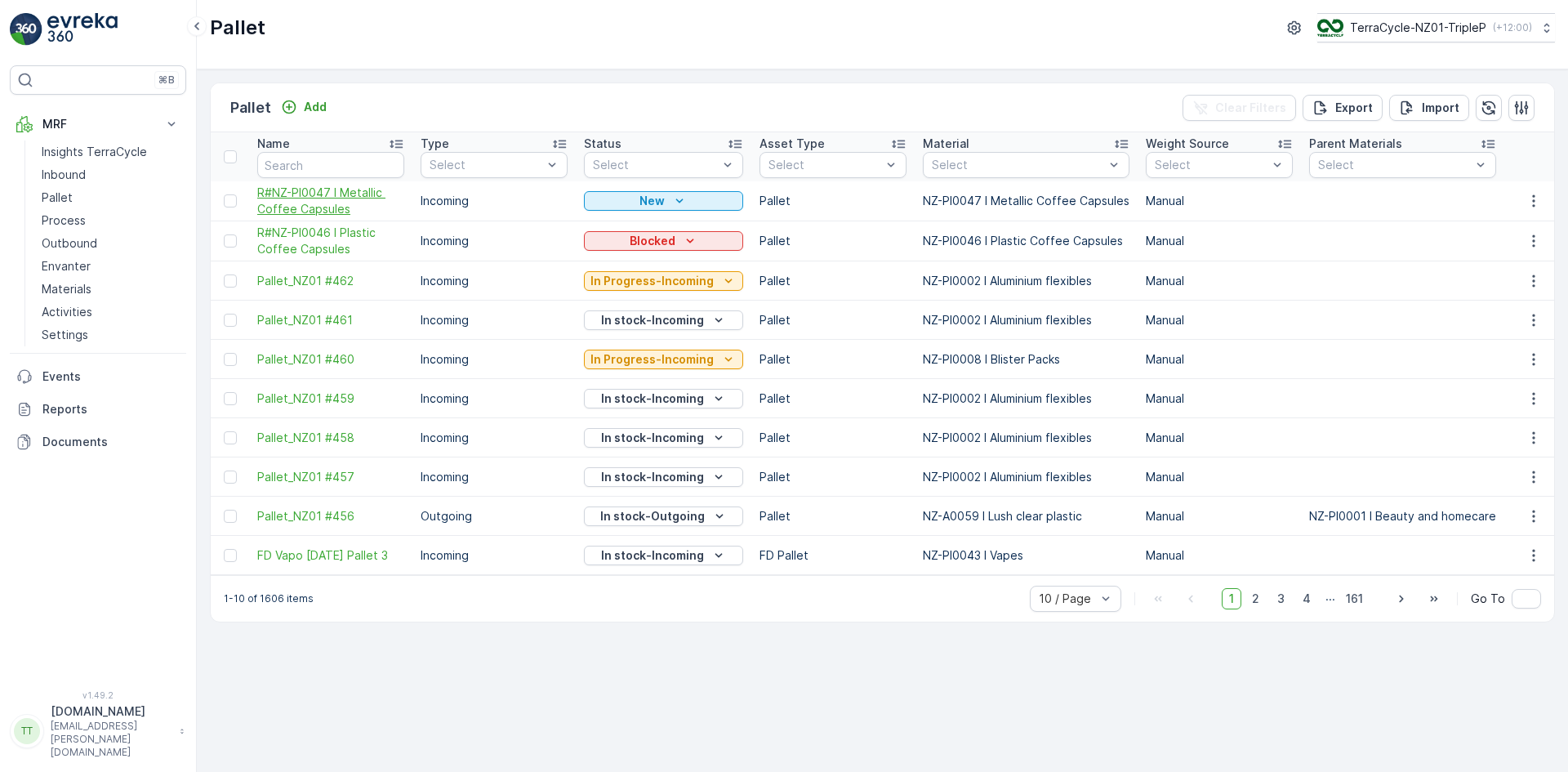
click at [326, 194] on span "R#NZ-PI0047 I Metallic Coffee Capsules" at bounding box center [330, 201] width 147 height 33
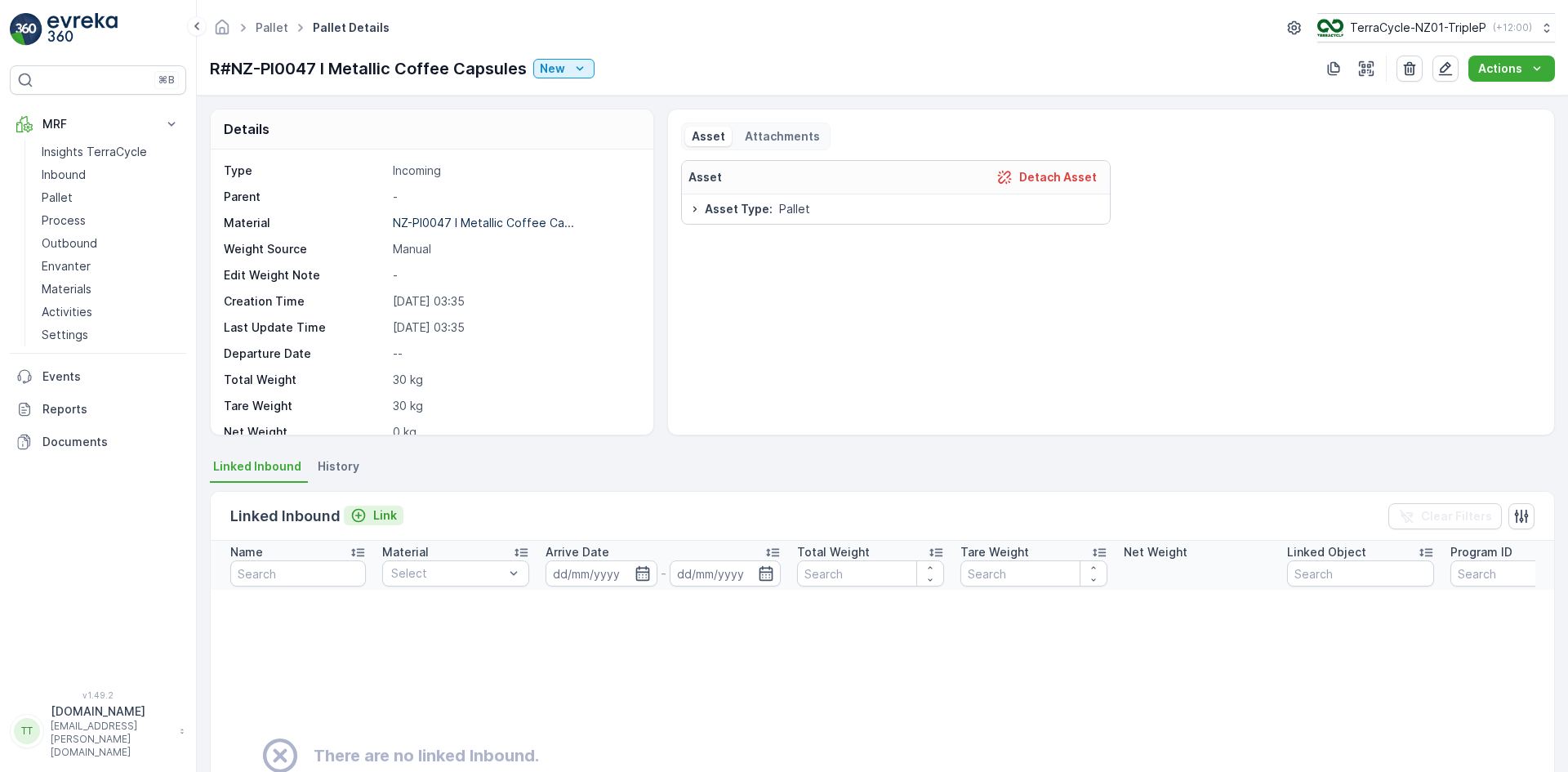
click at [364, 519] on icon "Link" at bounding box center [358, 516] width 16 height 16
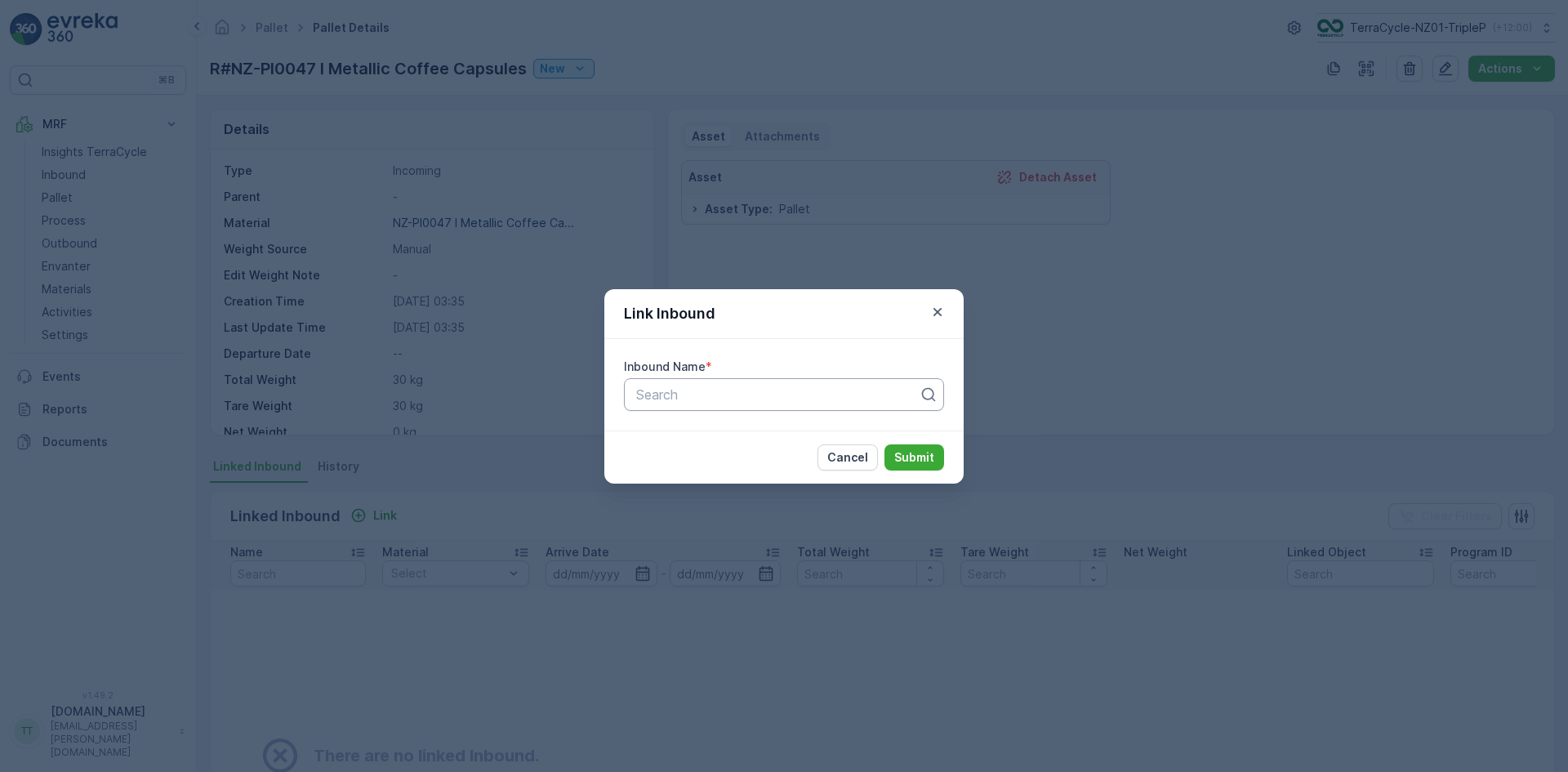
click at [665, 396] on div at bounding box center [778, 394] width 286 height 15
paste input "1754348024878240"
type input "1754348024878240"
click at [695, 440] on span "1754348024878240" at bounding box center [696, 435] width 125 height 15
click at [920, 458] on p "Submit" at bounding box center [914, 457] width 40 height 16
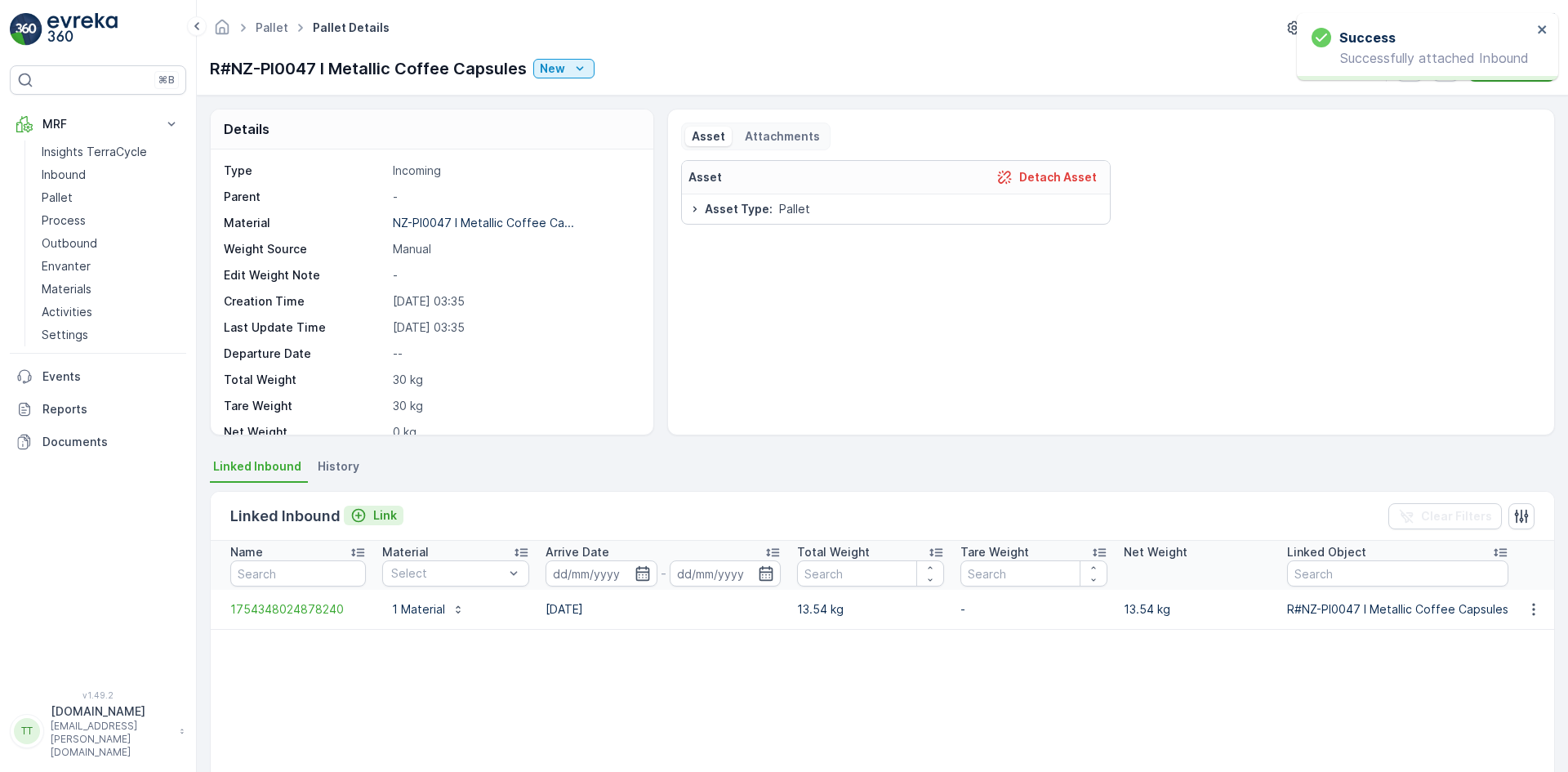
click at [380, 515] on p "Link" at bounding box center [385, 516] width 24 height 16
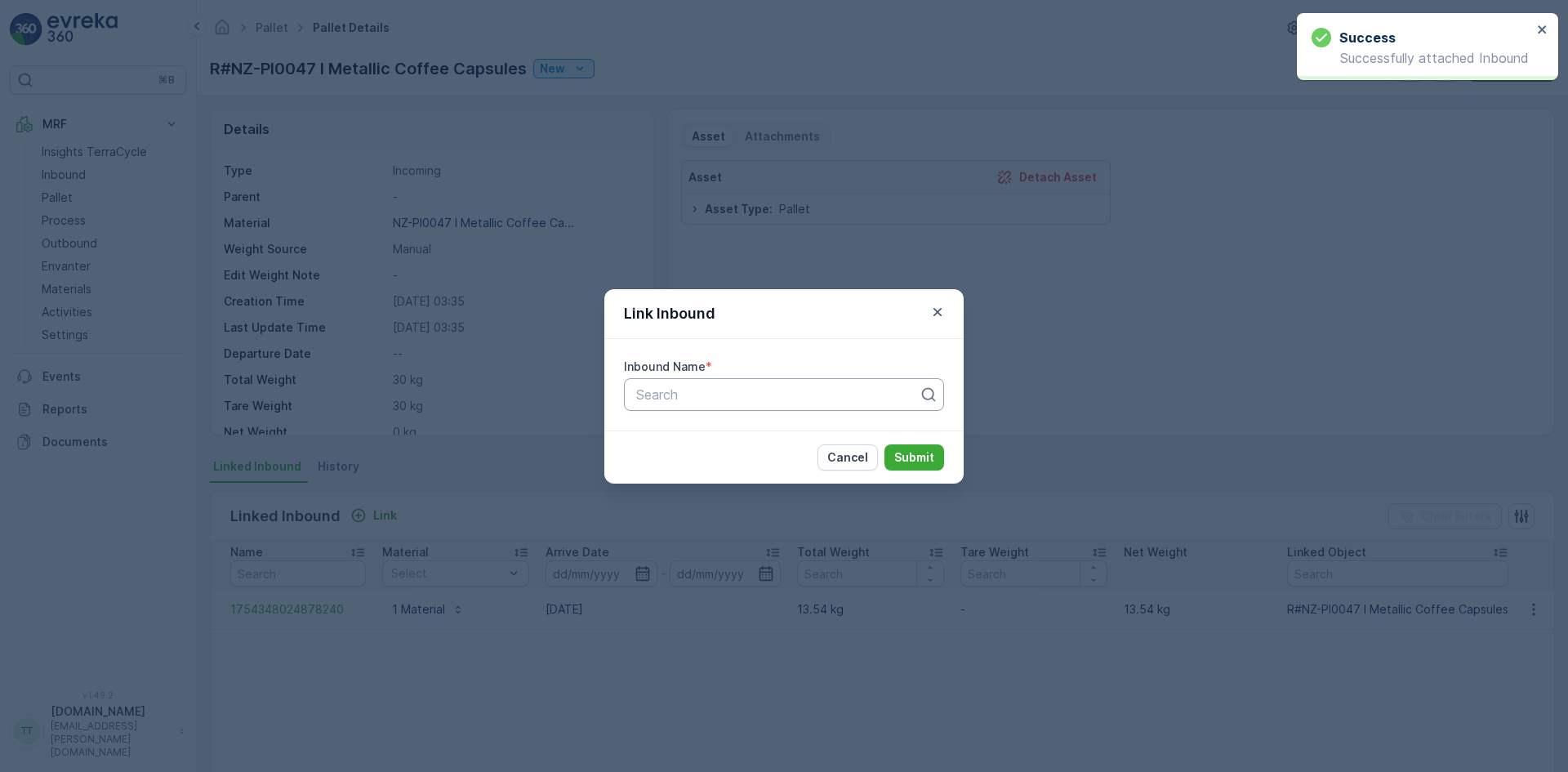
click at [692, 393] on div at bounding box center [778, 394] width 286 height 15
paste input "1754617321088839"
type input "1754617321088839"
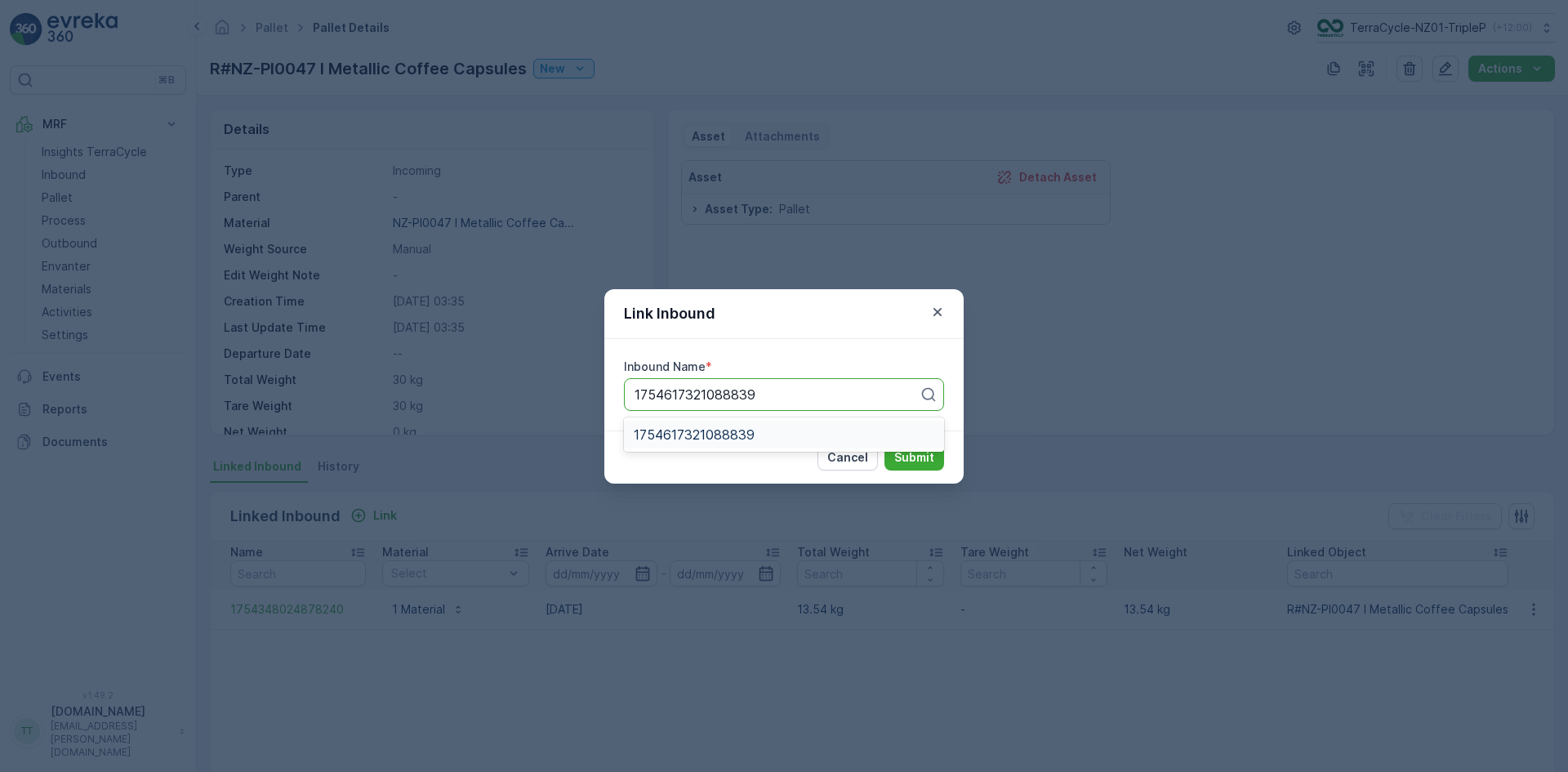
click at [696, 429] on span "1754617321088839" at bounding box center [694, 435] width 121 height 15
click at [907, 454] on p "Submit" at bounding box center [914, 457] width 40 height 16
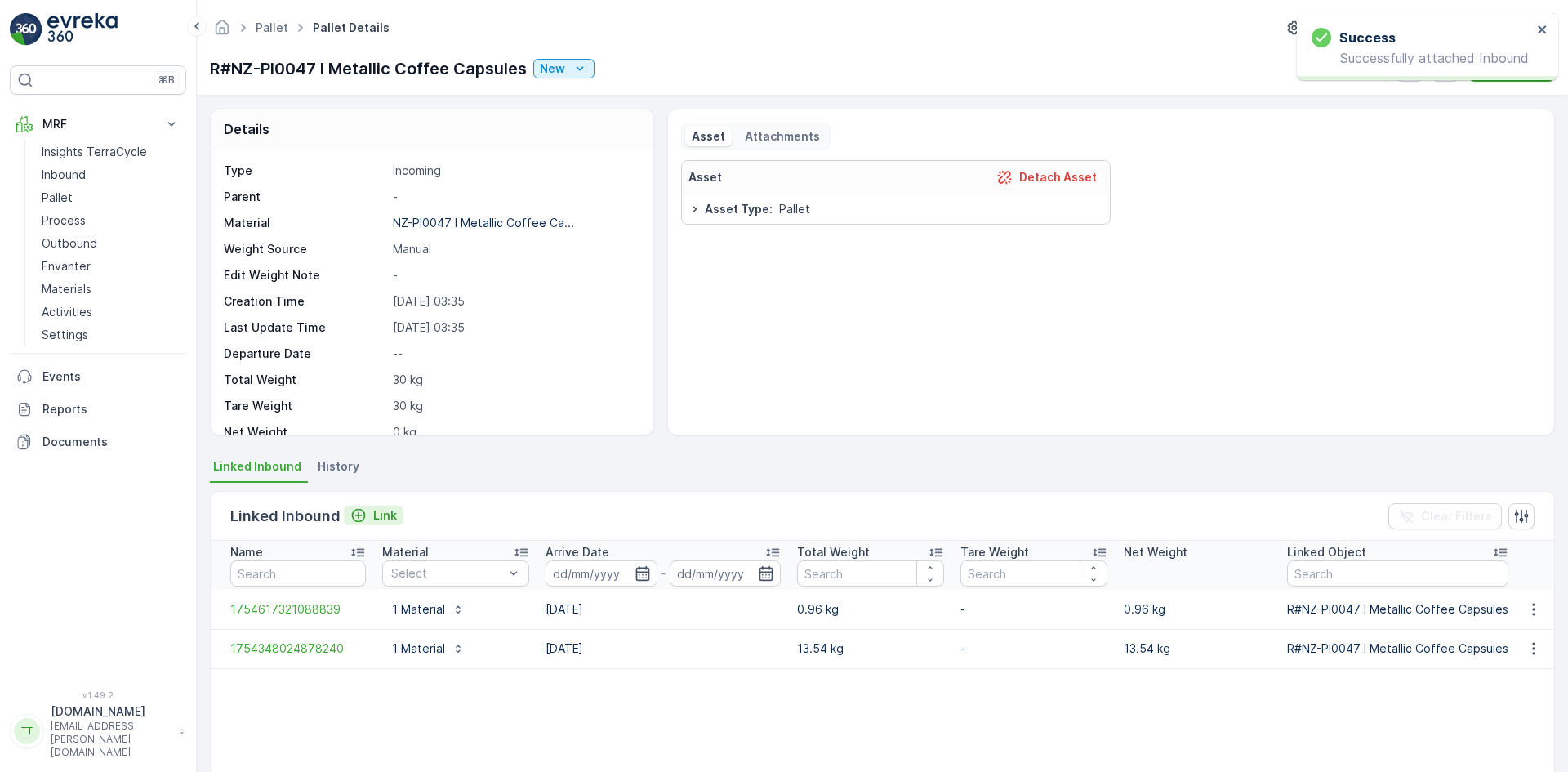
click at [366, 513] on div "Link" at bounding box center [373, 516] width 46 height 16
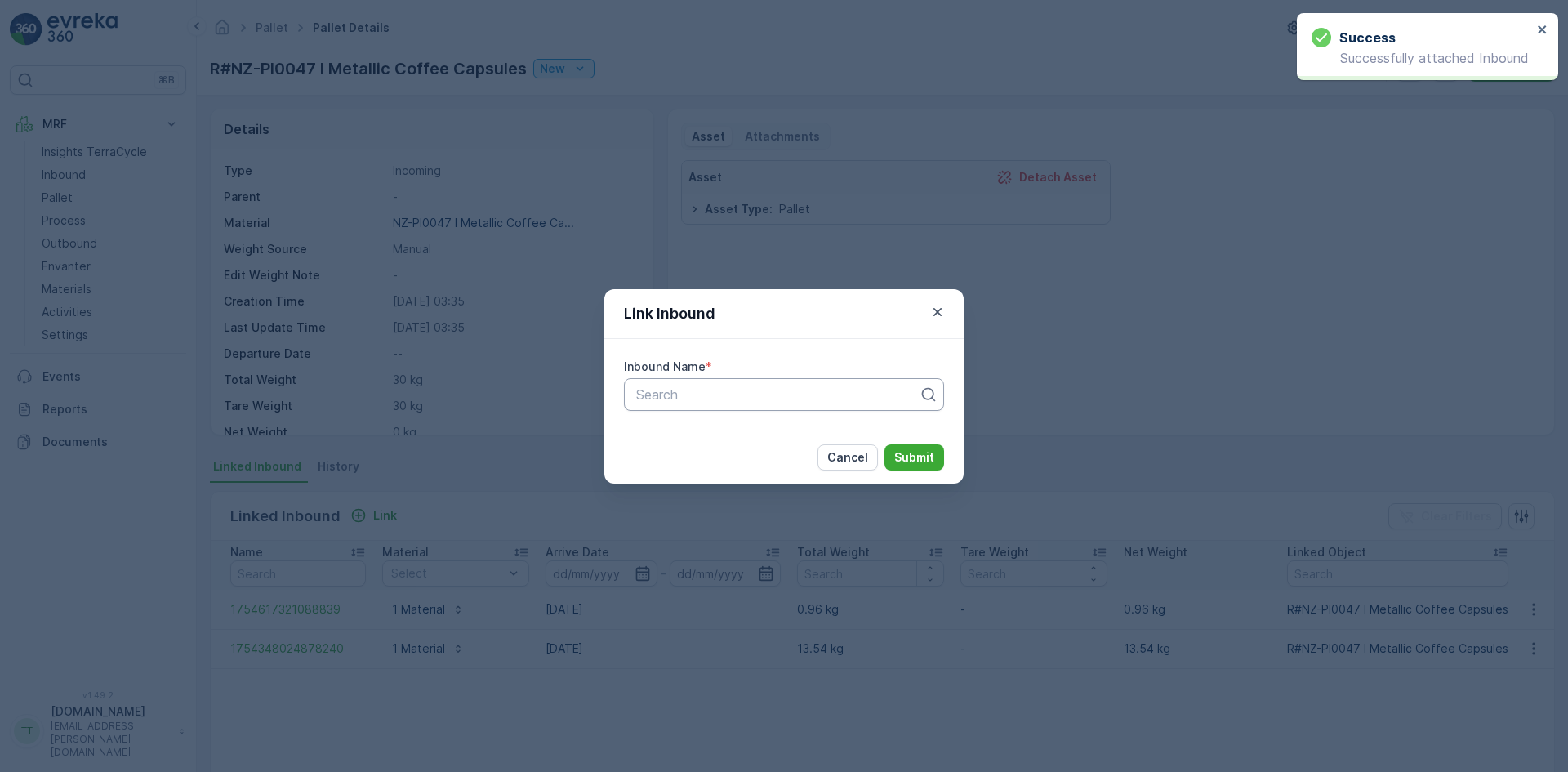
click at [711, 392] on div at bounding box center [778, 394] width 286 height 15
paste input "1754800591178584"
type input "1754800591178584"
click at [700, 428] on span "1754800591178584" at bounding box center [694, 435] width 121 height 15
click at [904, 453] on p "Submit" at bounding box center [914, 457] width 40 height 16
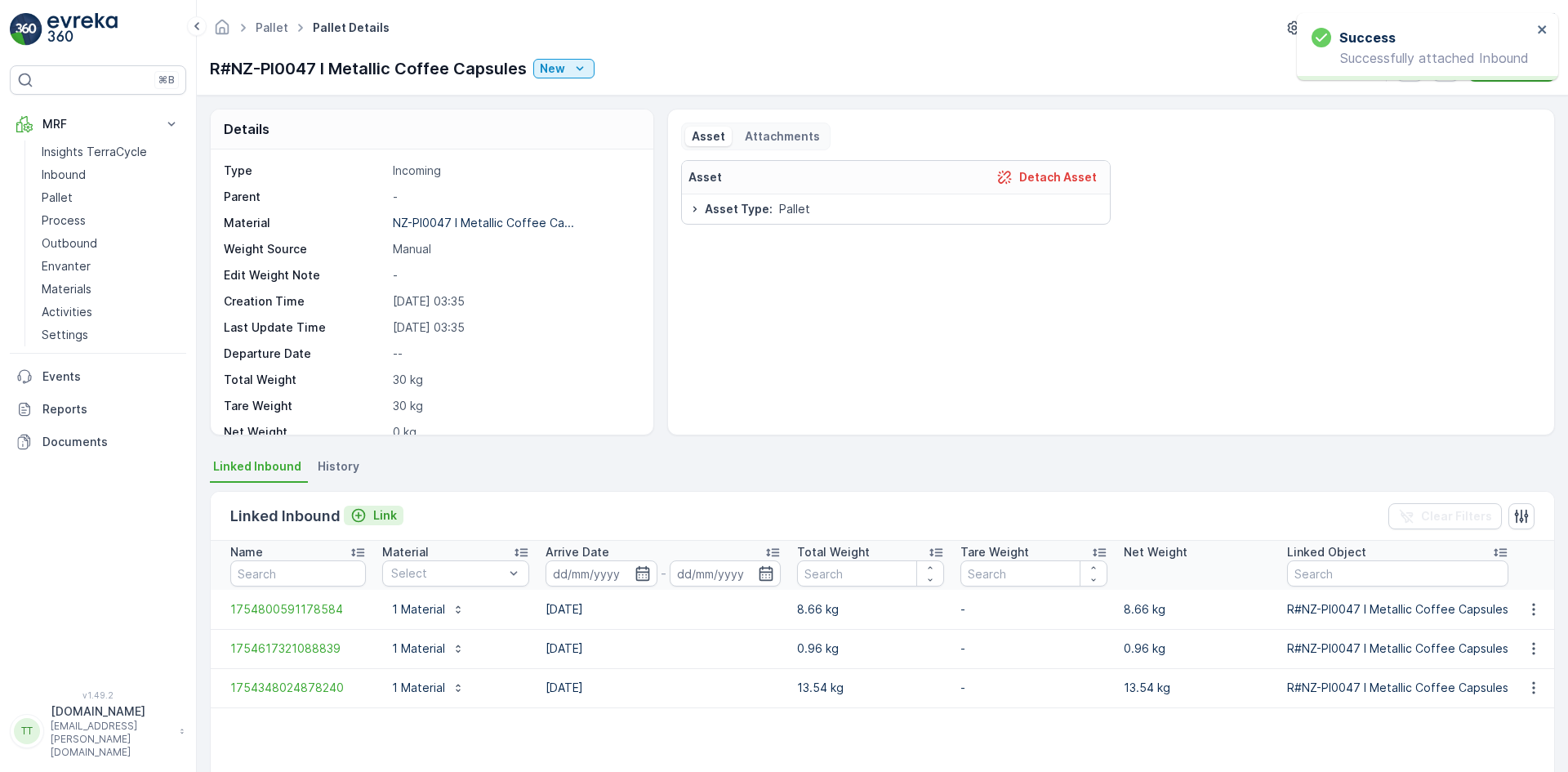
click at [381, 511] on p "Link" at bounding box center [385, 516] width 24 height 16
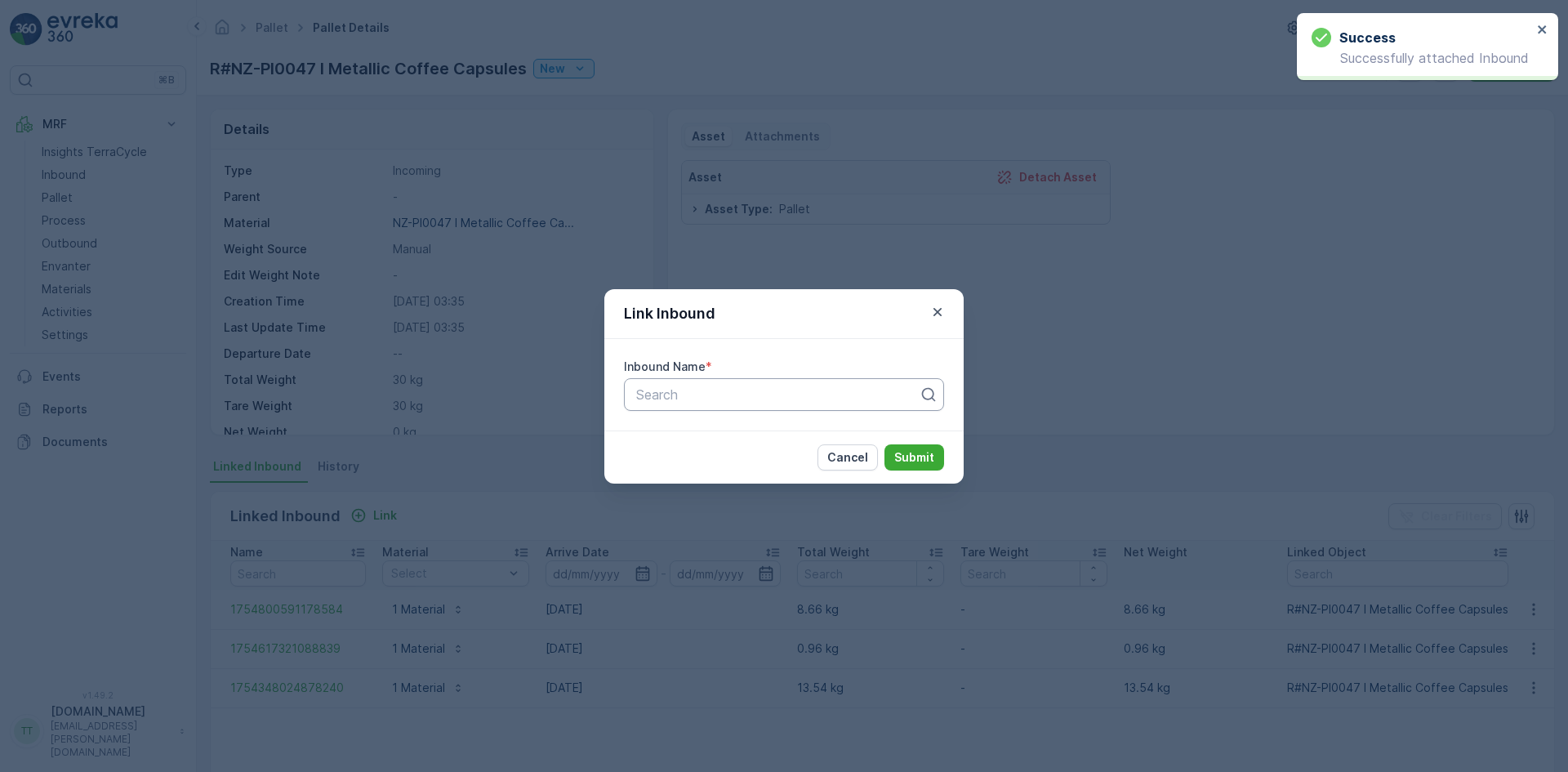
click at [757, 399] on div at bounding box center [778, 394] width 286 height 15
paste input "1754873698766260"
type input "1754873698766260"
click at [735, 438] on span "1754873698766260" at bounding box center [696, 435] width 125 height 15
click at [909, 449] on p "Submit" at bounding box center [914, 457] width 40 height 16
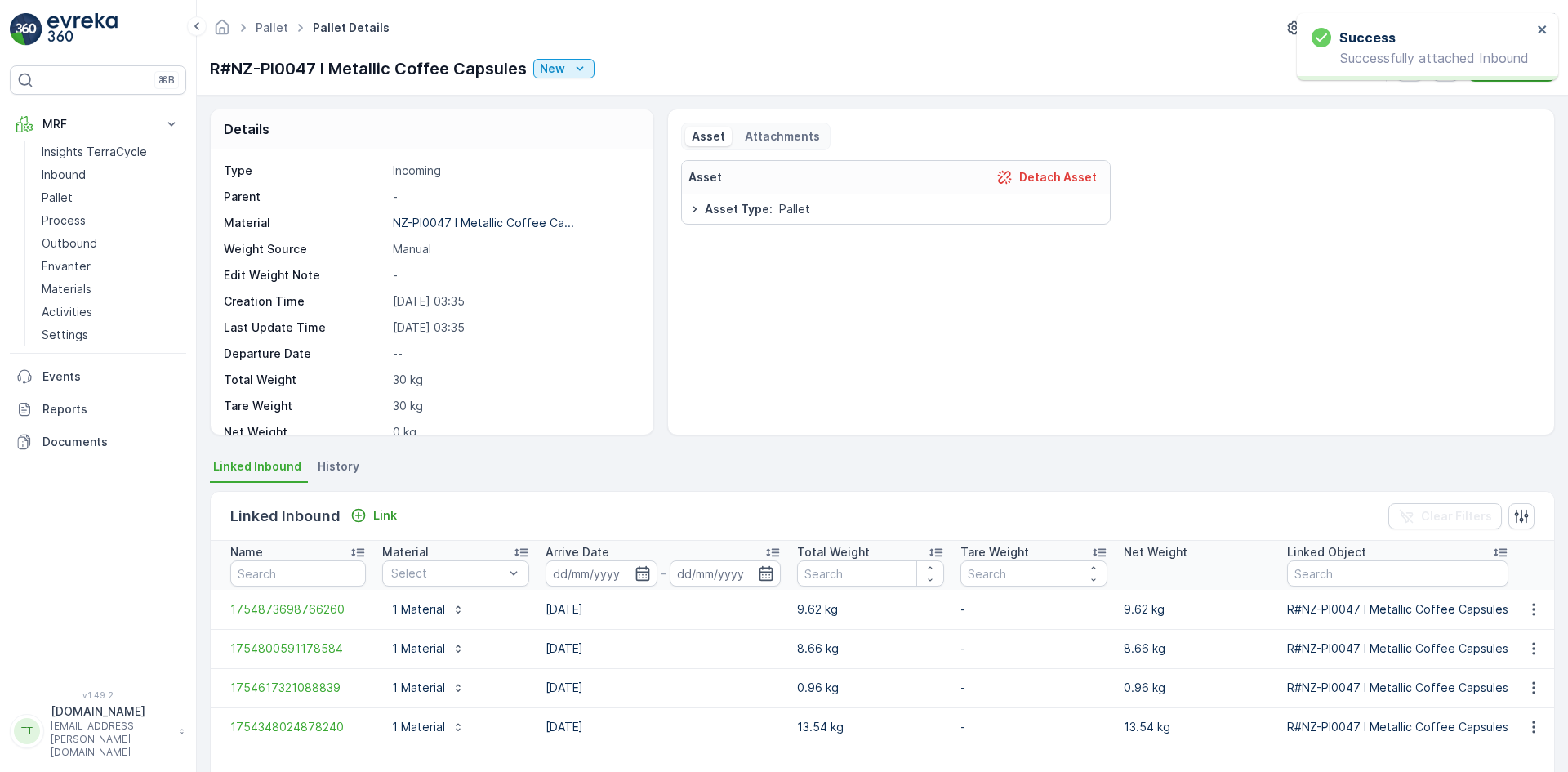
drag, startPoint x: 372, startPoint y: 504, endPoint x: 409, endPoint y: 496, distance: 37.9
click at [372, 505] on div "Linked Inbound Link" at bounding box center [317, 516] width 173 height 23
click at [395, 512] on p "Link" at bounding box center [385, 516] width 24 height 16
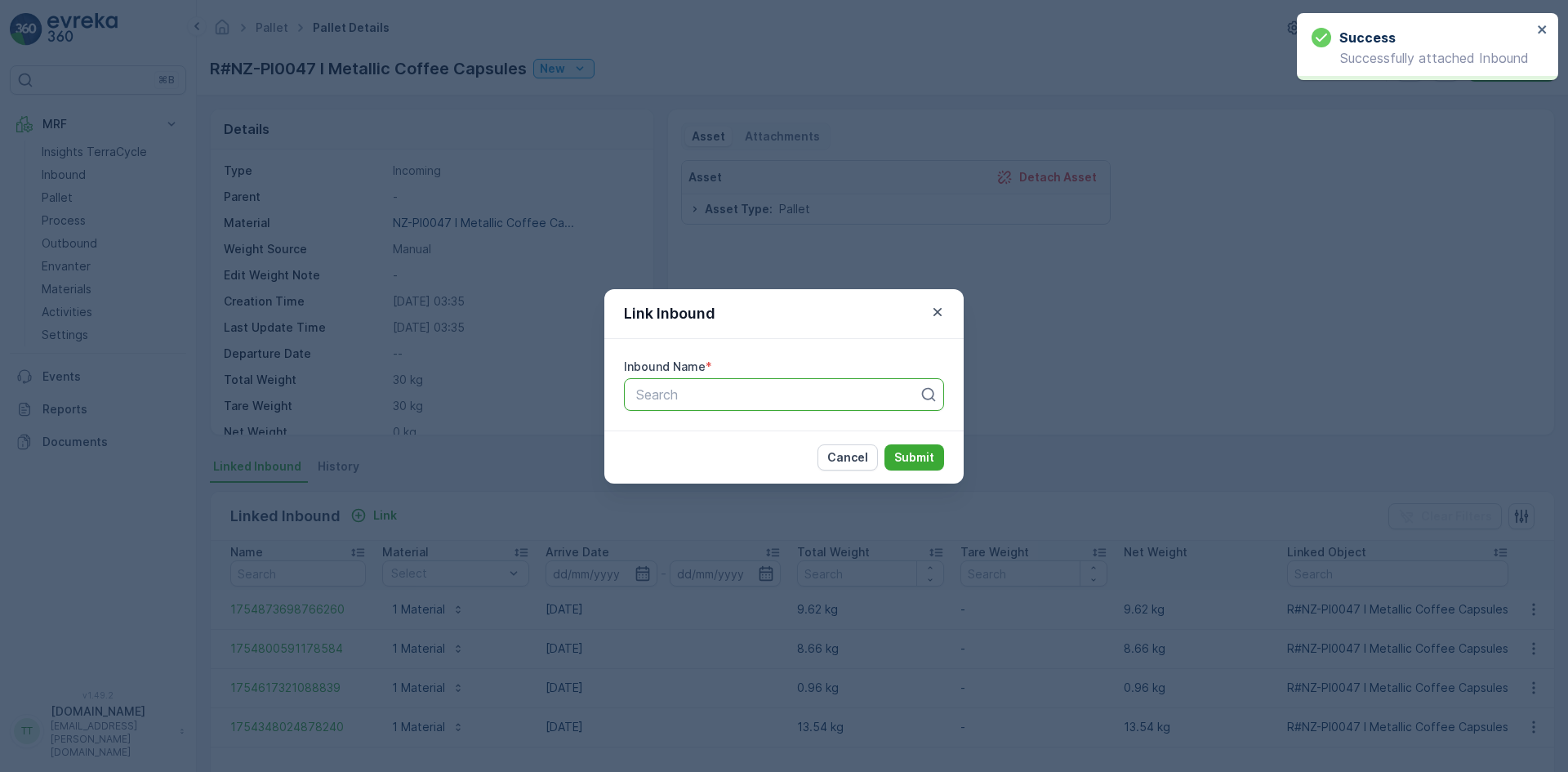
click at [735, 388] on div at bounding box center [778, 394] width 286 height 15
paste input "1754976516092298"
type input "1754976516092298"
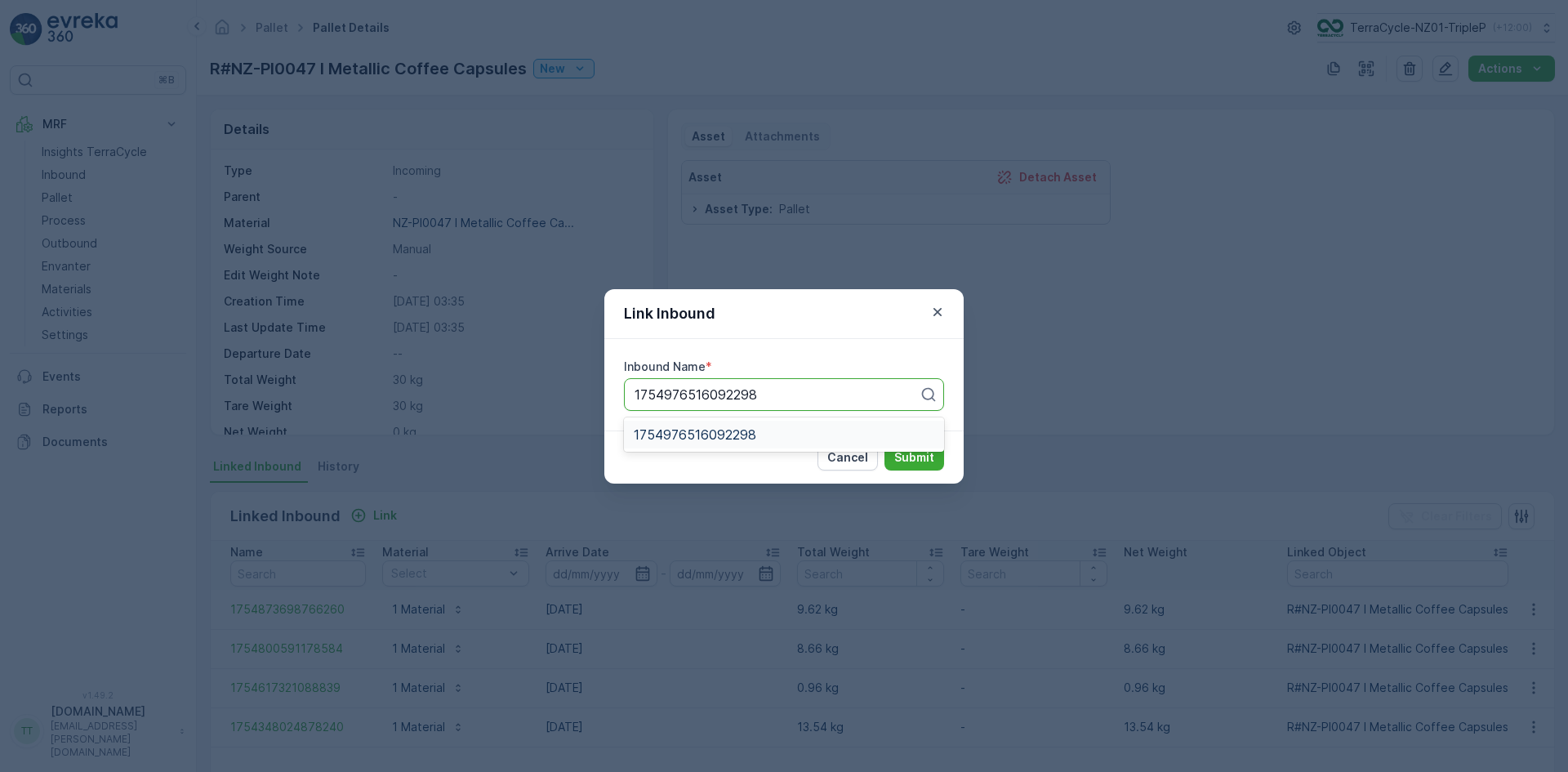
click at [716, 433] on span "1754976516092298" at bounding box center [695, 435] width 122 height 15
click at [899, 455] on p "Submit" at bounding box center [914, 457] width 40 height 16
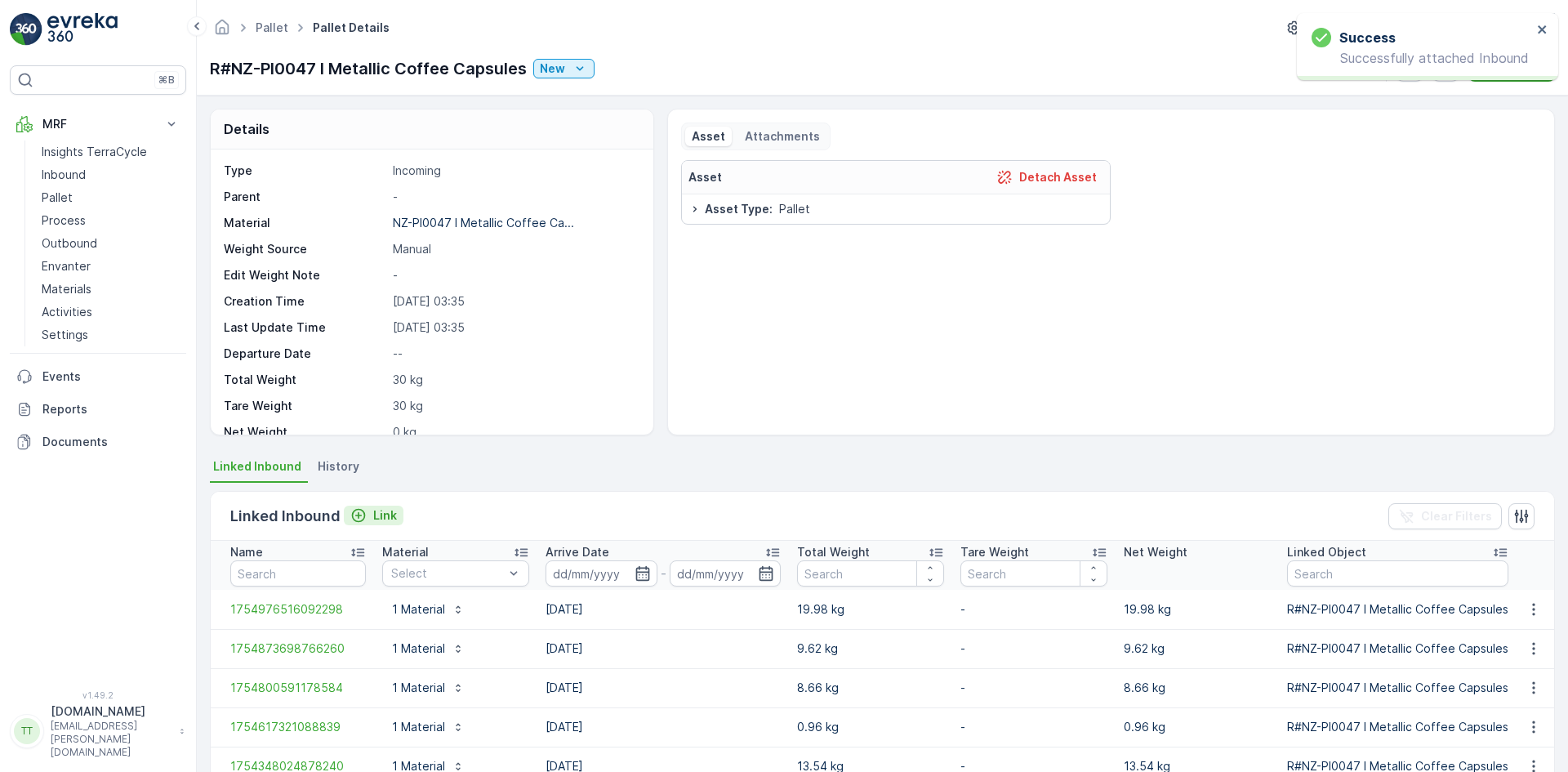
click at [386, 510] on p "Link" at bounding box center [385, 516] width 24 height 16
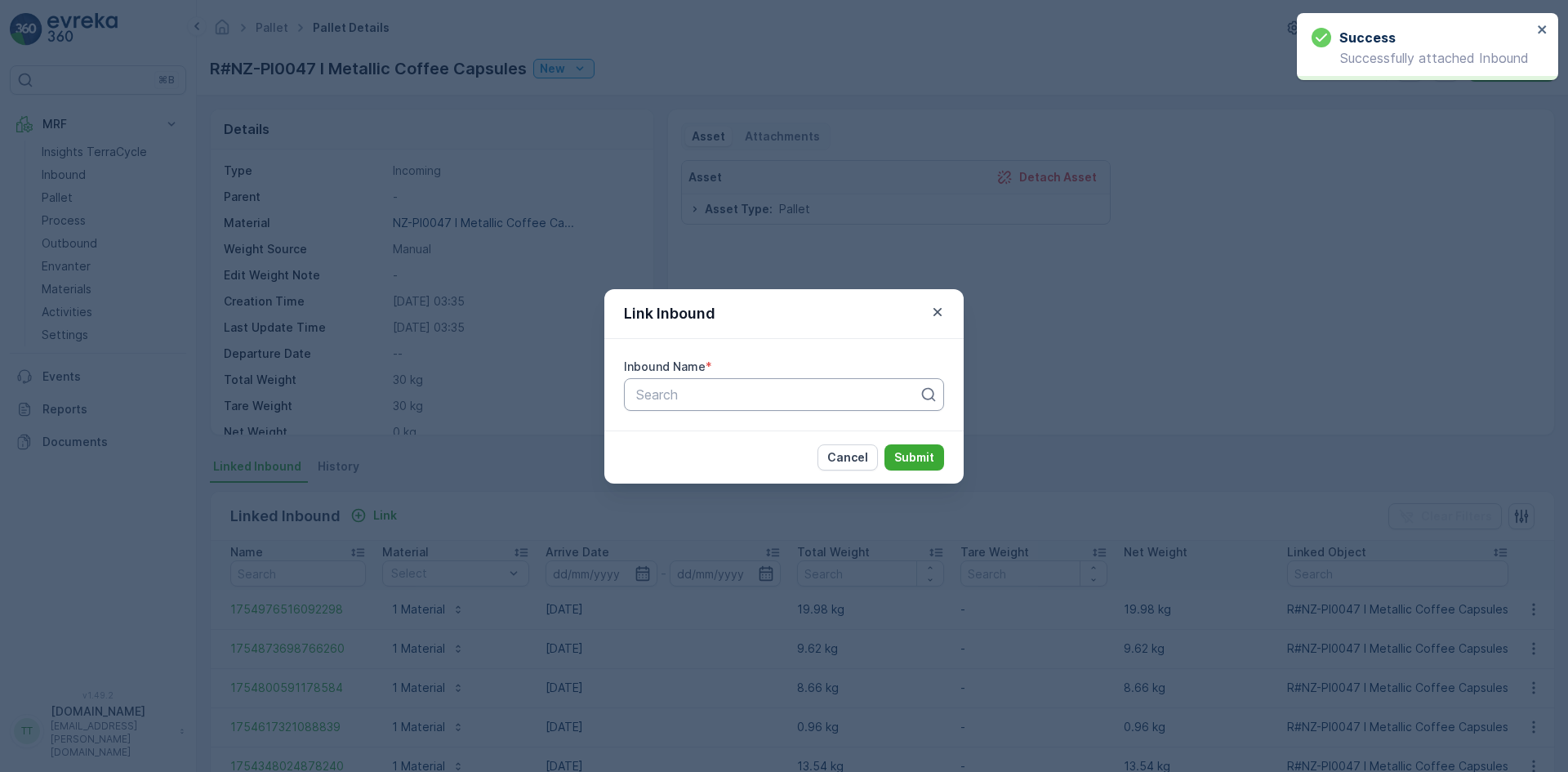
click at [719, 396] on div at bounding box center [778, 394] width 286 height 15
paste input "1755121113672166"
type input "1755121113672166"
click at [705, 429] on span "1755121113672166" at bounding box center [690, 435] width 113 height 15
click at [903, 454] on p "Submit" at bounding box center [914, 457] width 40 height 16
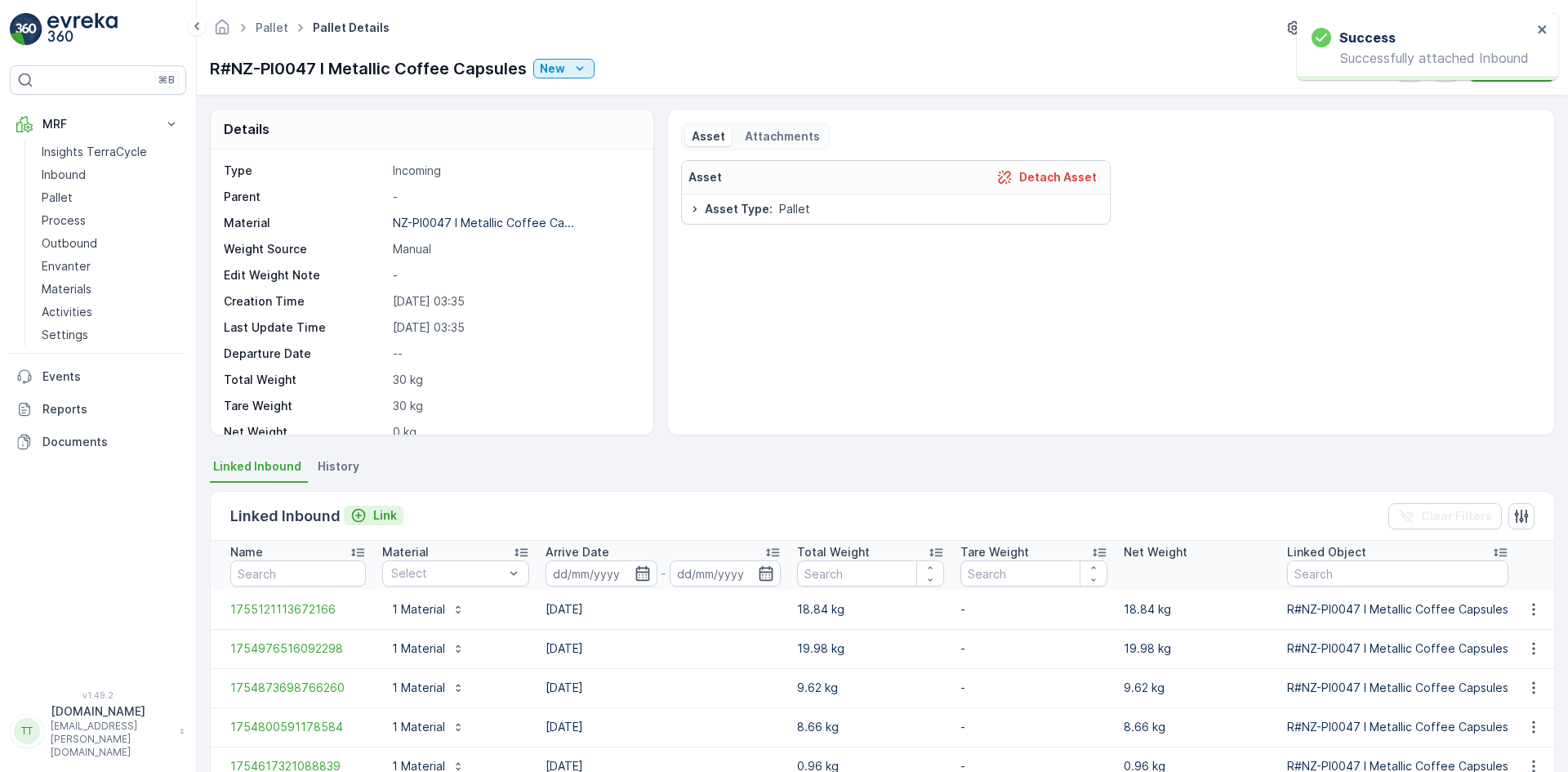
click at [395, 511] on p "Link" at bounding box center [385, 516] width 24 height 16
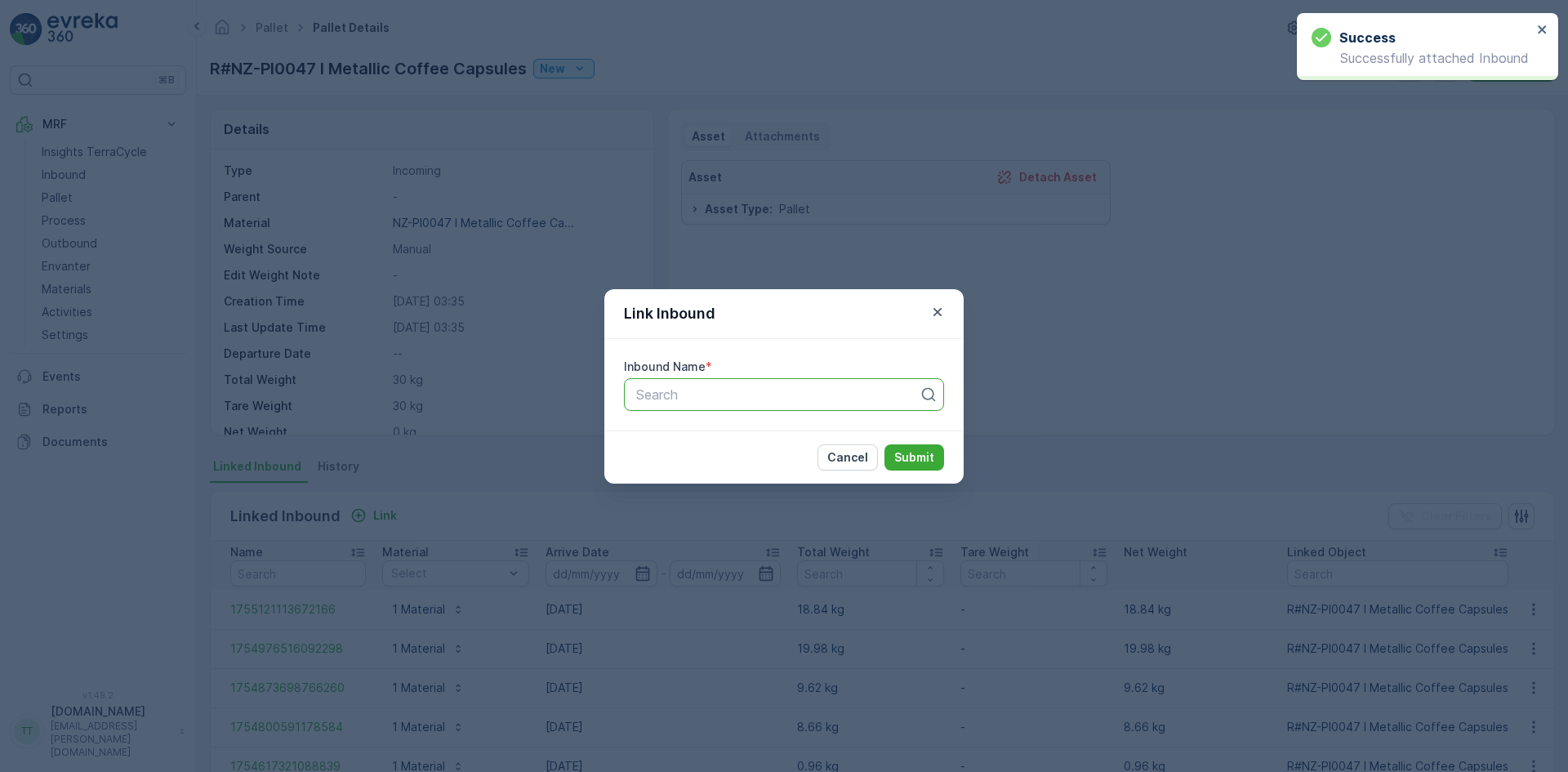
click at [726, 395] on div at bounding box center [778, 394] width 286 height 15
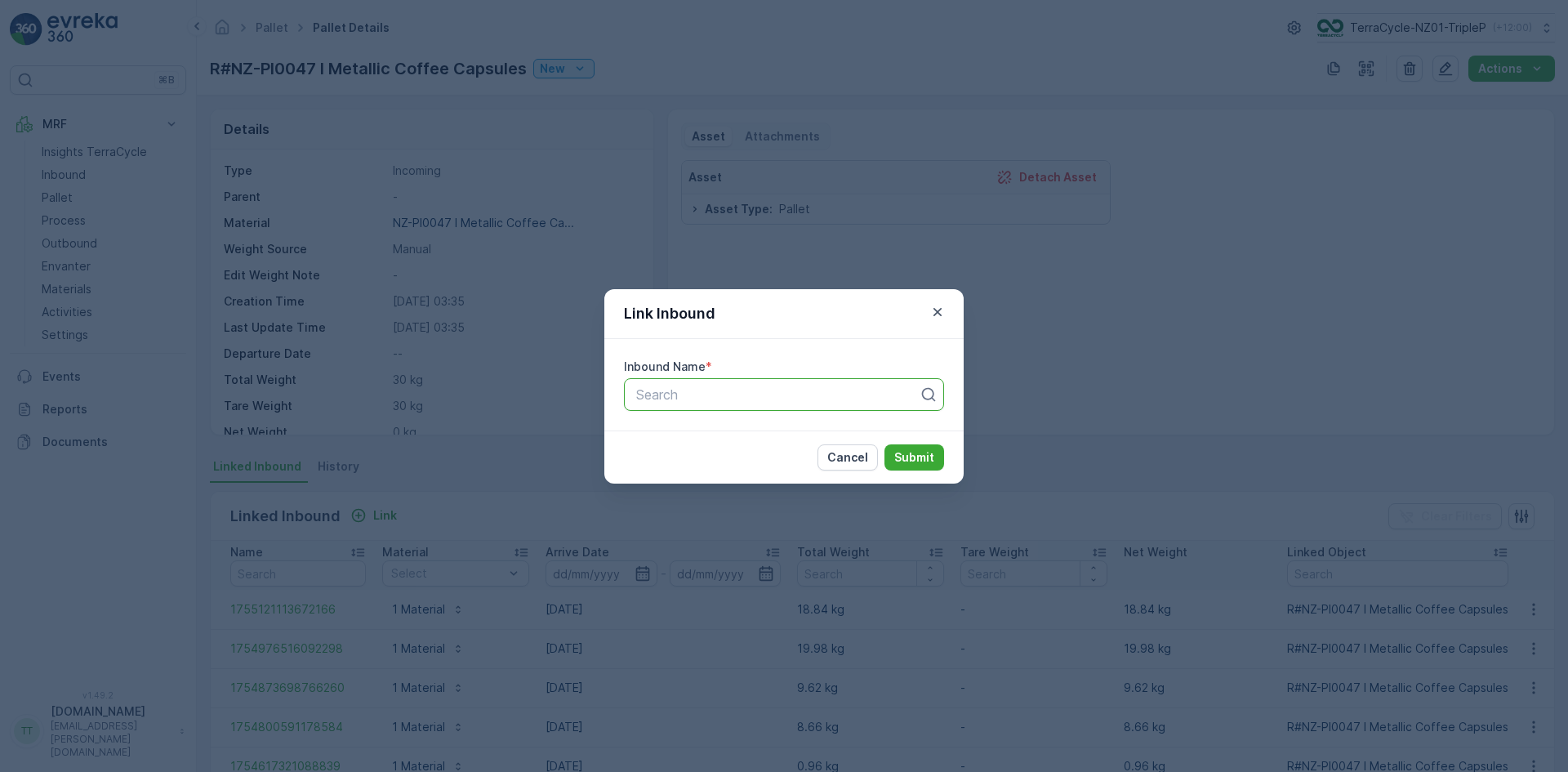
paste input "1755405816540746"
type input "1755405816540746"
click at [710, 429] on span "1755405816540746" at bounding box center [695, 435] width 123 height 15
click at [918, 454] on p "Submit" at bounding box center [914, 457] width 40 height 16
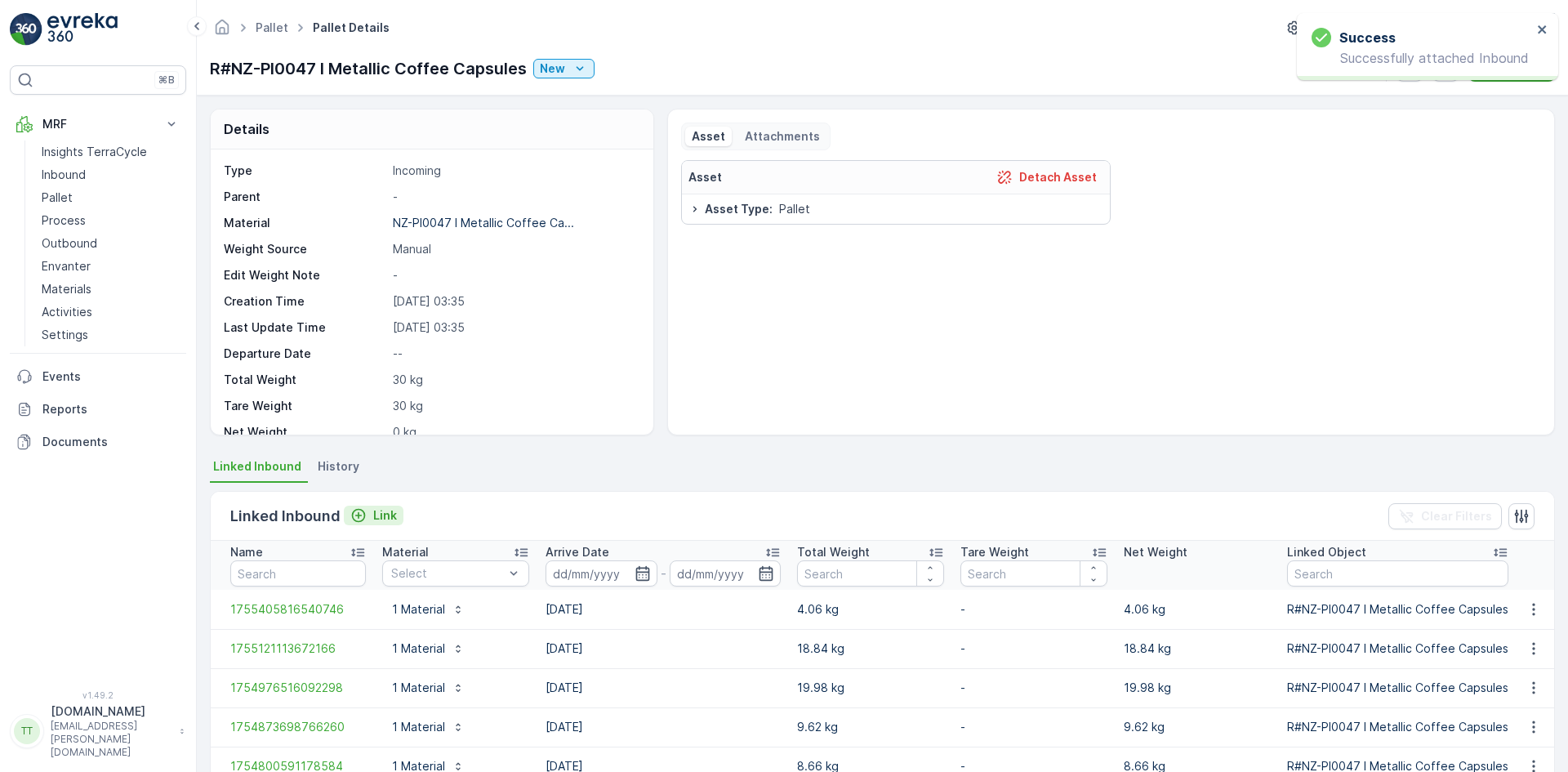
click at [383, 511] on p "Link" at bounding box center [385, 516] width 24 height 16
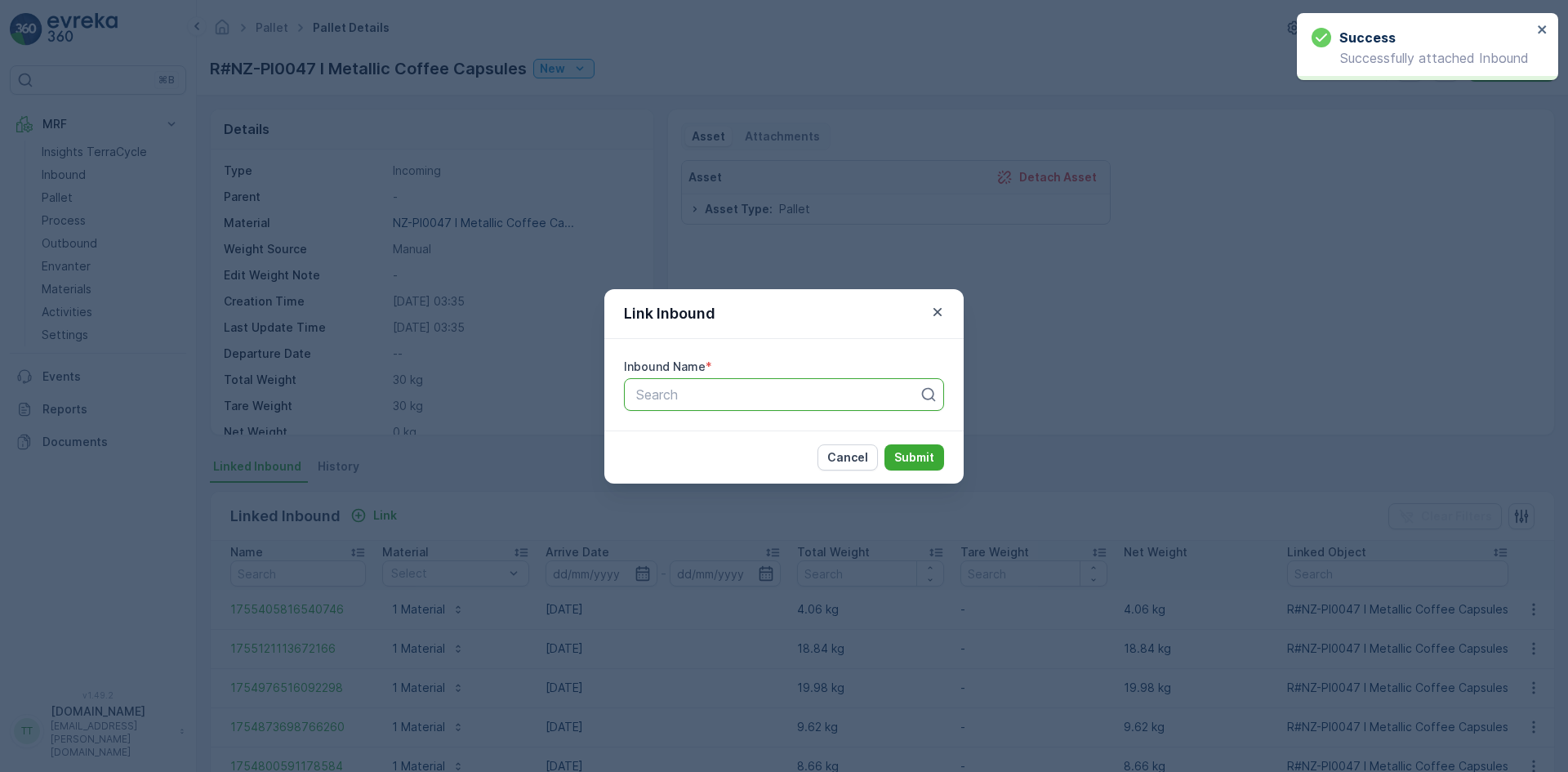
click at [747, 396] on div at bounding box center [778, 394] width 286 height 15
paste input "Inbound #416"
type input "Inbound #416"
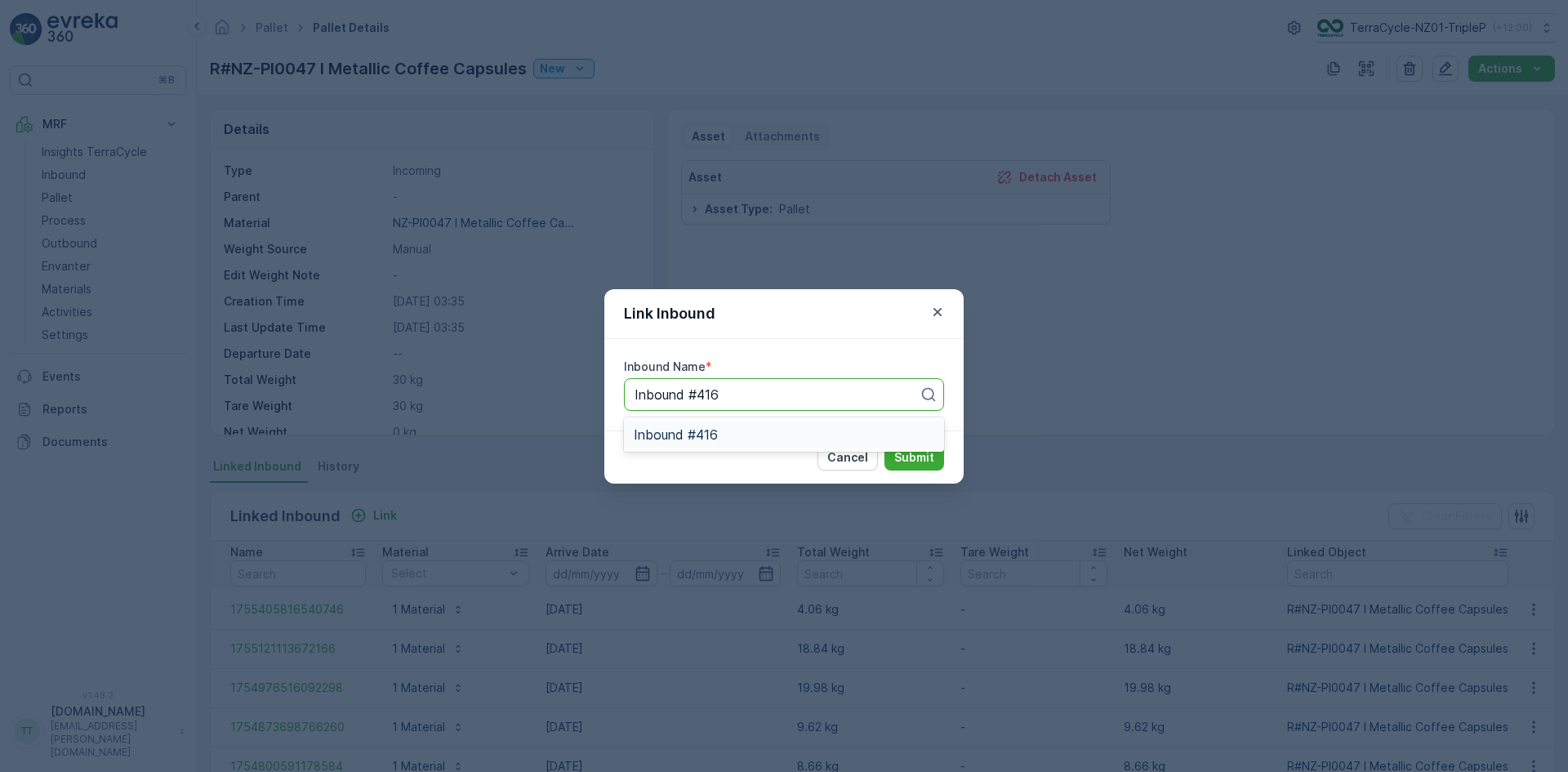
click at [701, 432] on span "Inbound #416" at bounding box center [676, 435] width 84 height 15
click at [913, 450] on p "Submit" at bounding box center [914, 457] width 40 height 16
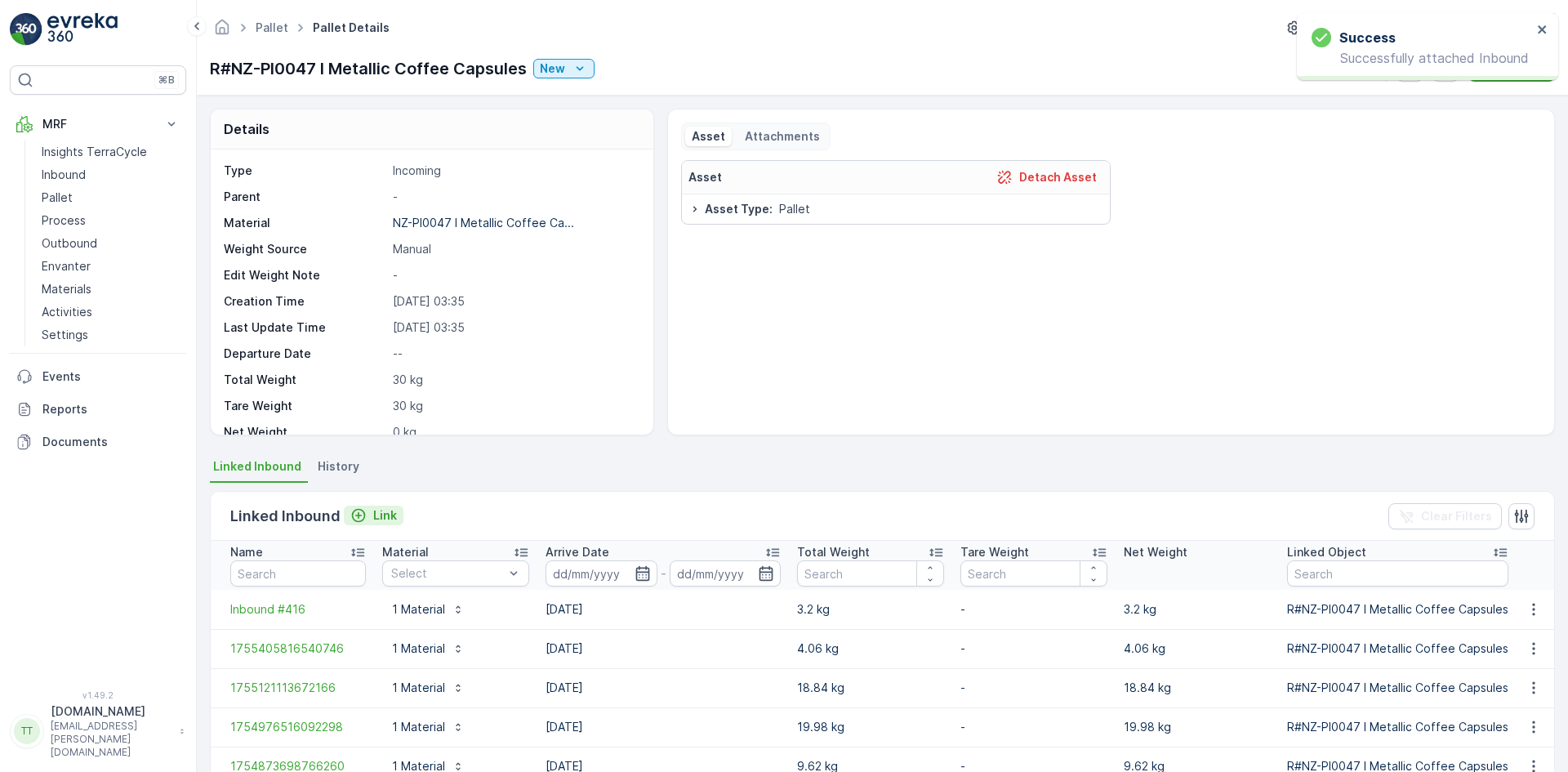
click at [380, 510] on p "Link" at bounding box center [385, 516] width 24 height 16
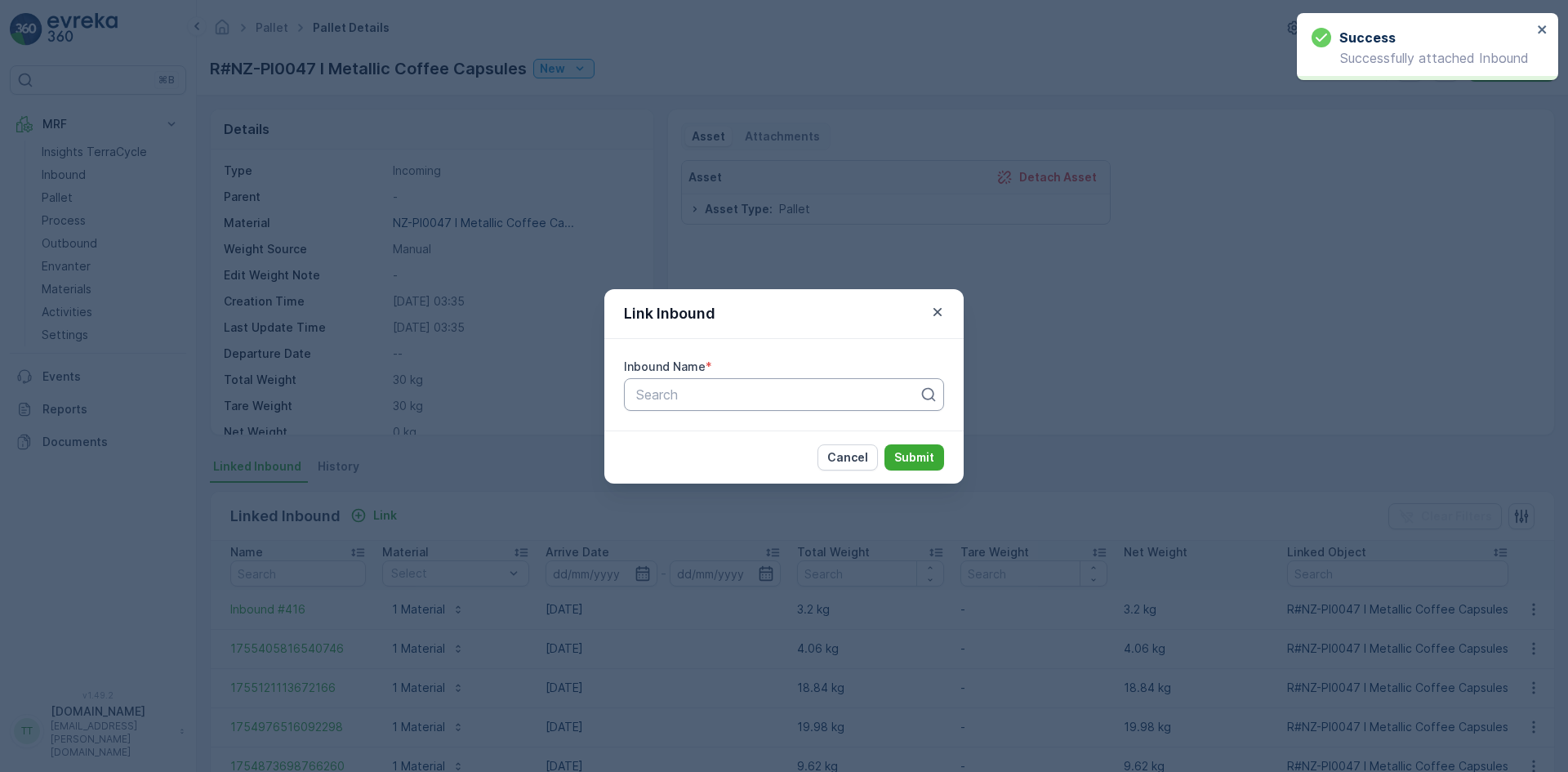
click at [776, 404] on div "Search" at bounding box center [784, 395] width 320 height 33
paste input "Inbound #417"
type input "Inbound #417"
click at [720, 424] on div "Inbound #417" at bounding box center [784, 435] width 320 height 28
click at [912, 454] on p "Submit" at bounding box center [914, 457] width 40 height 16
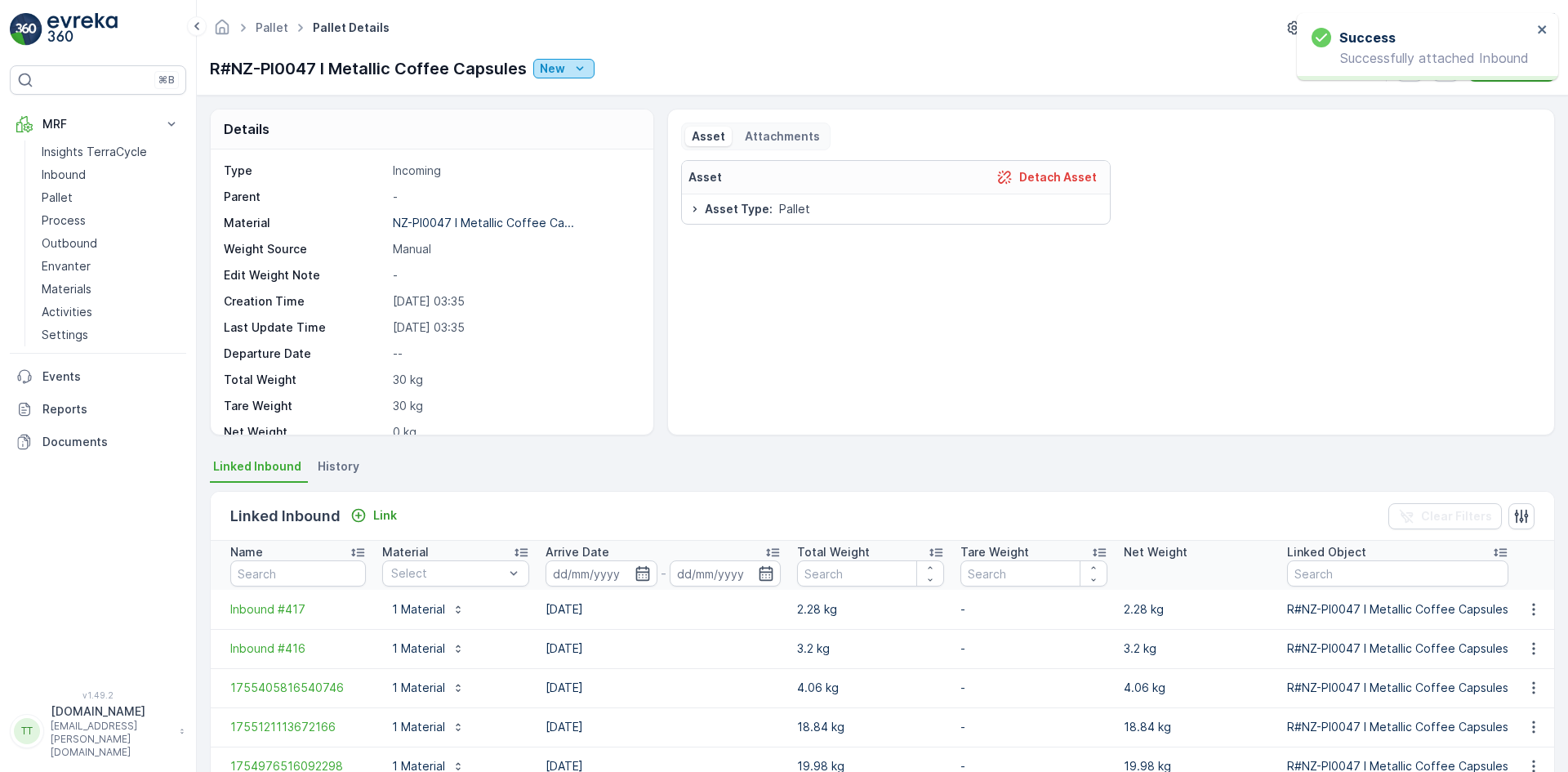
click at [564, 68] on p "New" at bounding box center [552, 68] width 25 height 16
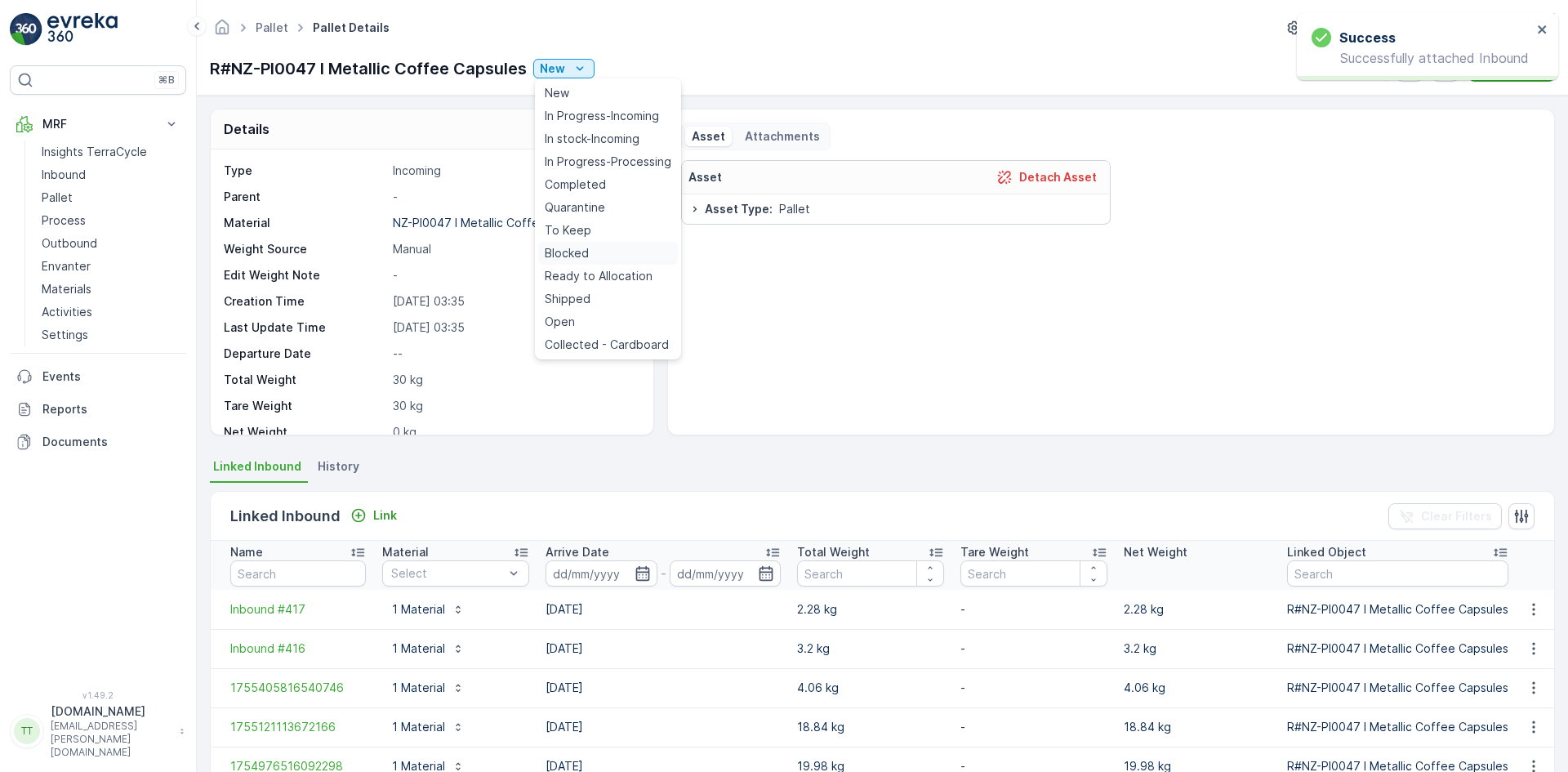
click at [586, 250] on span "Blocked" at bounding box center [566, 253] width 44 height 16
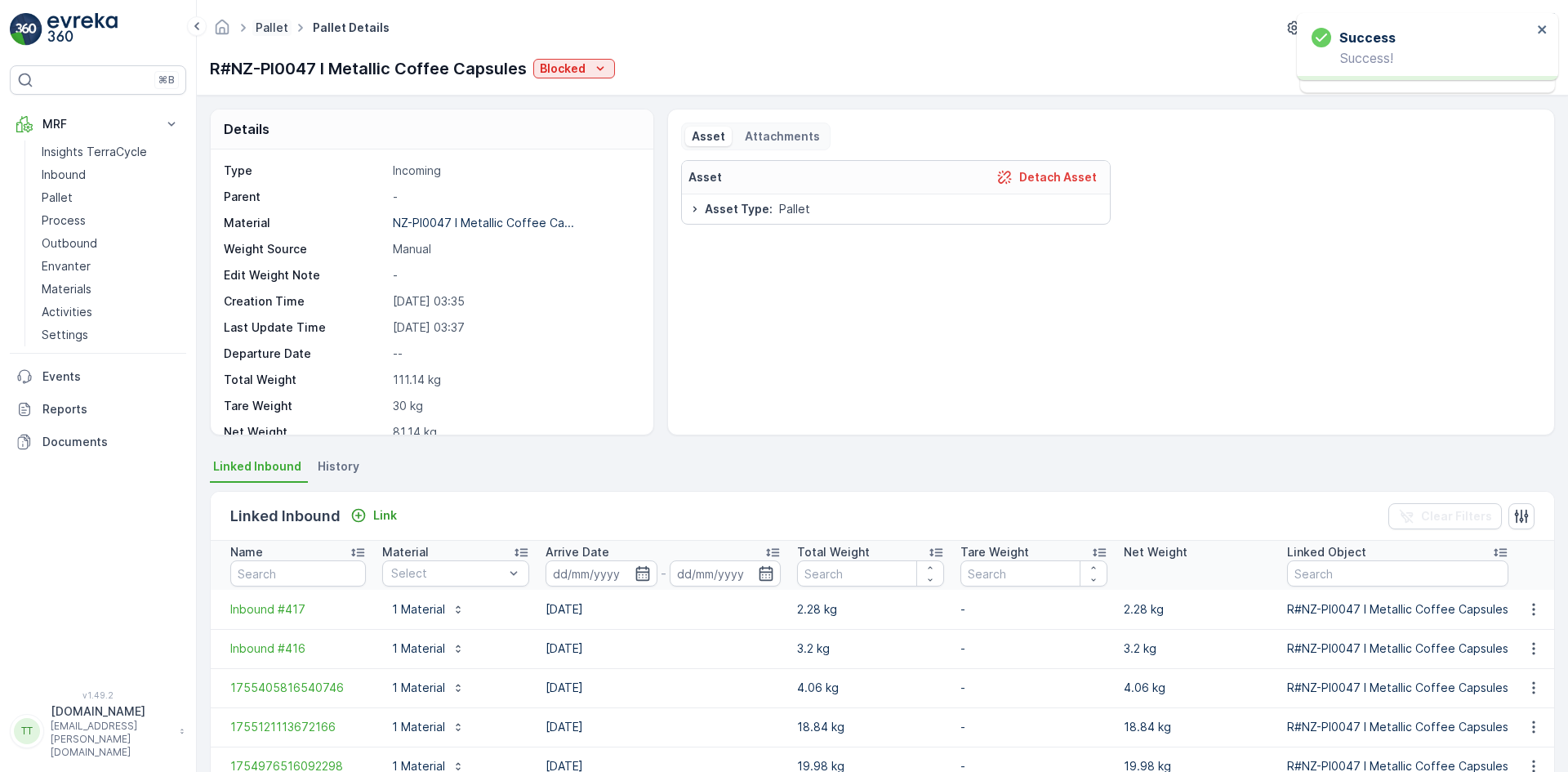
click at [270, 31] on link "Pallet" at bounding box center [272, 28] width 33 height 14
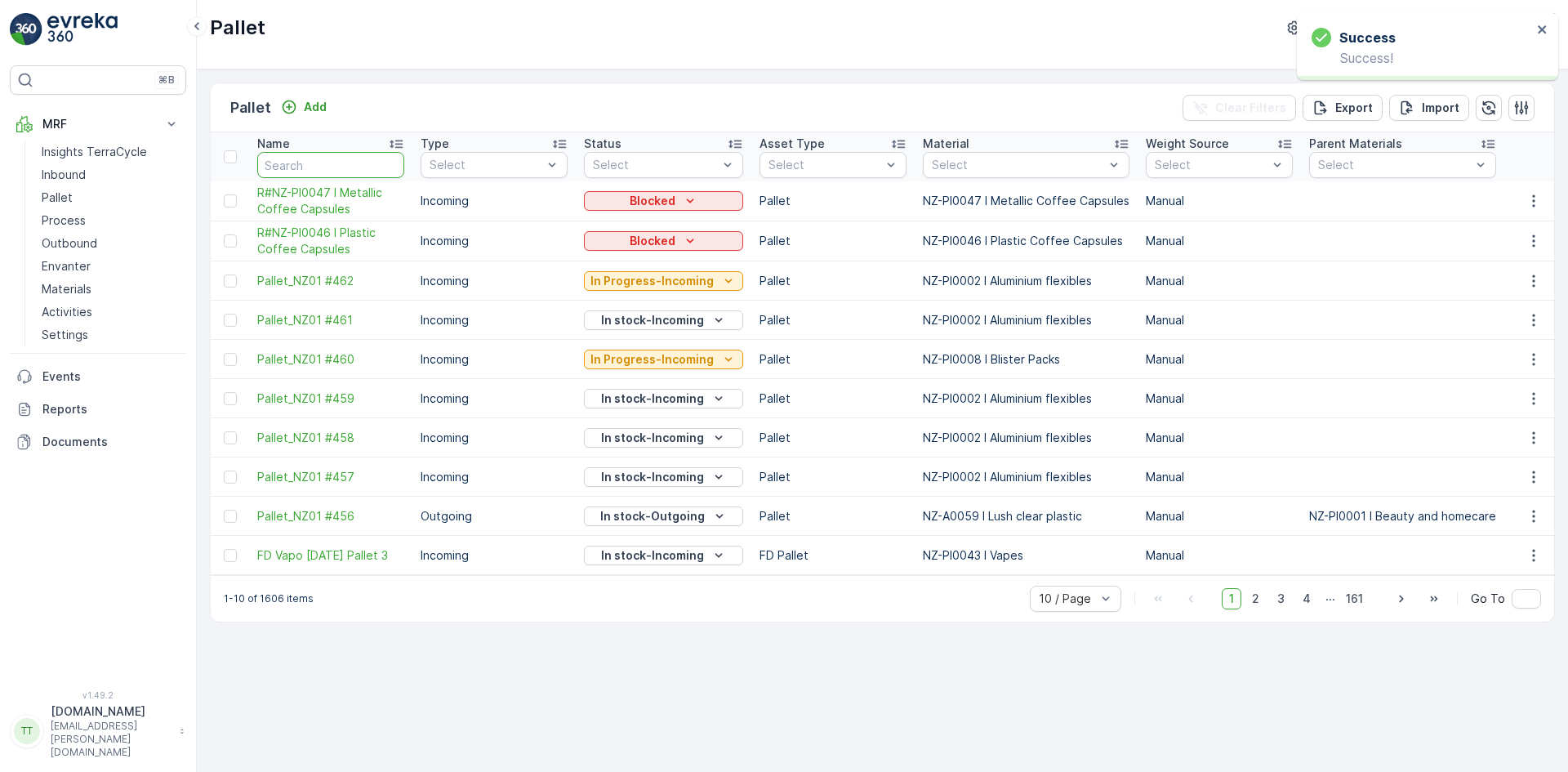
click at [269, 166] on input "text" at bounding box center [330, 165] width 147 height 26
type input "r#"
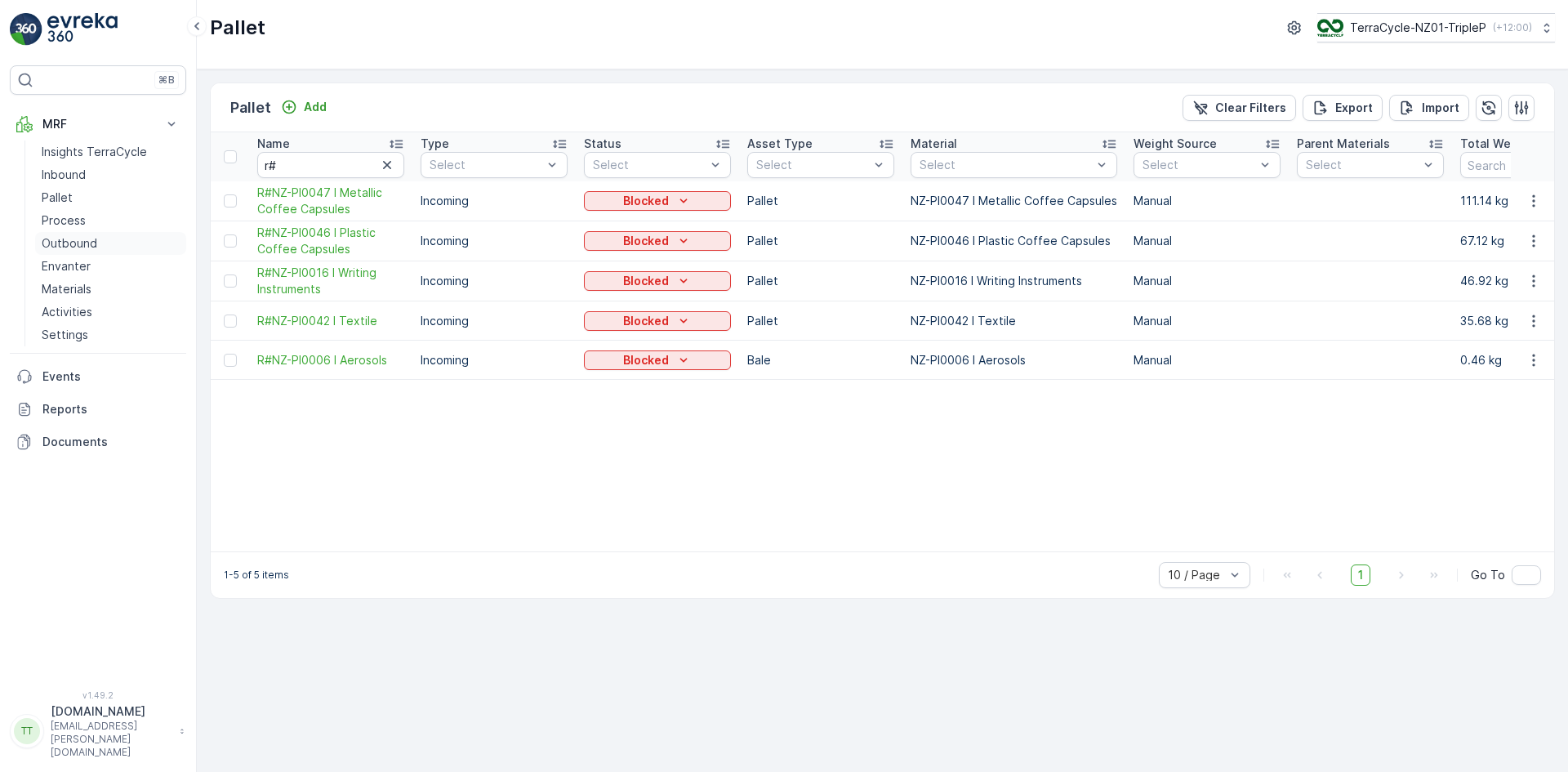
click at [71, 243] on p "Outbound" at bounding box center [69, 243] width 56 height 16
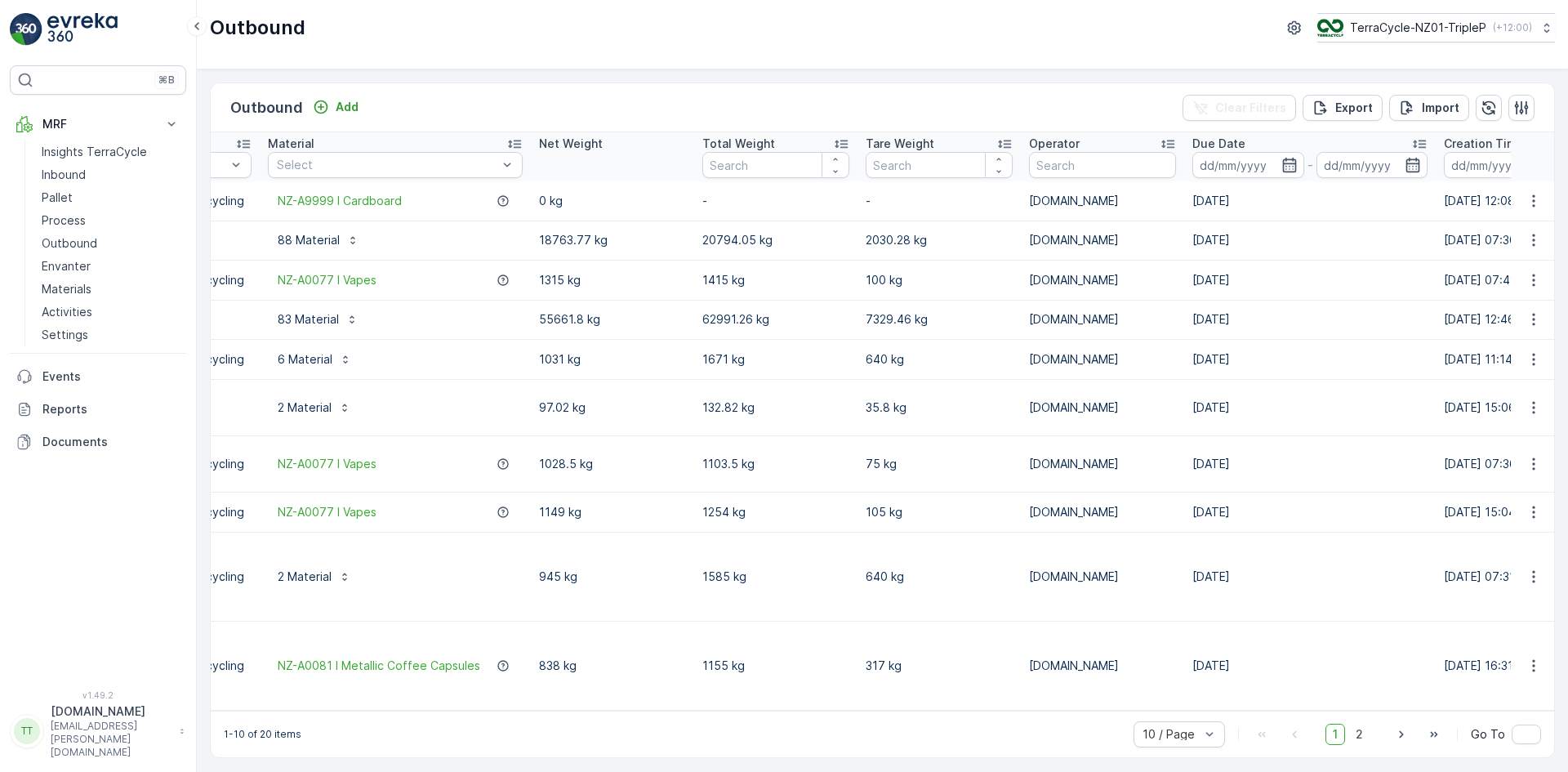
scroll to position [0, 514]
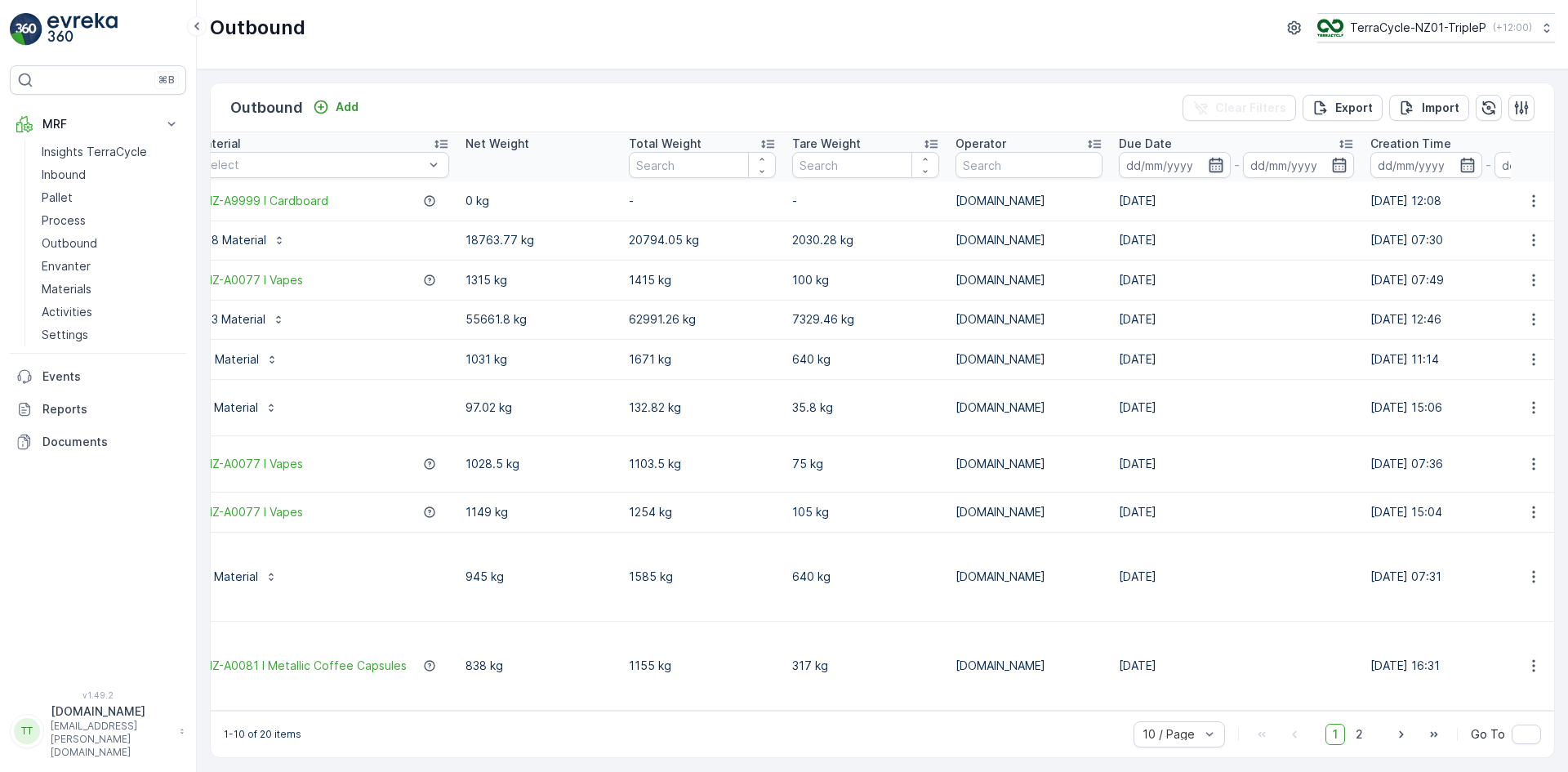
click at [1217, 161] on icon "button" at bounding box center [1215, 164] width 16 height 16
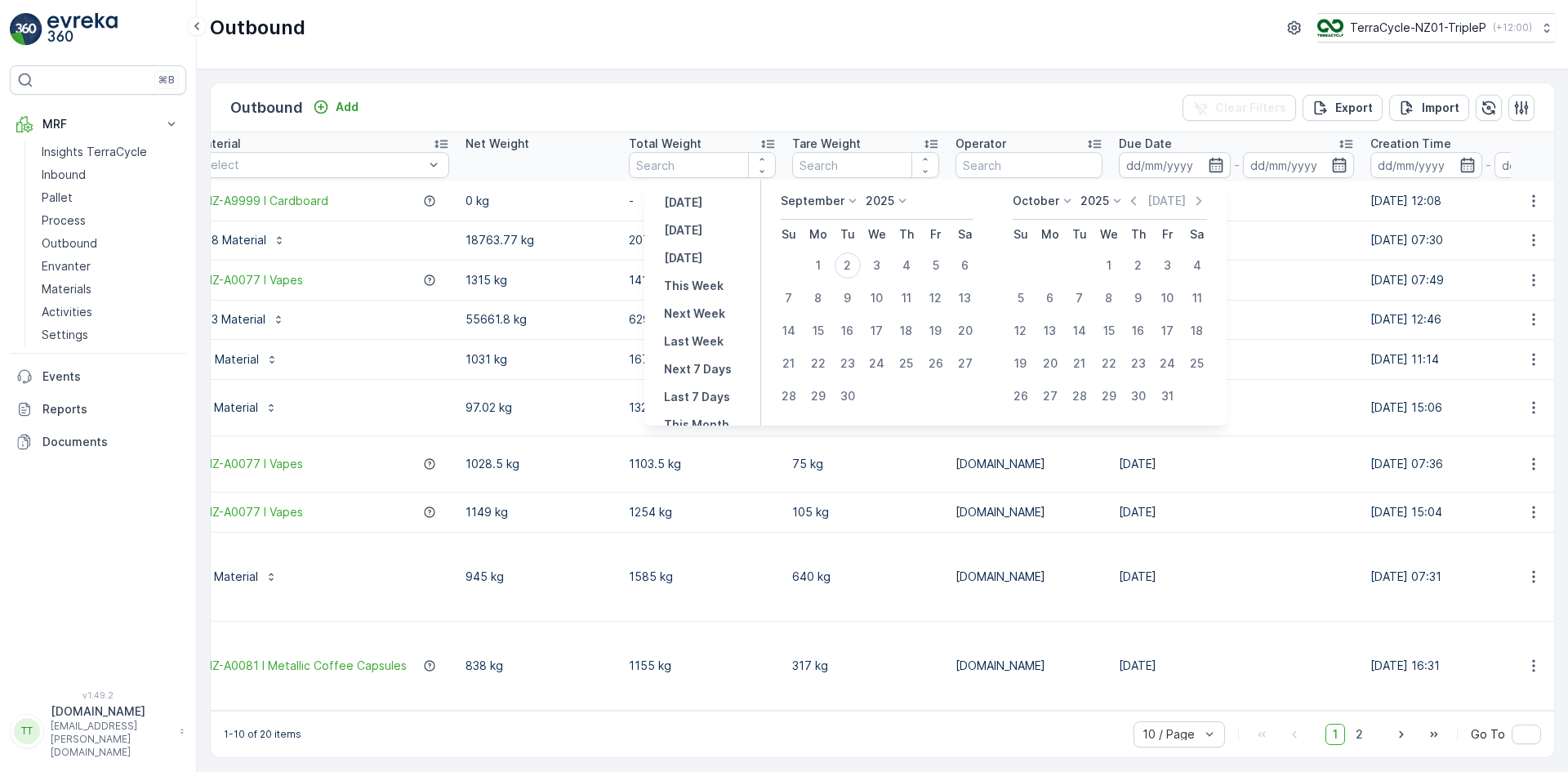
click at [847, 195] on icon at bounding box center [852, 201] width 16 height 16
click at [816, 304] on span "August" at bounding box center [809, 302] width 39 height 16
click at [930, 260] on div "1" at bounding box center [919, 265] width 26 height 26
type input "[DATE]"
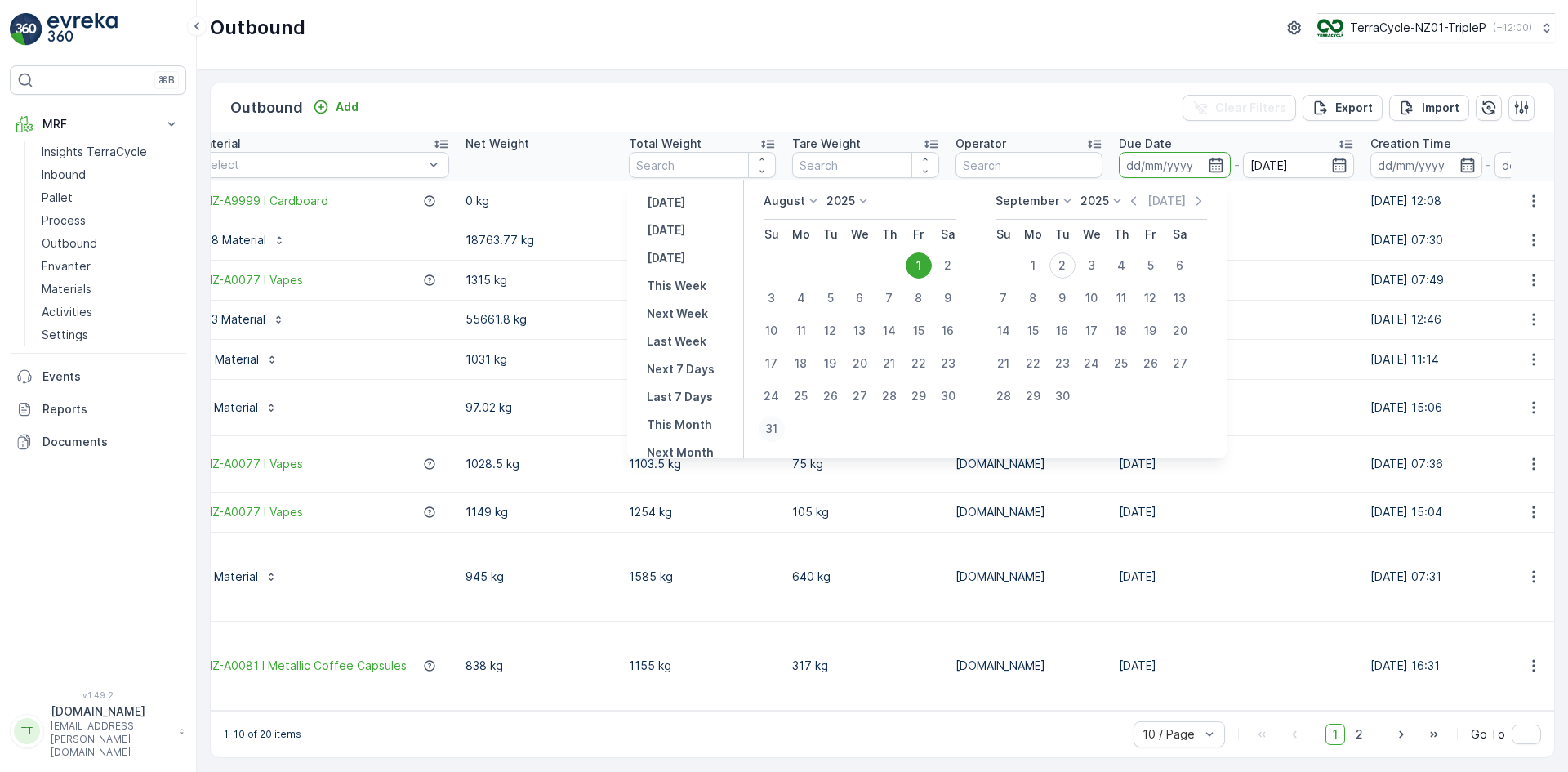
click at [778, 429] on div "31" at bounding box center [772, 429] width 26 height 26
type input "[DATE]"
click at [927, 263] on div "1" at bounding box center [919, 265] width 26 height 26
type input "[DATE]"
click at [779, 430] on div "31" at bounding box center [772, 429] width 26 height 26
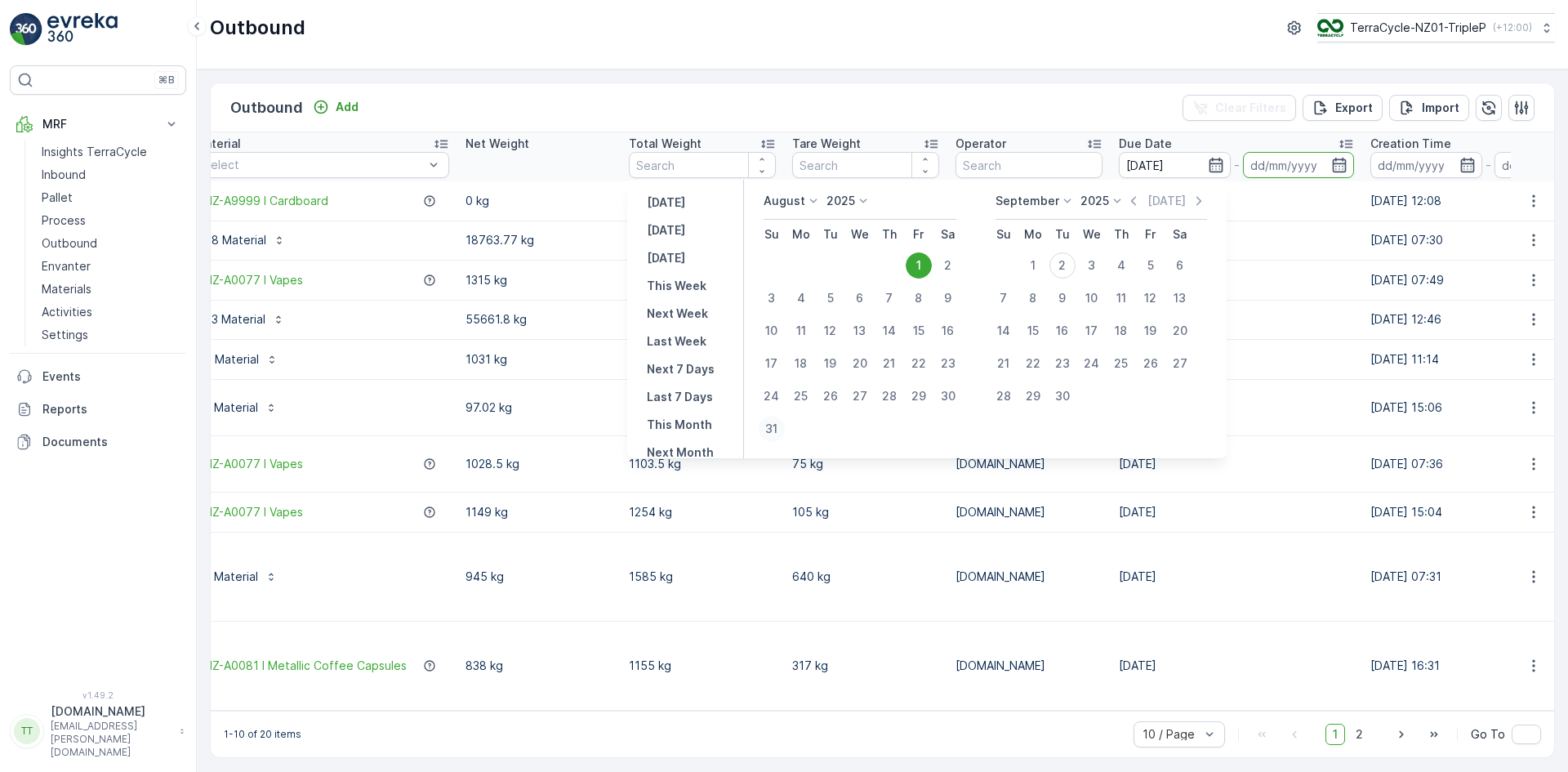
type input "[DATE]"
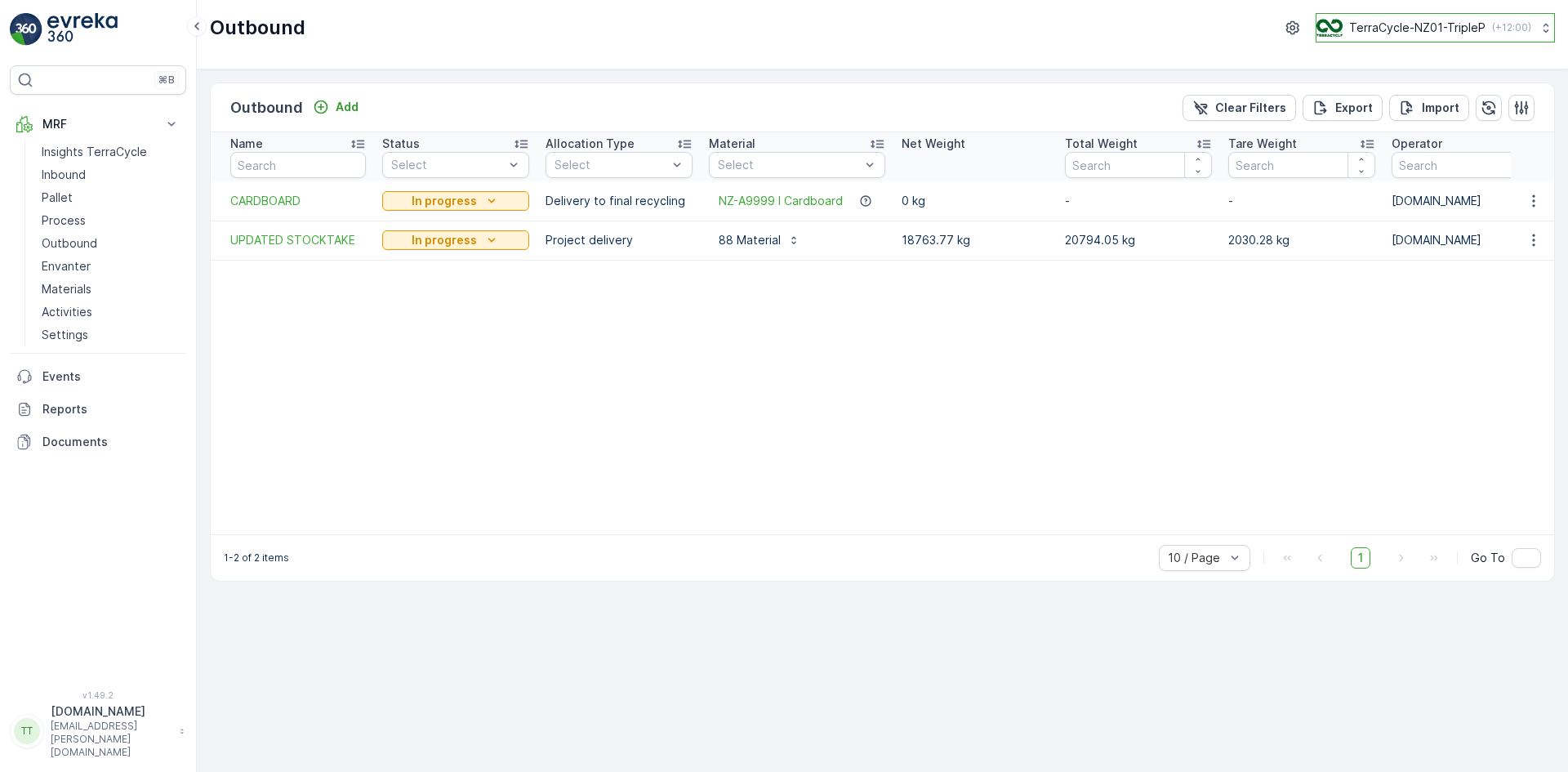
click at [1412, 32] on p "TerraCycle-NZ01-TripleP" at bounding box center [1417, 28] width 137 height 16
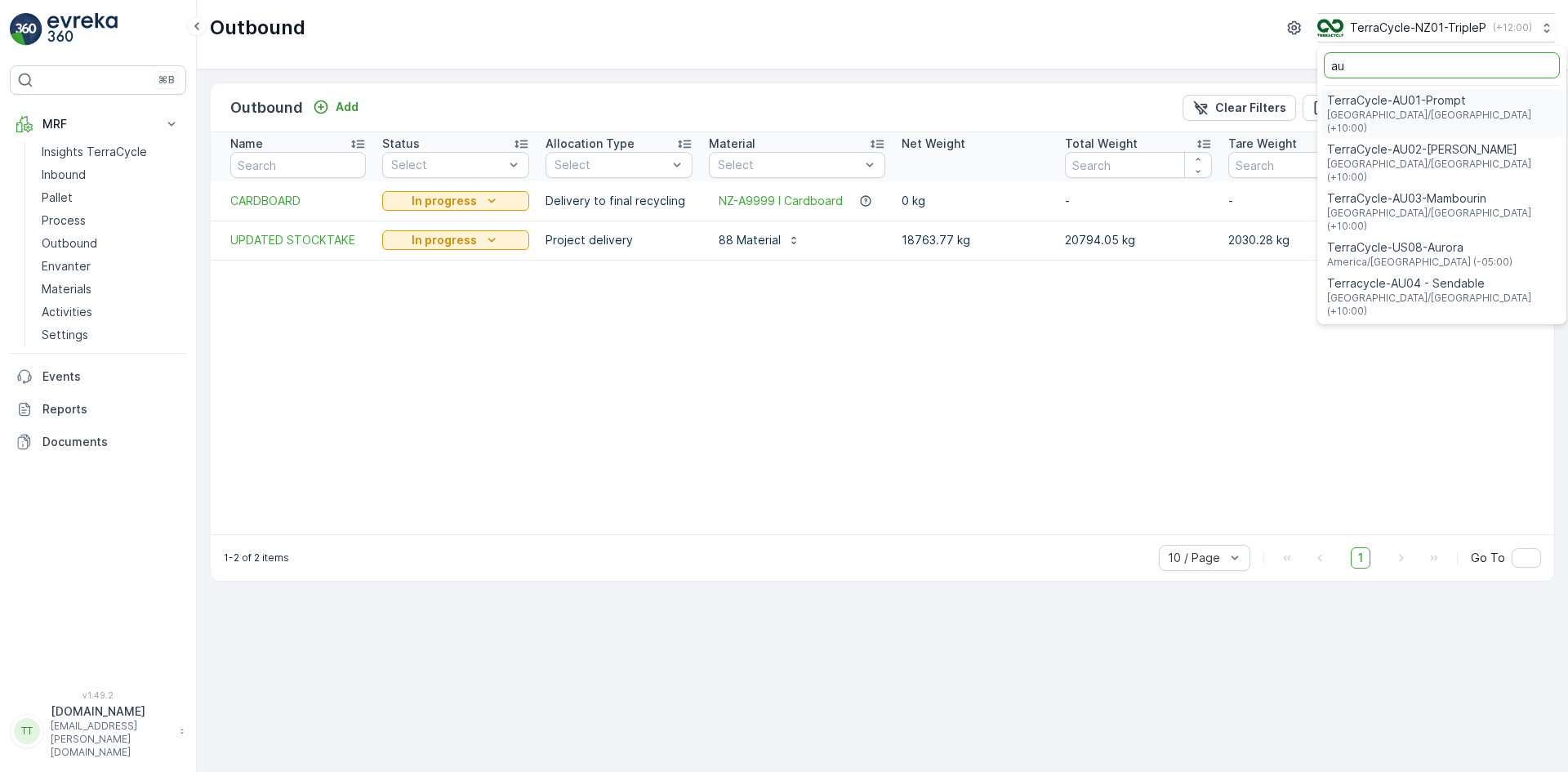
type input "au"
click at [1393, 106] on span "TerraCycle-AU01-Prompt" at bounding box center [1442, 100] width 230 height 16
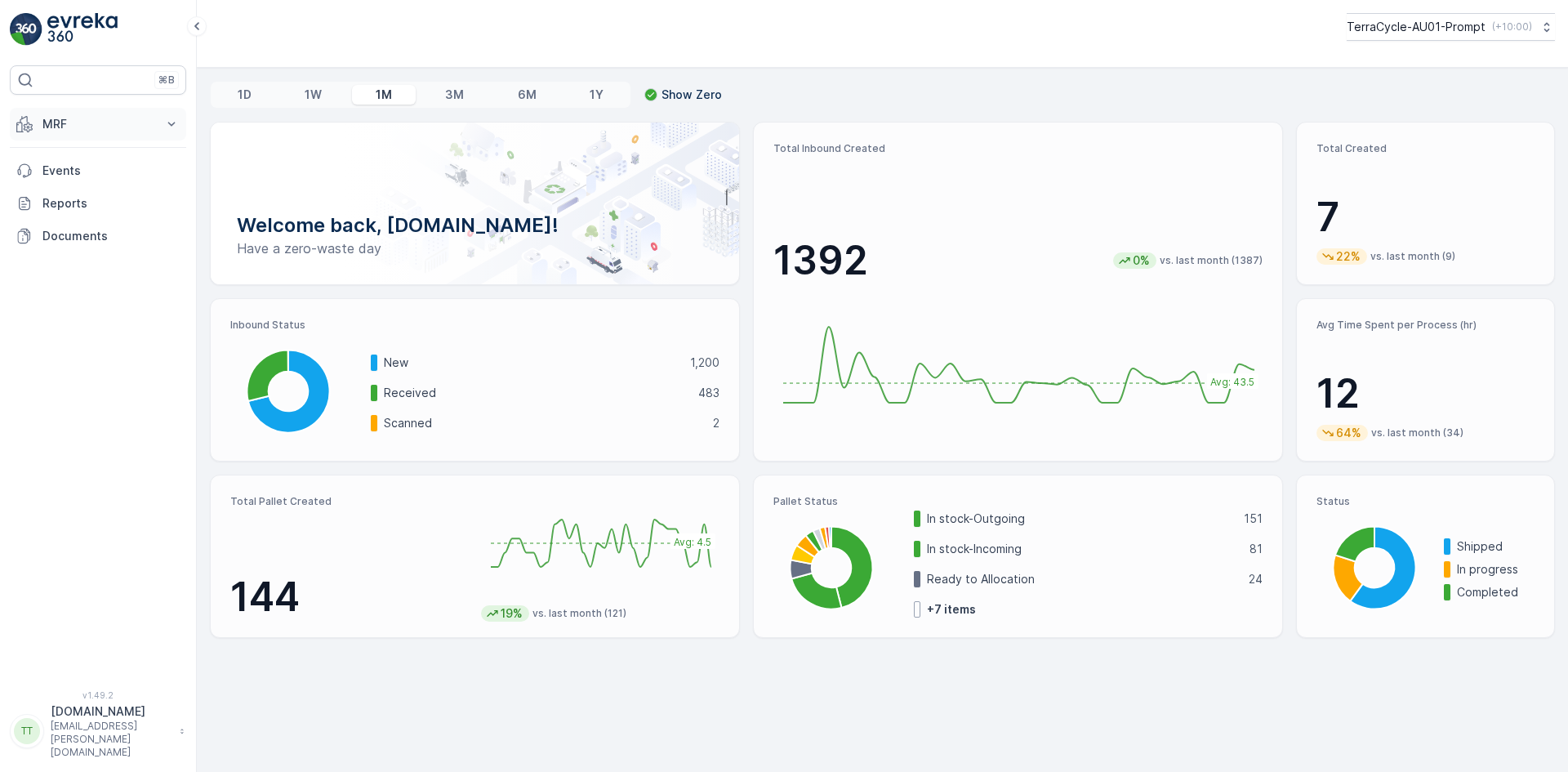
click at [37, 120] on button "MRF" at bounding box center [97, 124] width 176 height 33
click at [92, 156] on p "Insights TerraCycle" at bounding box center [94, 151] width 105 height 16
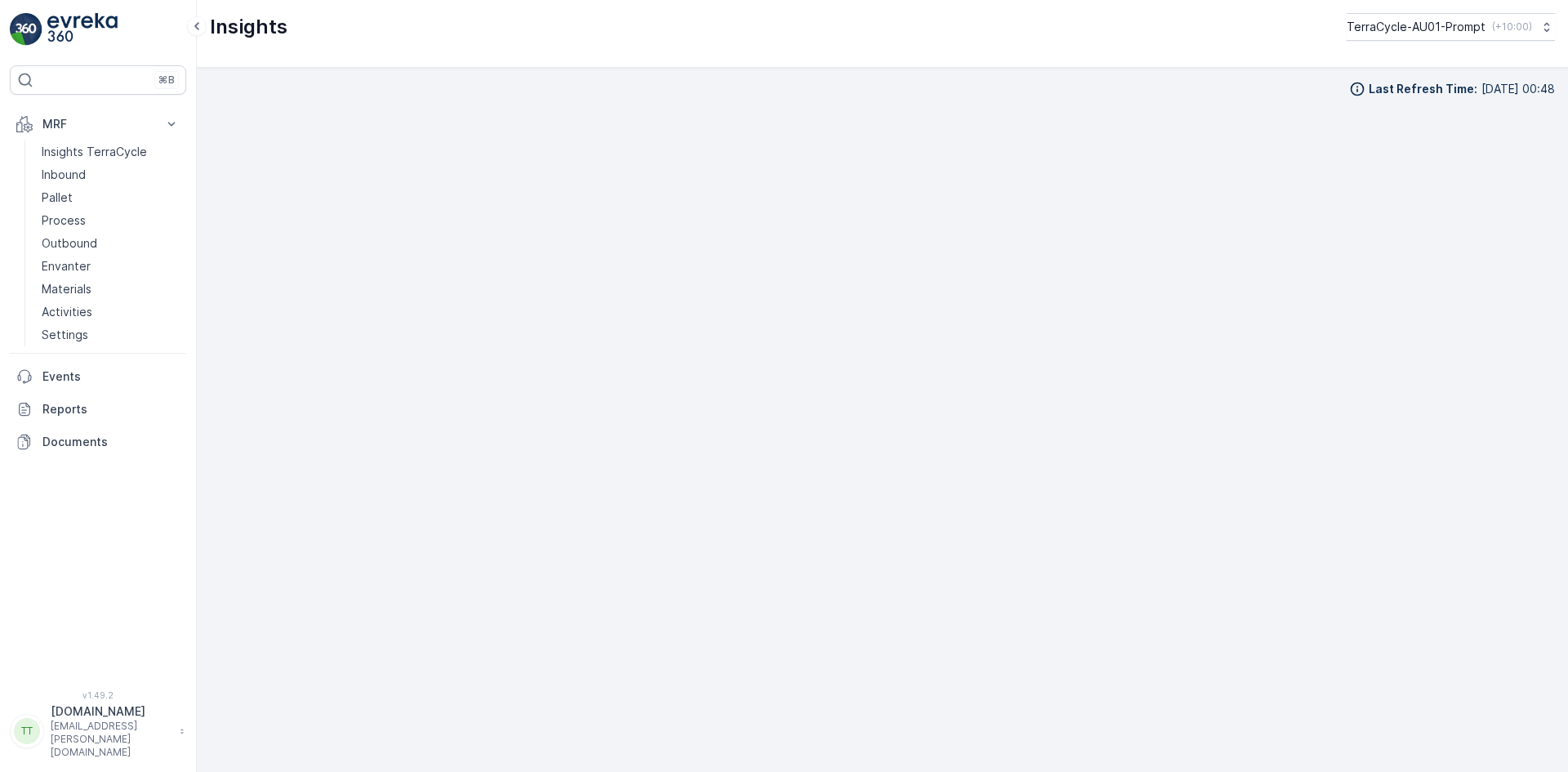
scroll to position [16, 0]
click at [74, 219] on p "Process" at bounding box center [63, 220] width 44 height 16
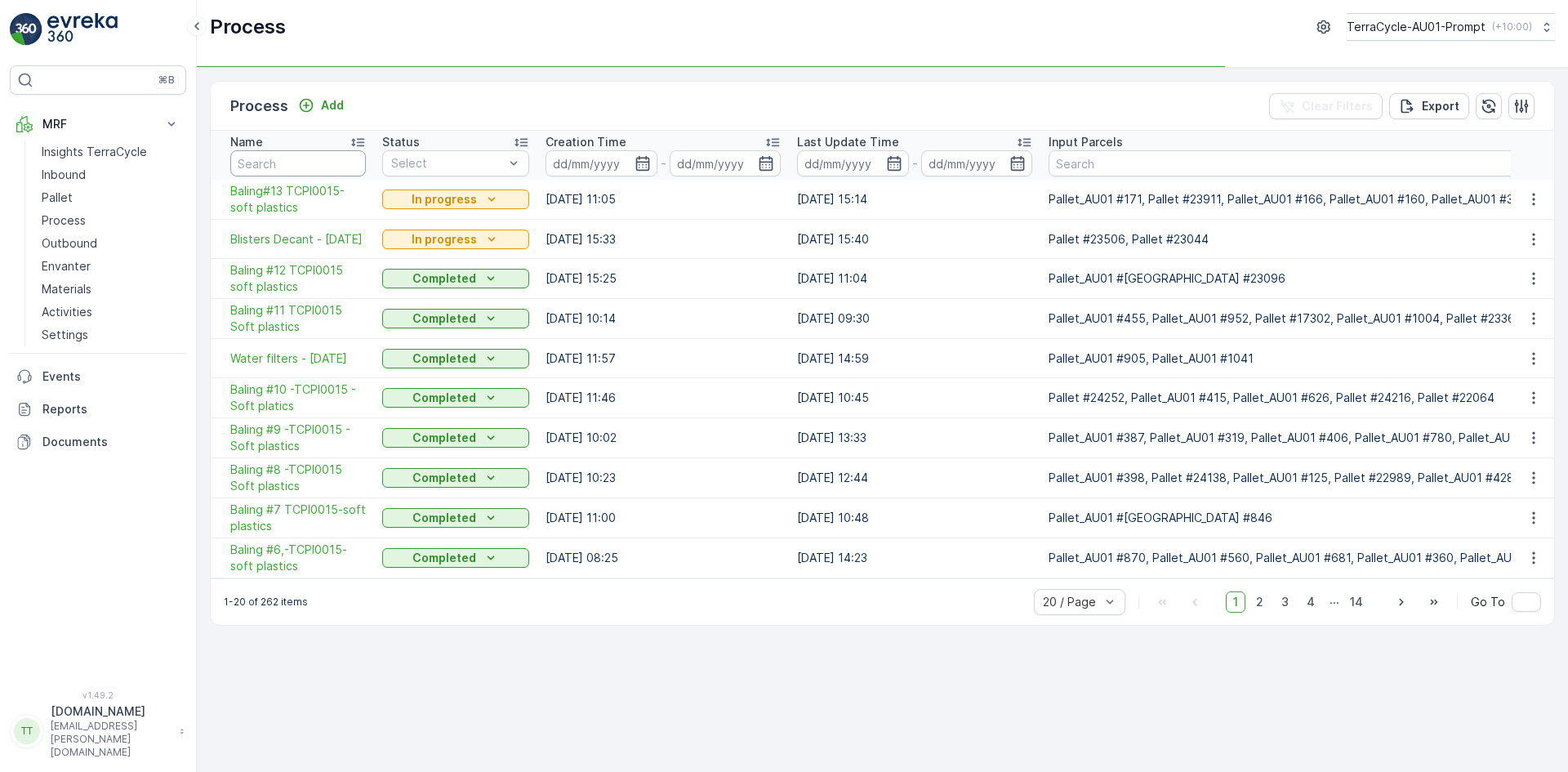
click at [296, 168] on input "text" at bounding box center [298, 164] width 136 height 26
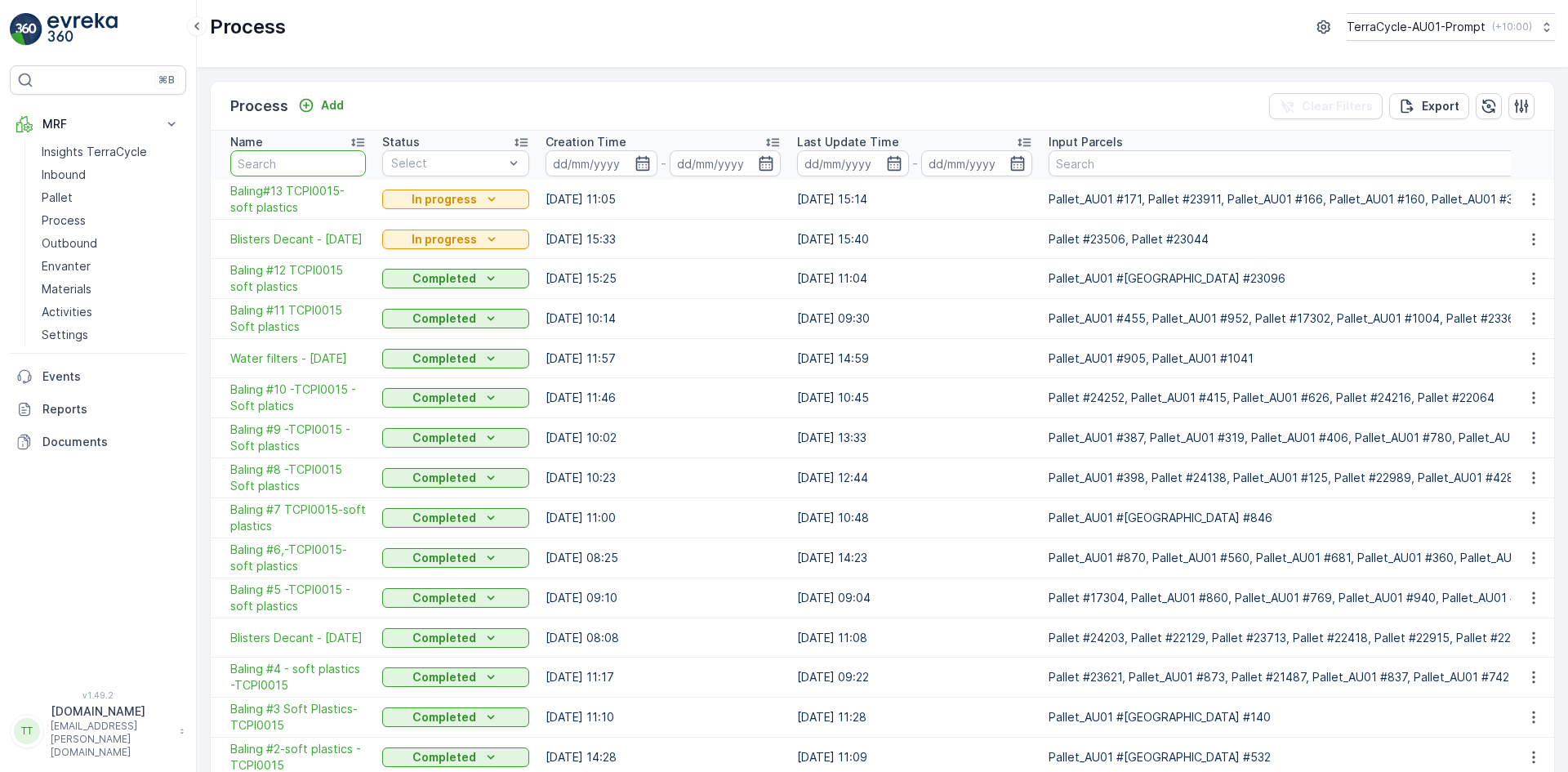
click at [281, 170] on input "text" at bounding box center [298, 164] width 136 height 26
paste input "Blisters - 13.8.25"
type input "Blisters - 13.8.25"
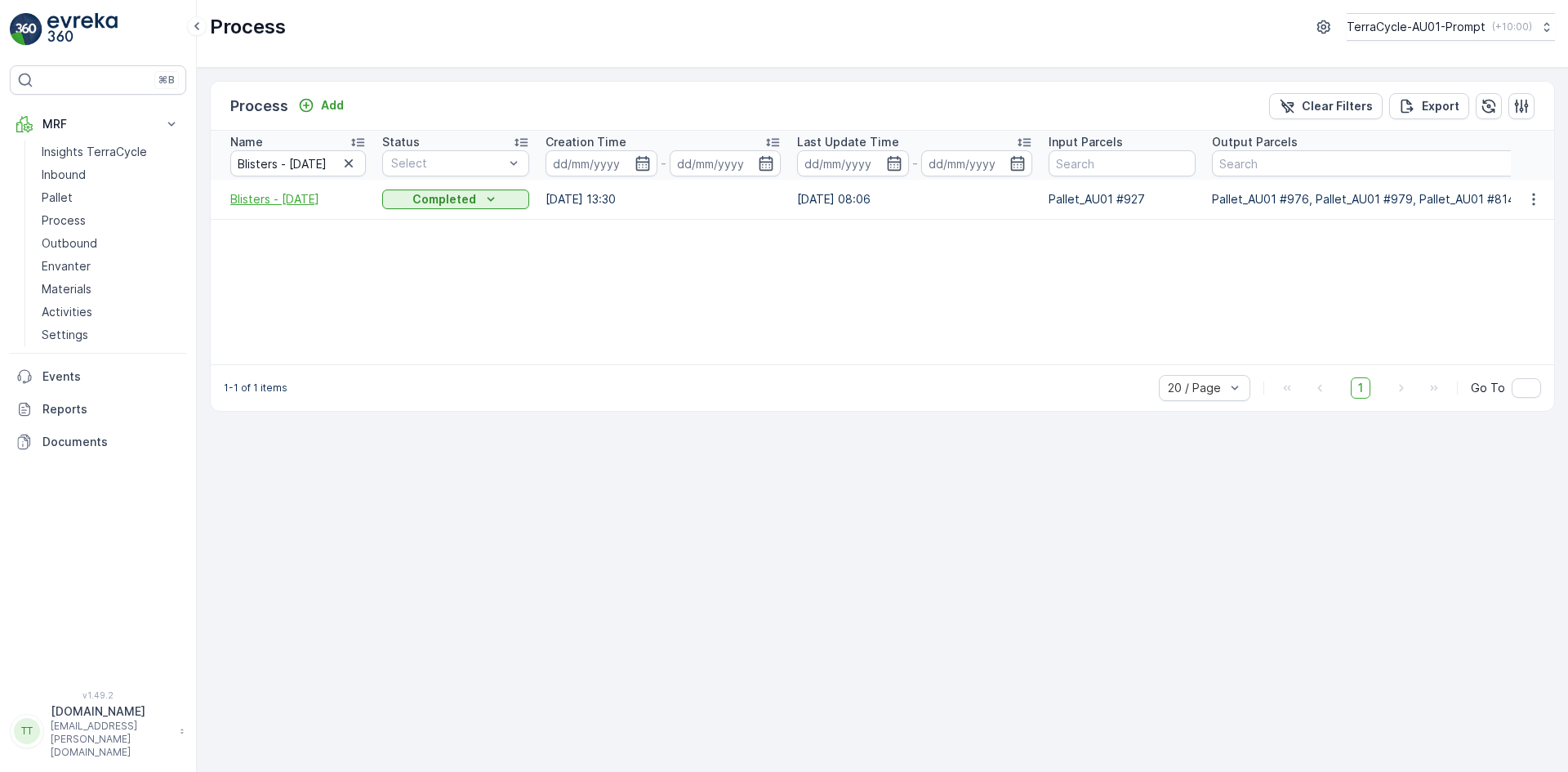
click at [280, 202] on span "Blisters - 13.8.25" at bounding box center [298, 199] width 136 height 16
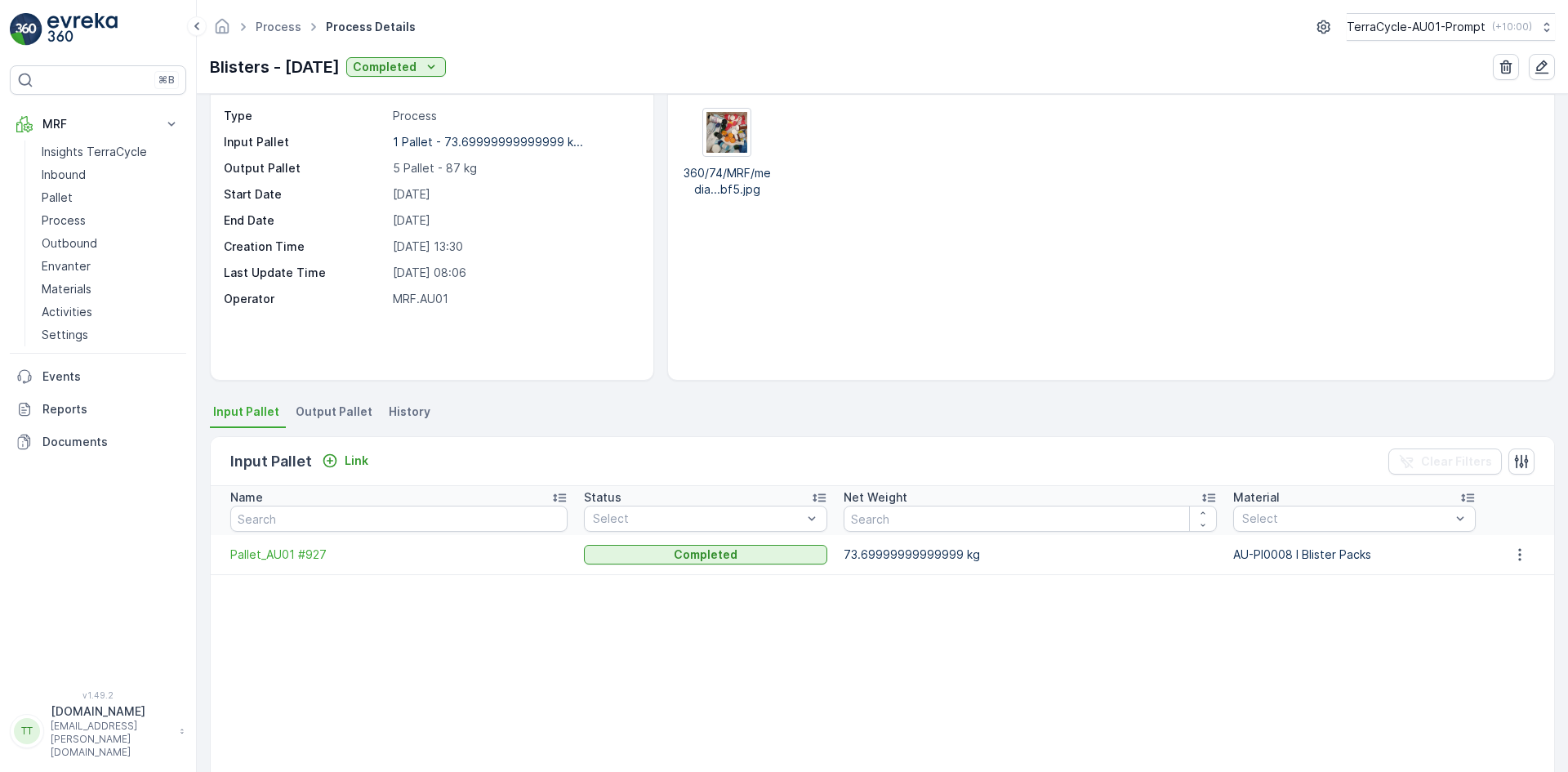
scroll to position [82, 0]
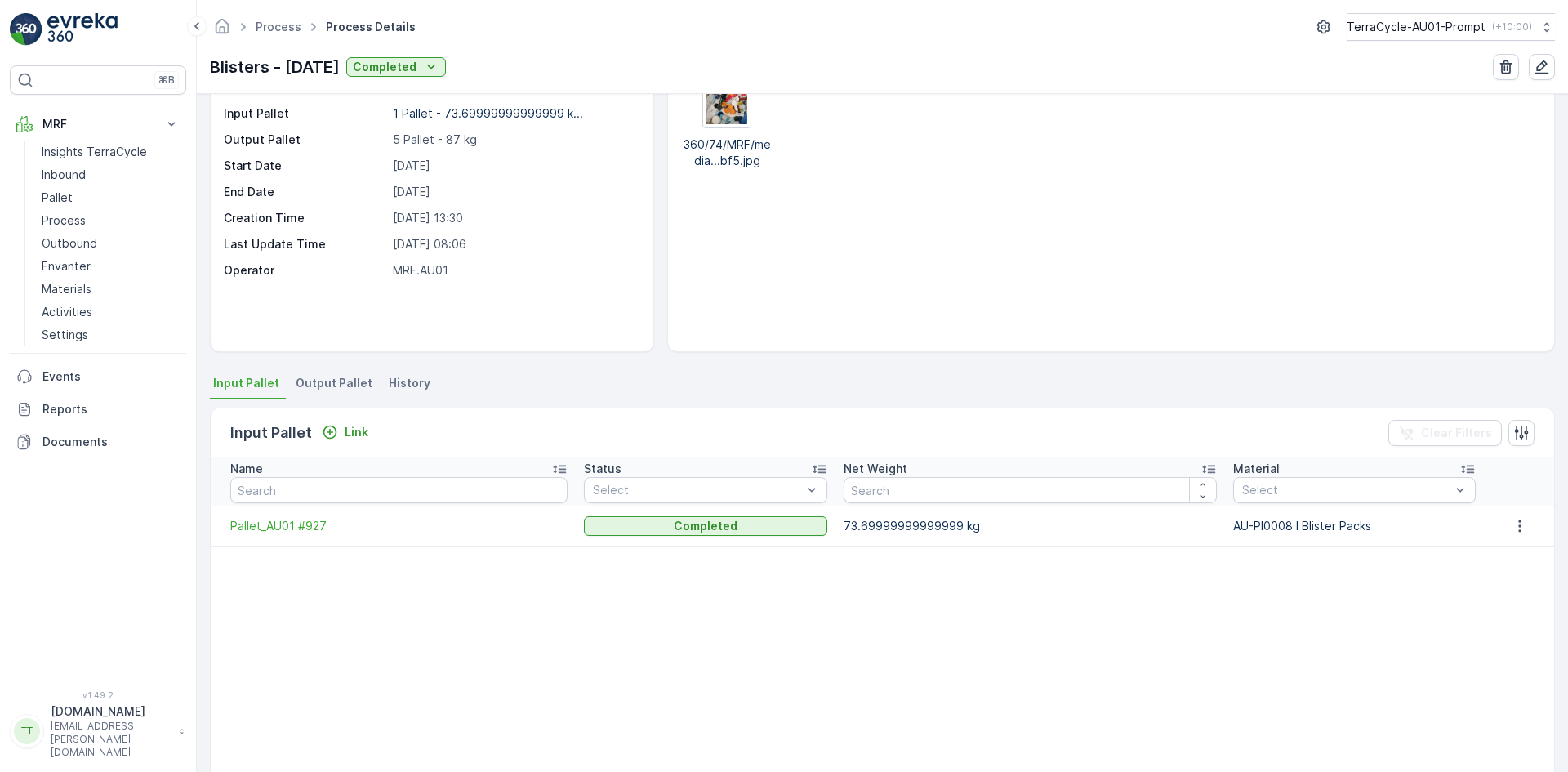
click at [344, 387] on span "Output Pallet" at bounding box center [334, 383] width 77 height 16
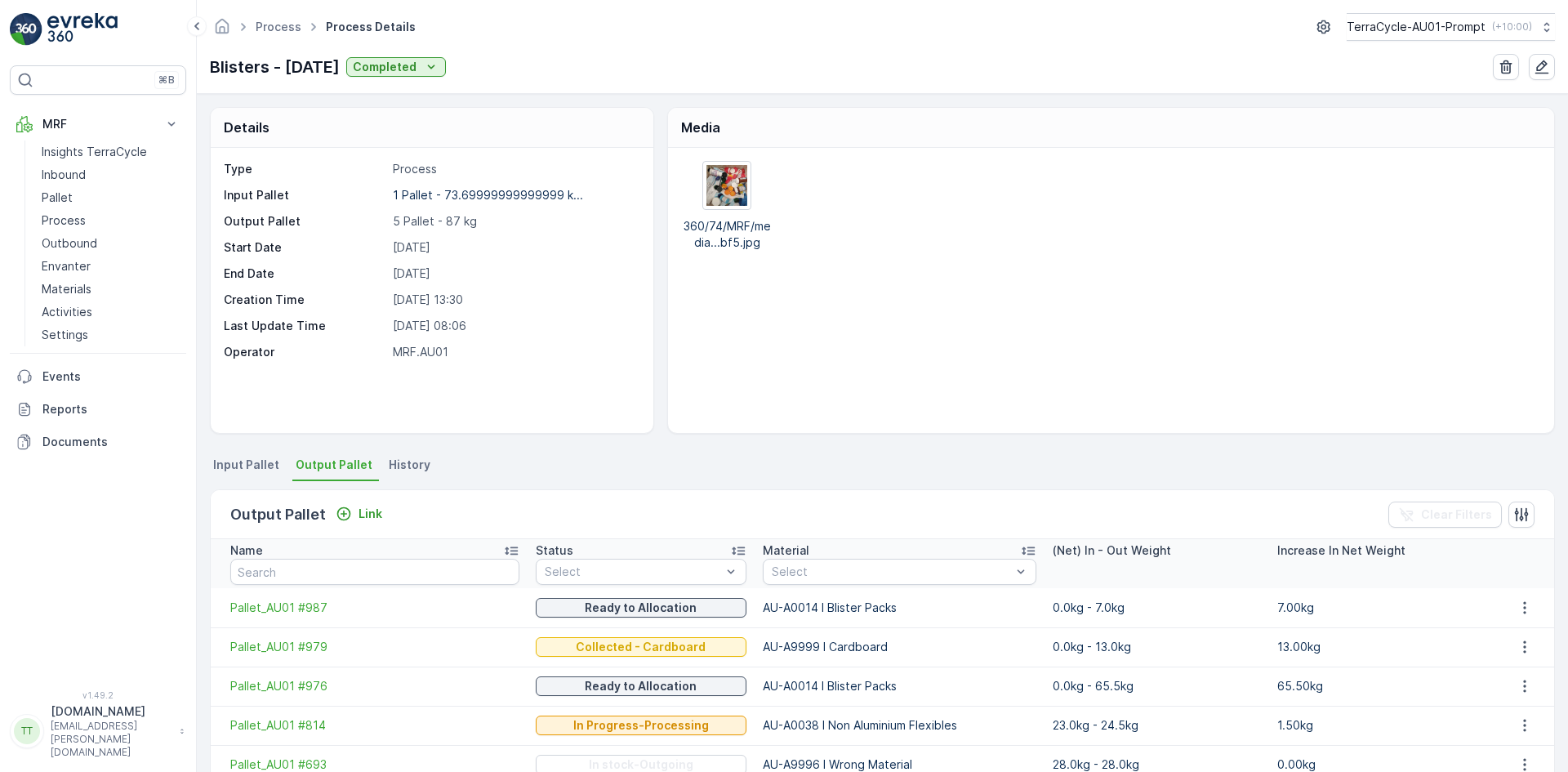
scroll to position [82, 0]
